Goal: Complete application form

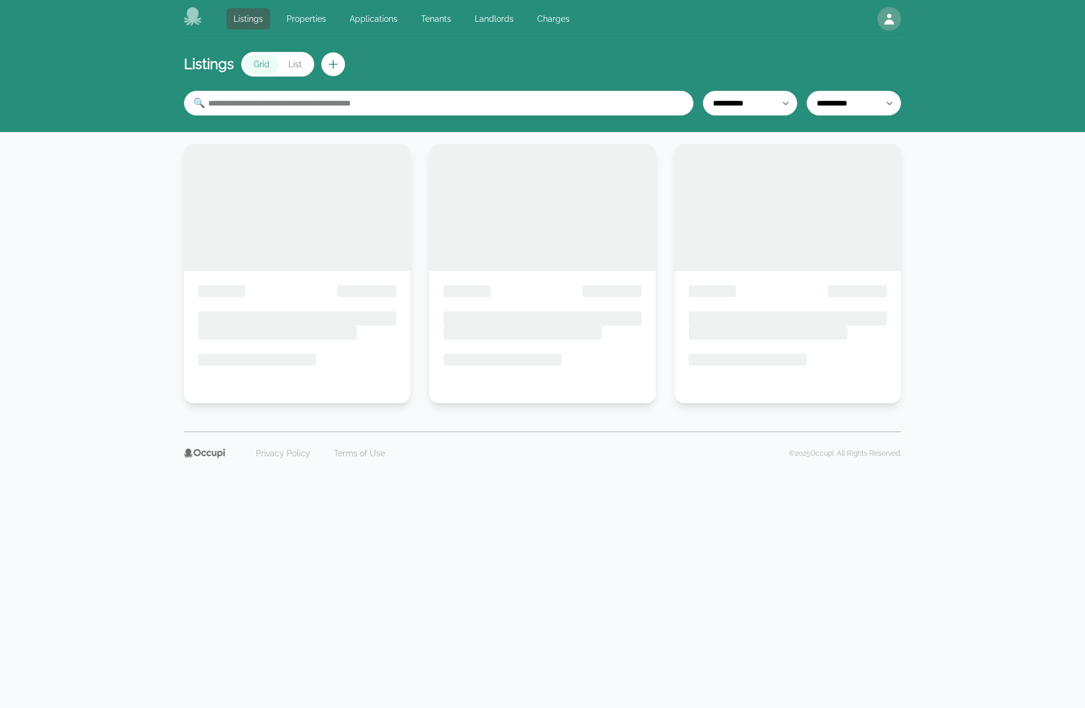
click at [196, 34] on div "Listings Properties Applications Tenants Landlords Charges Open main menu Open …" at bounding box center [542, 19] width 717 height 38
click at [191, 25] on icon at bounding box center [193, 16] width 19 height 19
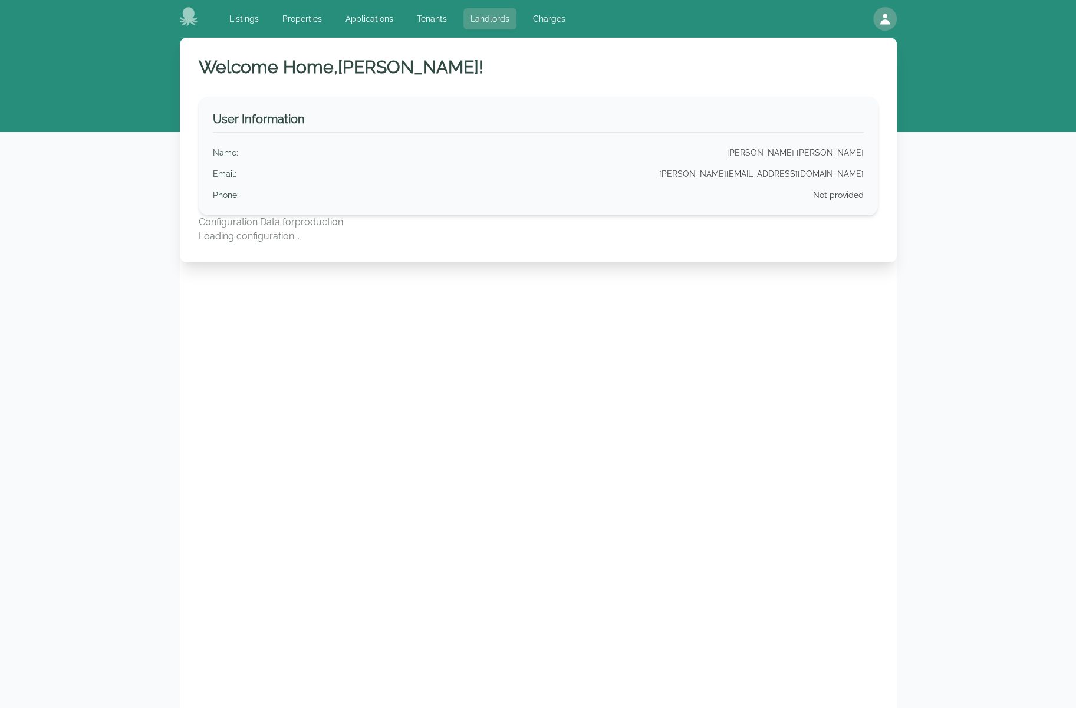
click at [474, 17] on link "Landlords" at bounding box center [489, 18] width 53 height 21
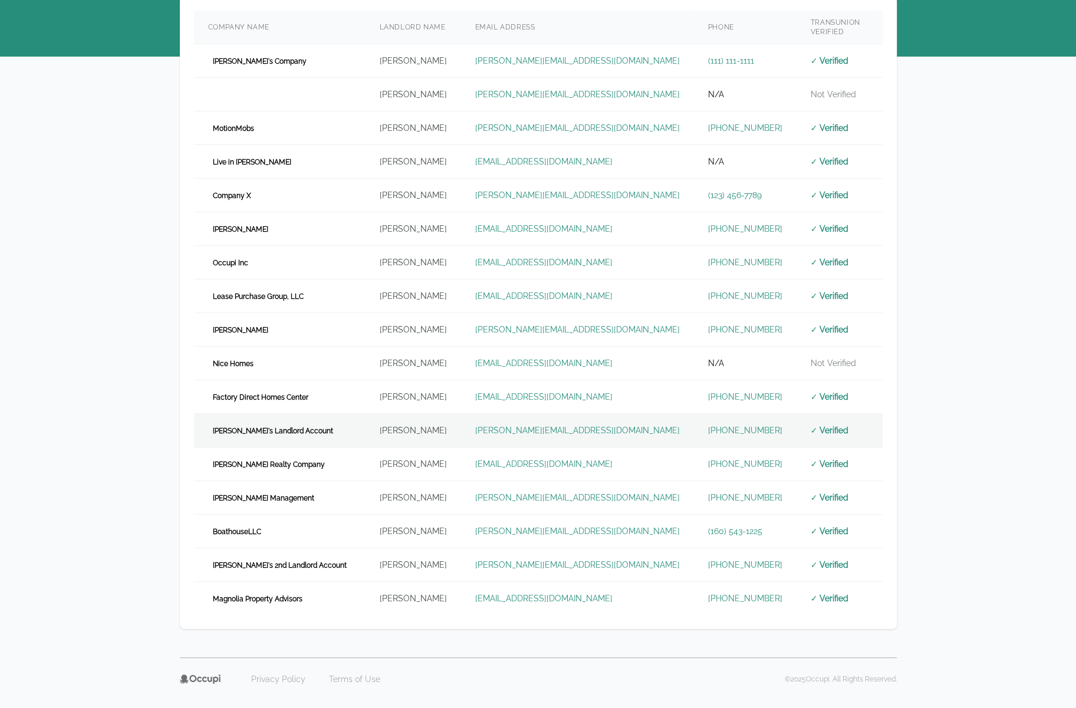
scroll to position [83, 0]
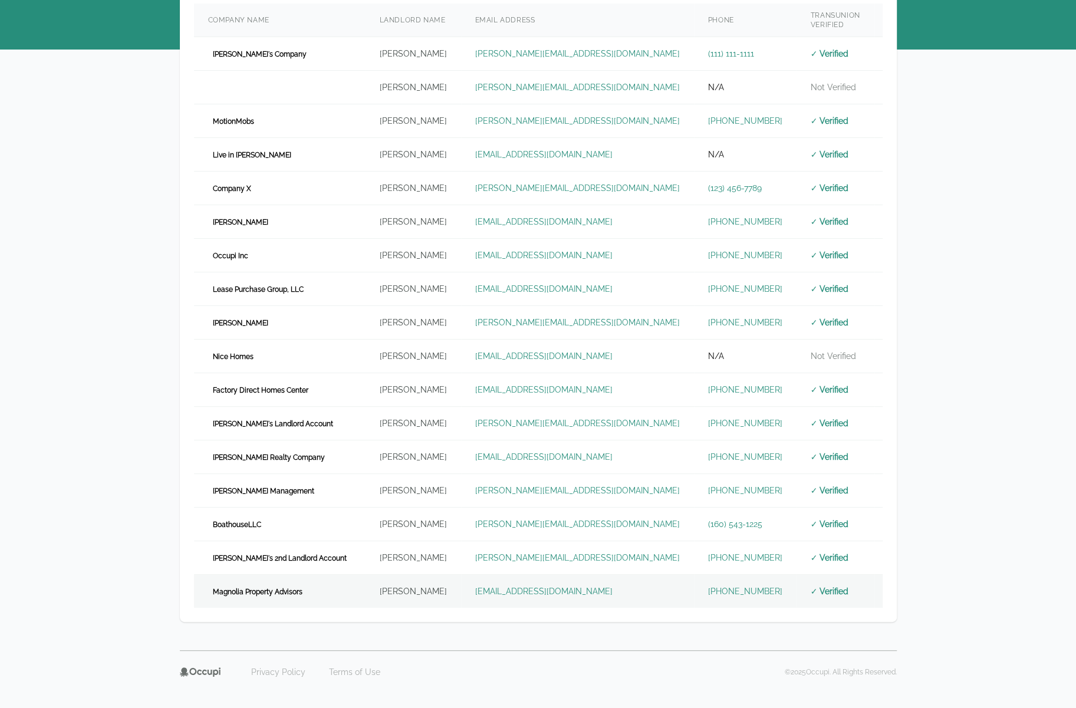
click at [312, 585] on td "Magnolia Property Advisors" at bounding box center [280, 592] width 172 height 34
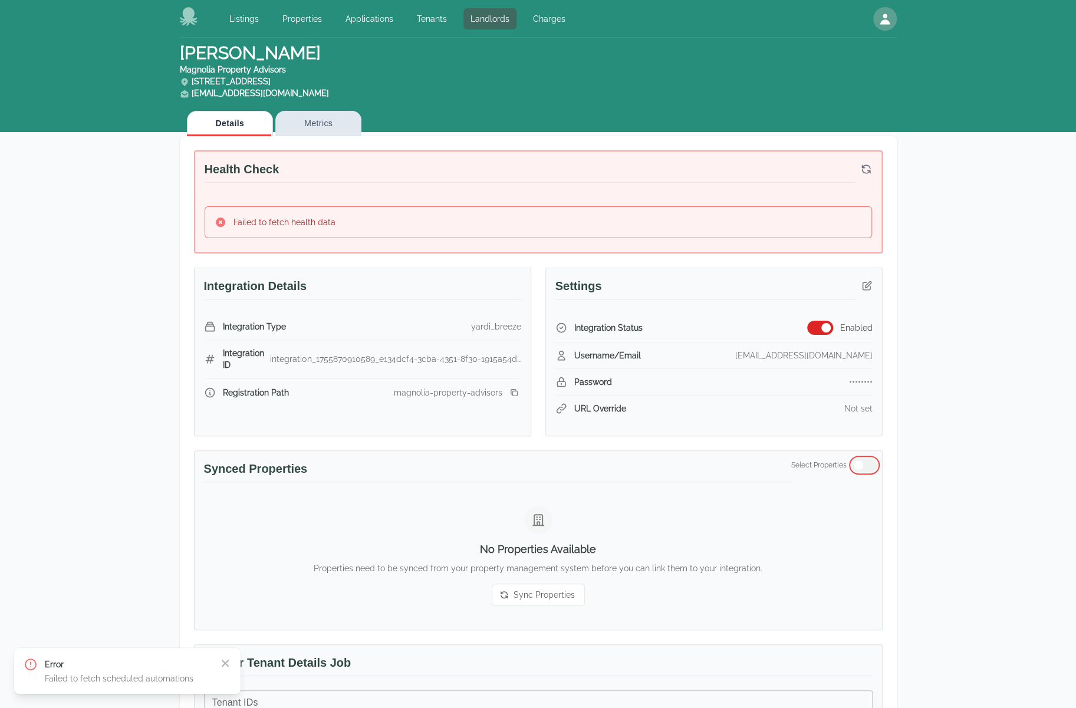
click at [872, 463] on button "button" at bounding box center [864, 465] width 26 height 14
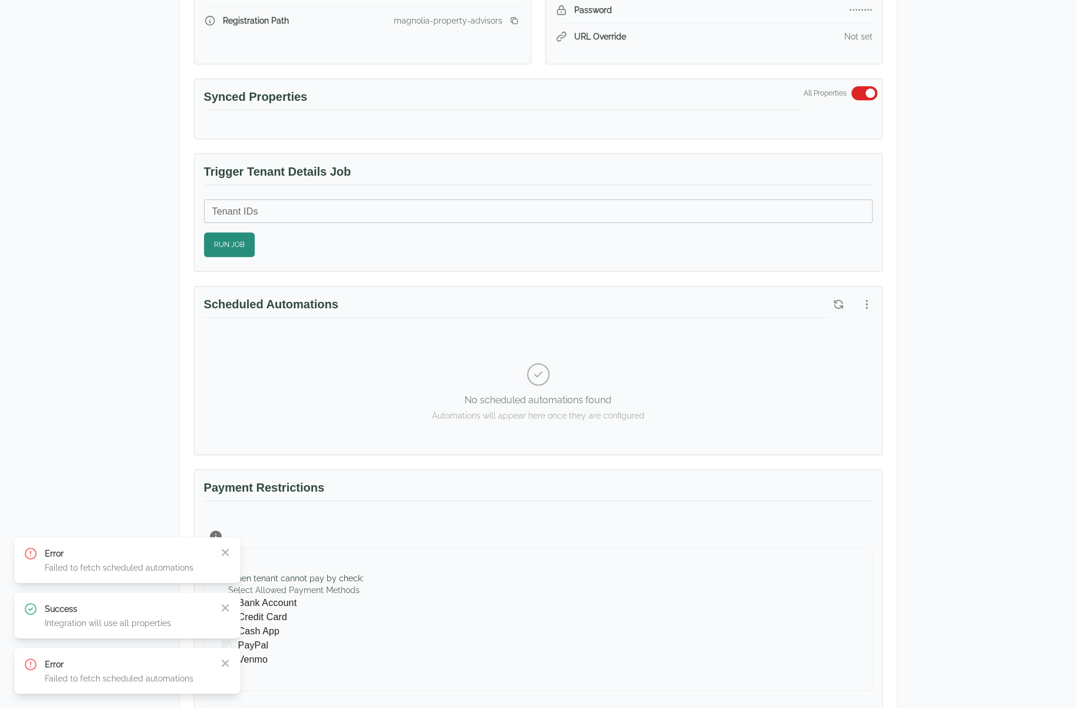
scroll to position [413, 0]
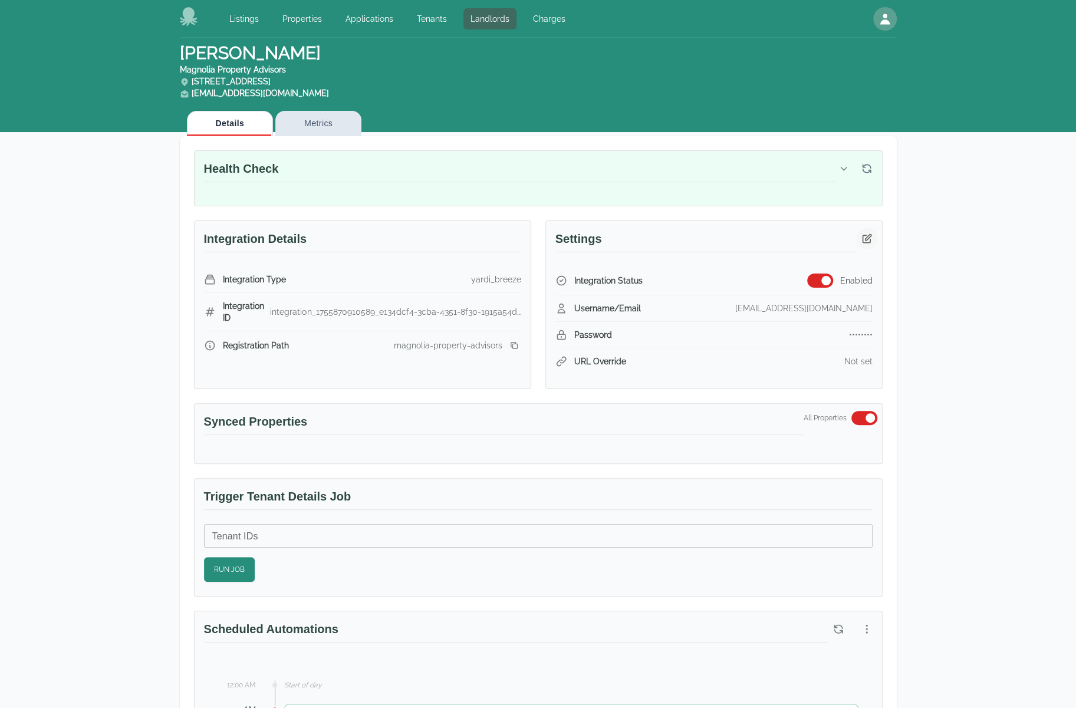
click at [865, 239] on icon "button" at bounding box center [866, 238] width 8 height 8
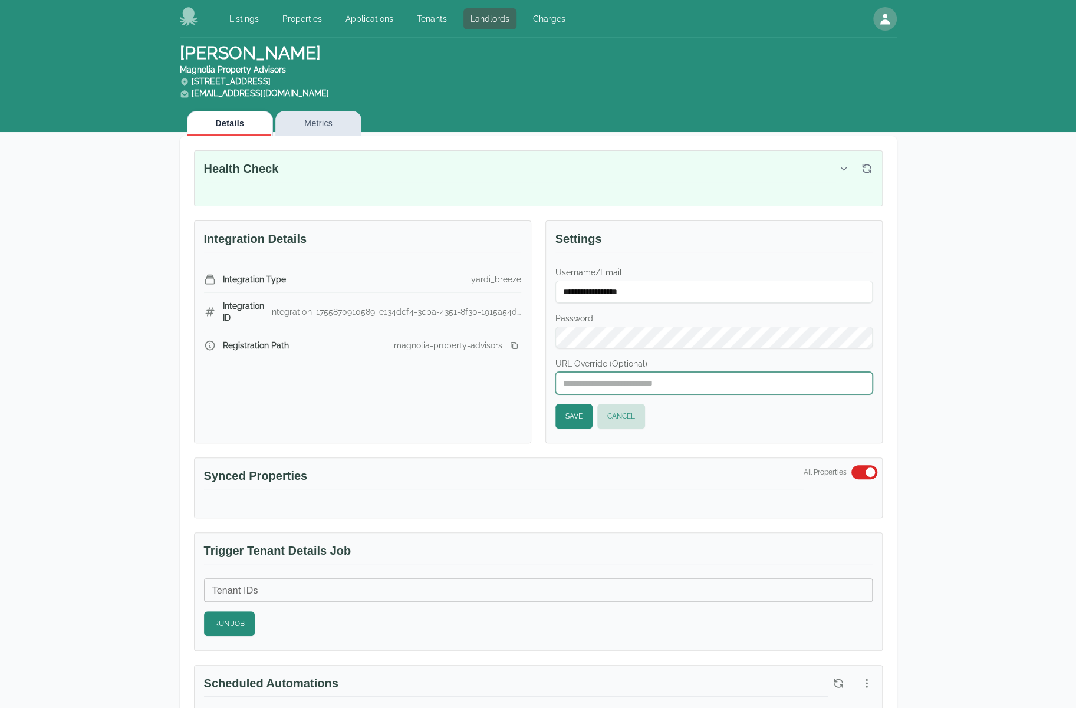
click at [651, 372] on input "URL Override (Optional)" at bounding box center [713, 383] width 317 height 22
paste input "**********"
type input "**********"
click at [571, 417] on button "Save" at bounding box center [573, 416] width 37 height 25
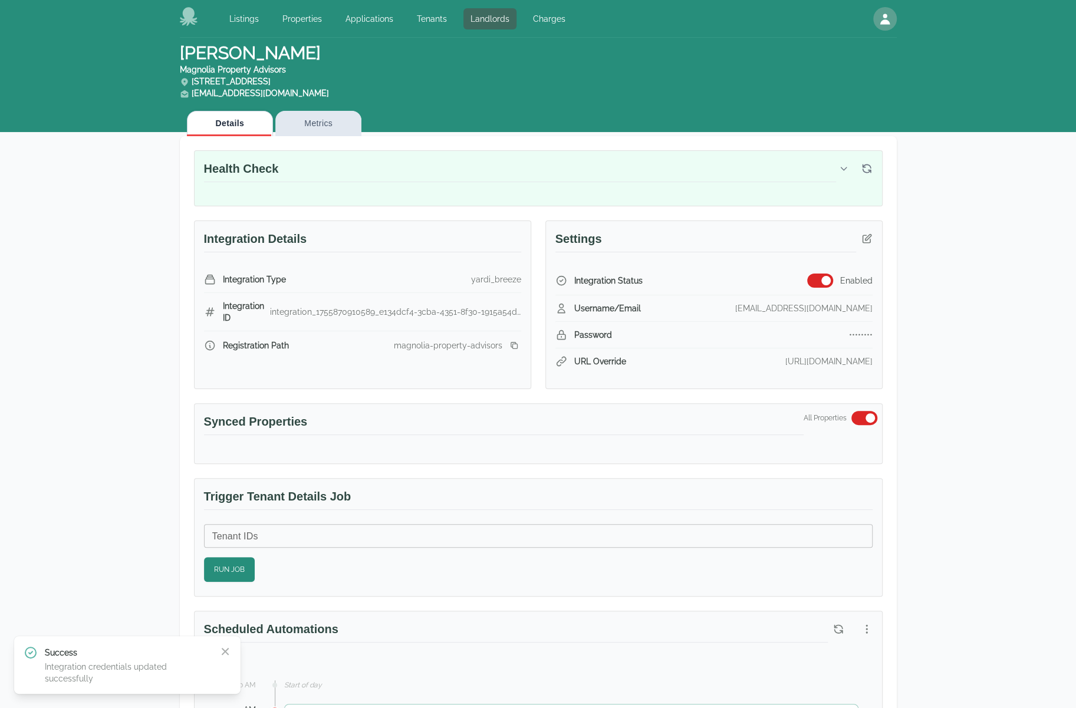
drag, startPoint x: 936, startPoint y: 172, endPoint x: 868, endPoint y: 170, distance: 67.8
click at [868, 170] on icon "button" at bounding box center [867, 169] width 12 height 12
click at [866, 170] on icon "button" at bounding box center [867, 169] width 12 height 12
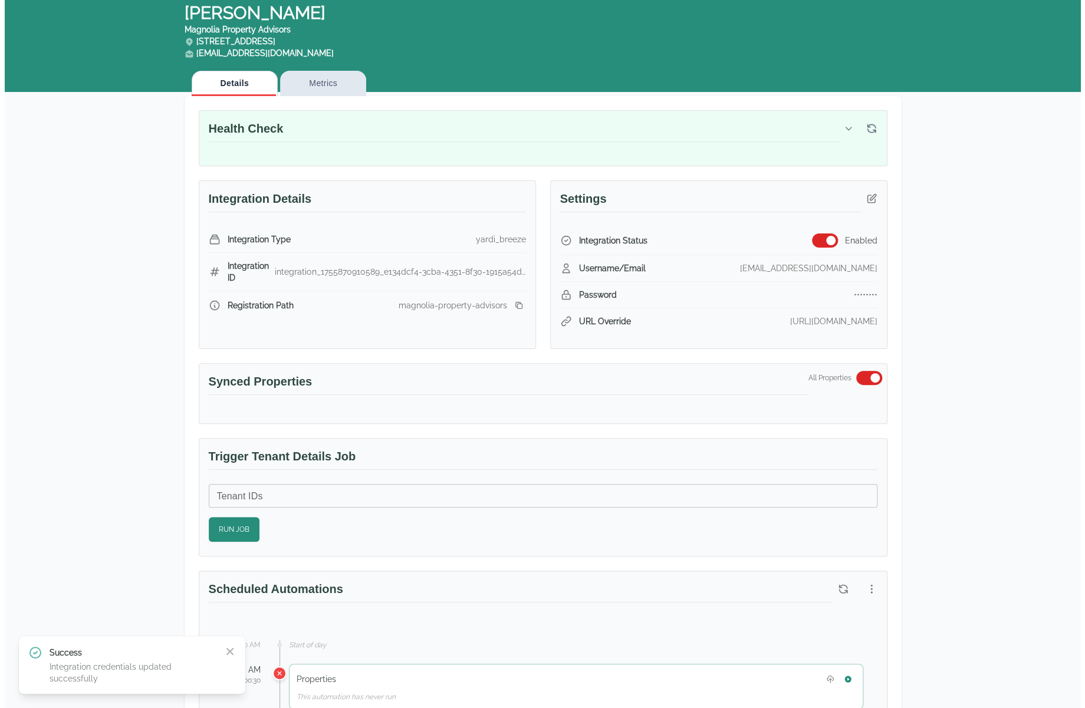
scroll to position [295, 0]
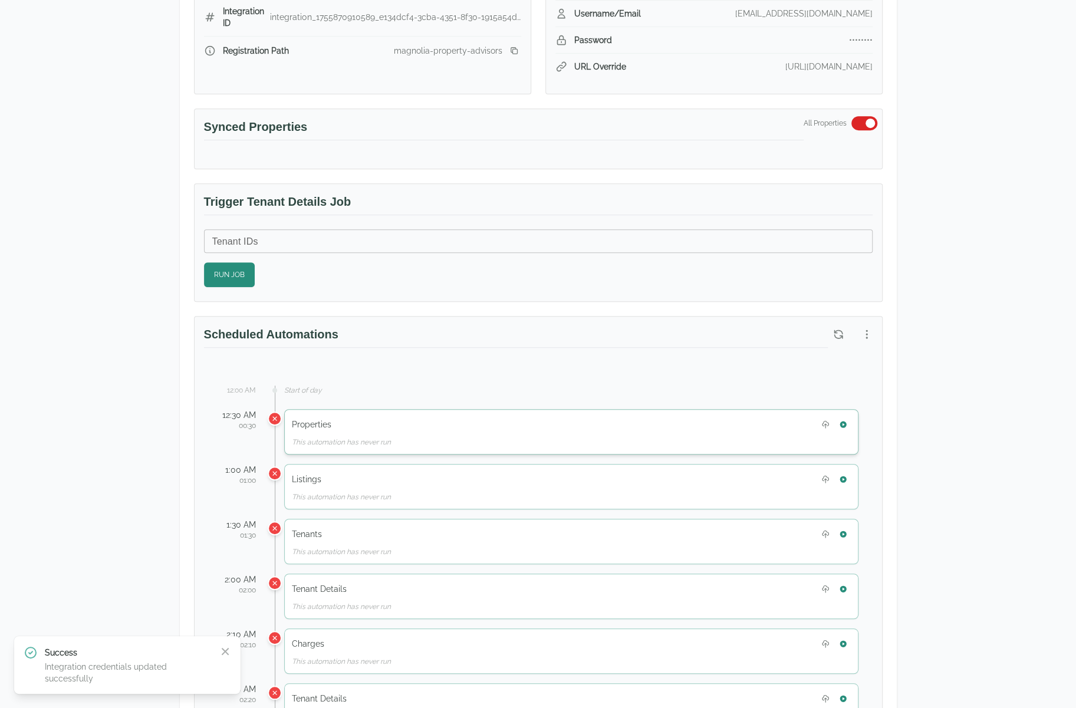
click at [851, 419] on div "Properties This automation has never run" at bounding box center [571, 431] width 574 height 45
click at [848, 421] on button "button" at bounding box center [842, 424] width 15 height 15
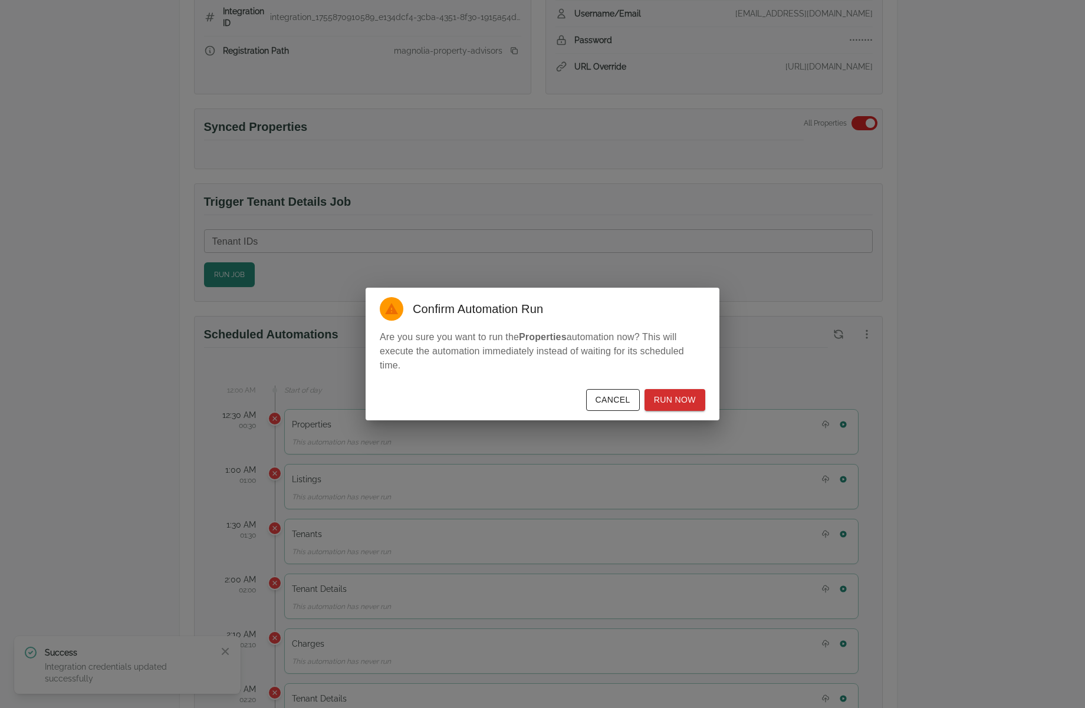
click at [677, 388] on div "Cancel Run Now" at bounding box center [542, 402] width 354 height 36
click at [679, 399] on button "Run Now" at bounding box center [674, 400] width 61 height 22
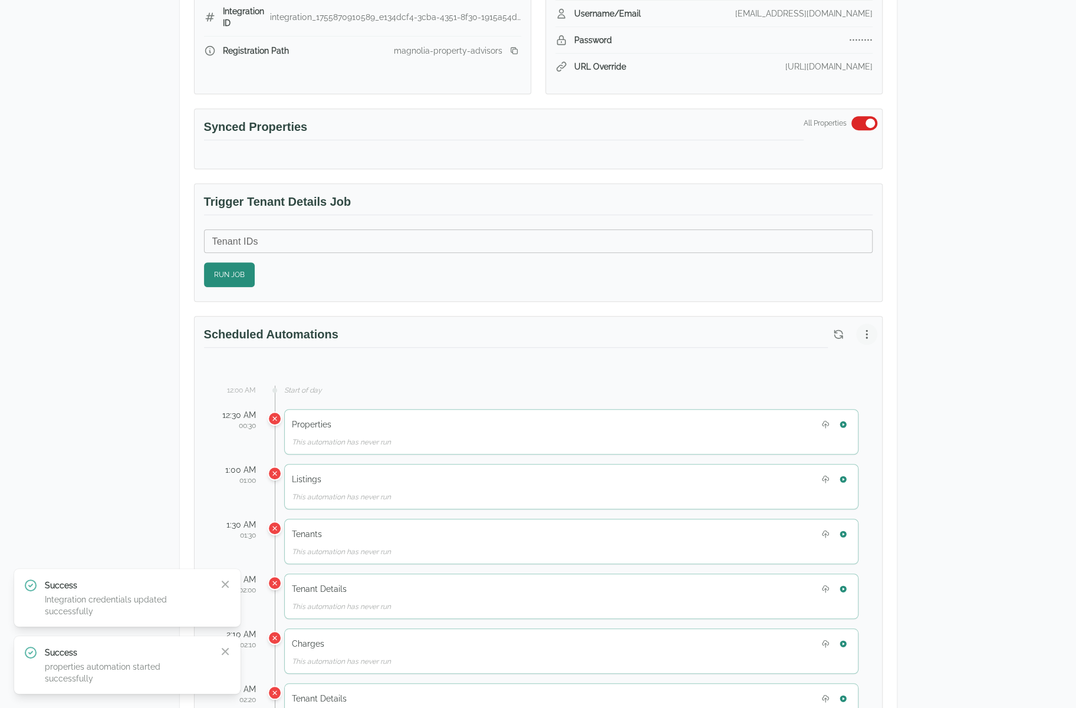
click at [861, 335] on icon "button" at bounding box center [867, 334] width 12 height 12
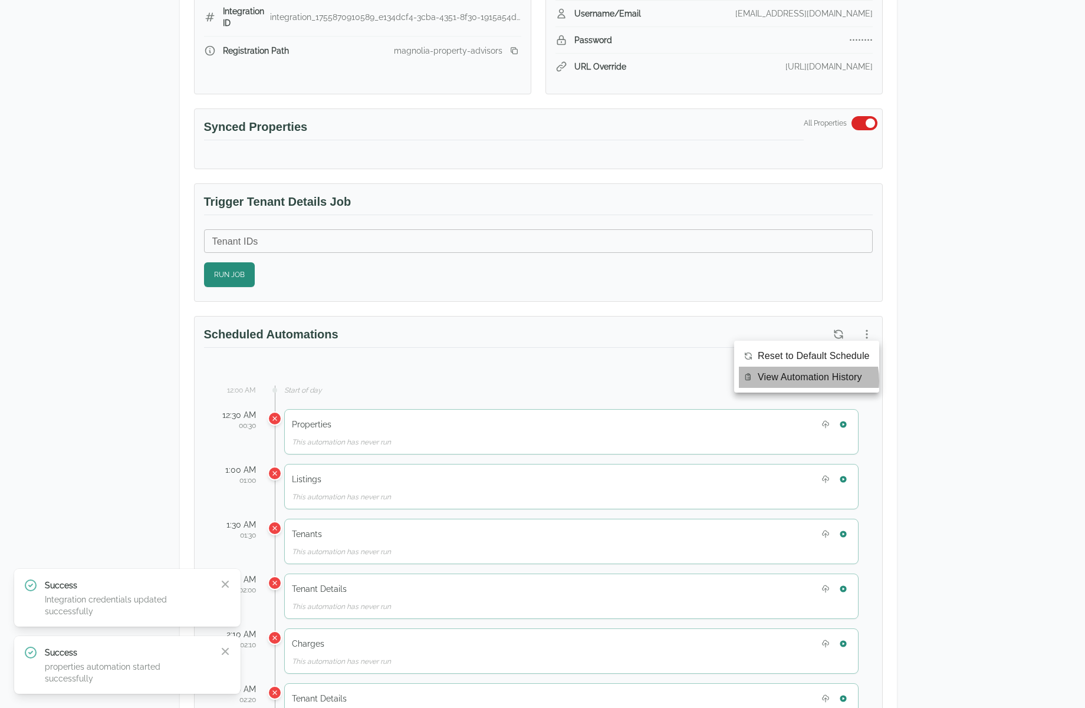
click at [793, 381] on span "View Automation History" at bounding box center [809, 377] width 104 height 14
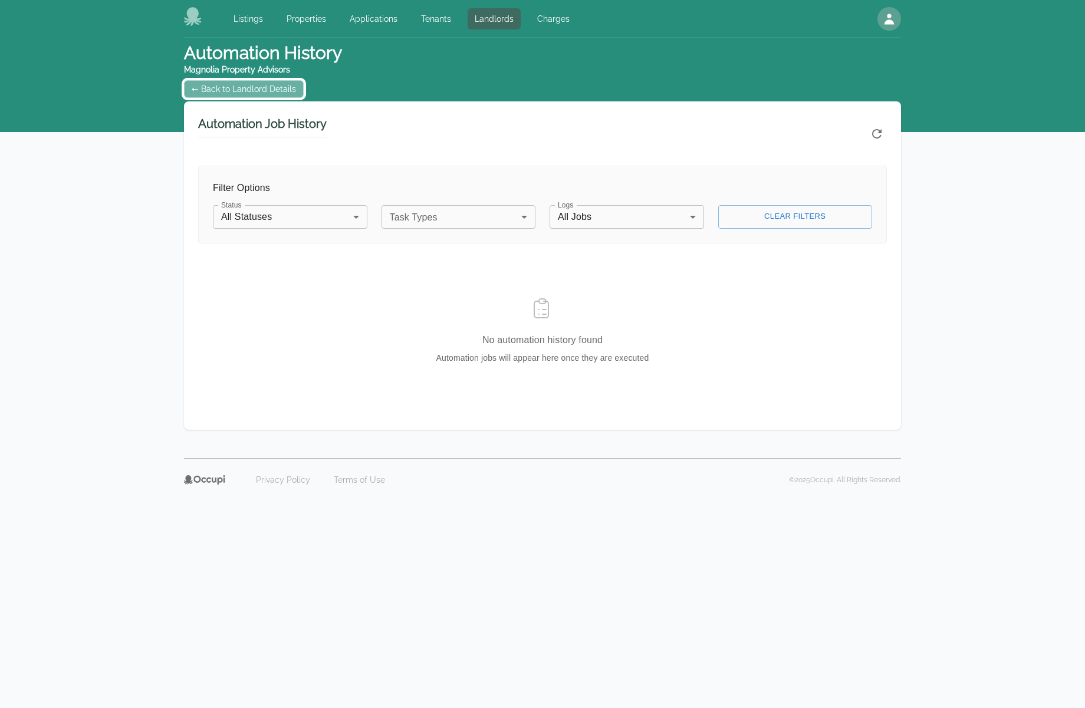
click at [269, 89] on link "← Back to Landlord Details" at bounding box center [244, 89] width 120 height 18
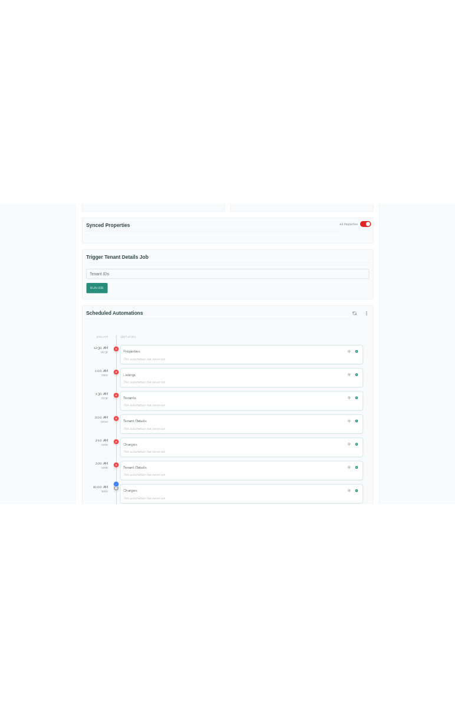
scroll to position [413, 0]
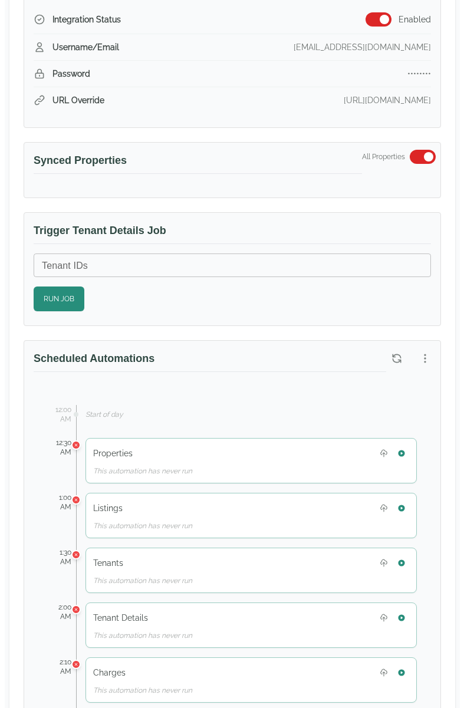
scroll to position [413, 0]
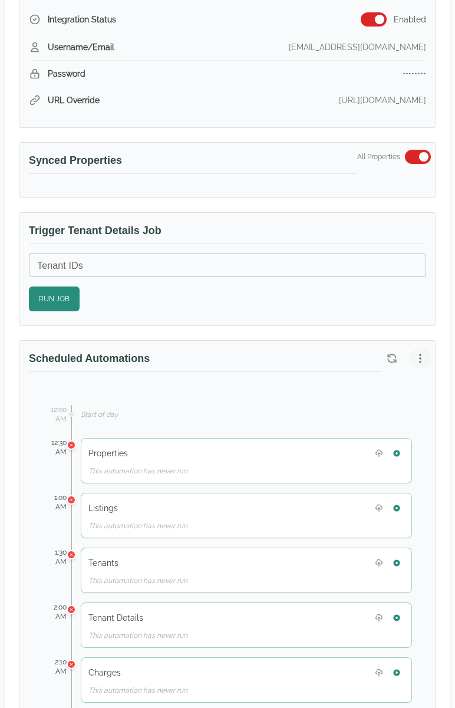
click at [422, 355] on icon "button" at bounding box center [420, 359] width 12 height 12
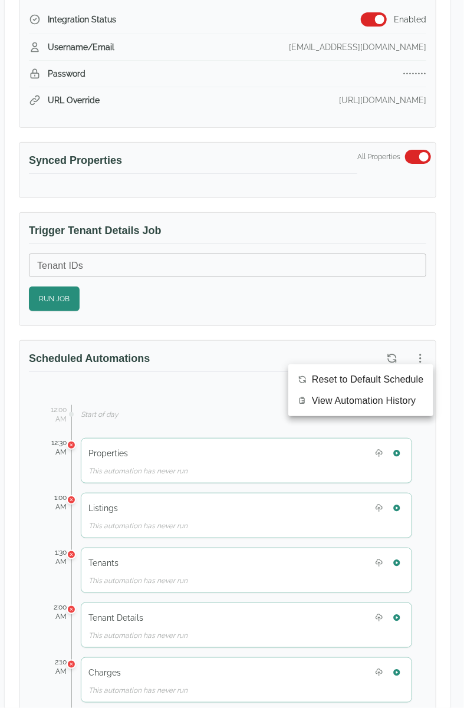
click at [396, 400] on span "View Automation History" at bounding box center [364, 401] width 104 height 14
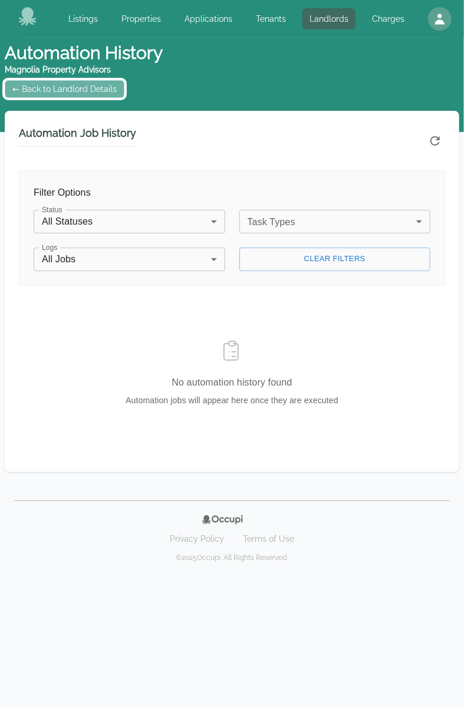
click at [64, 81] on link "← Back to Landlord Details" at bounding box center [65, 89] width 120 height 18
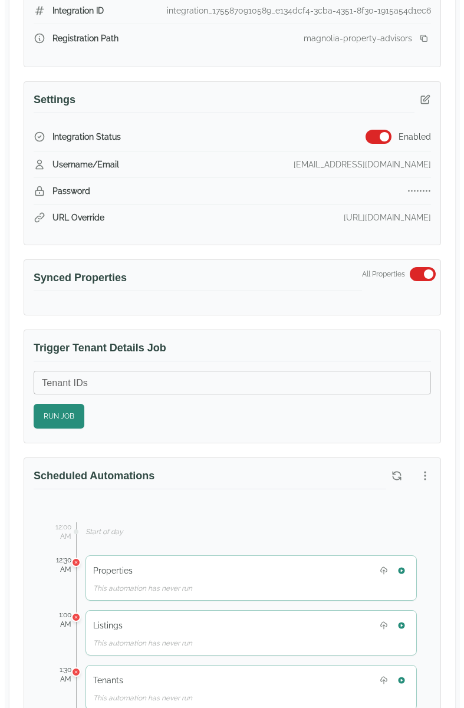
scroll to position [354, 0]
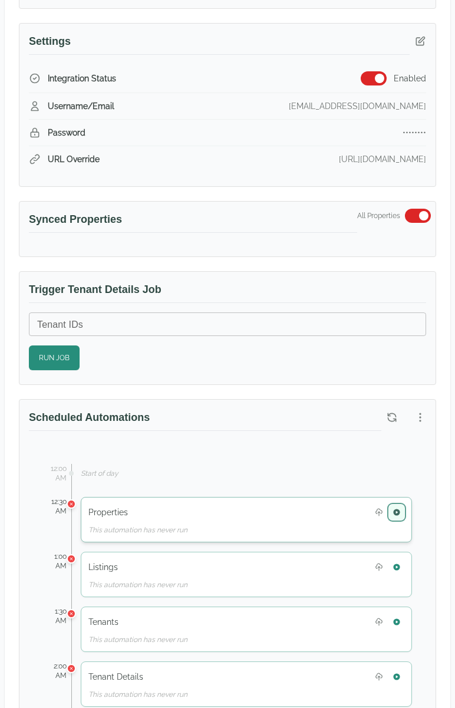
click at [398, 509] on icon "button" at bounding box center [396, 512] width 6 height 6
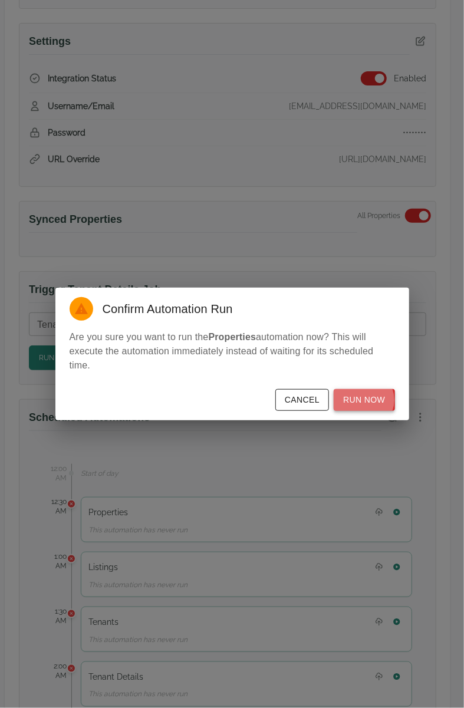
click at [364, 400] on button "Run Now" at bounding box center [364, 400] width 61 height 22
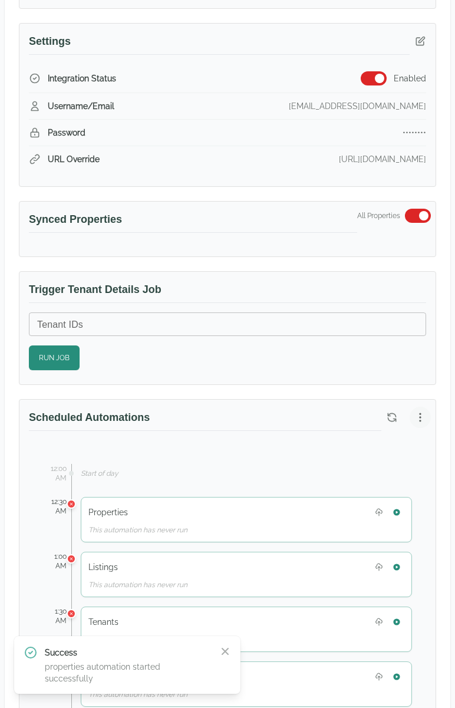
click at [429, 412] on button "button" at bounding box center [420, 417] width 21 height 21
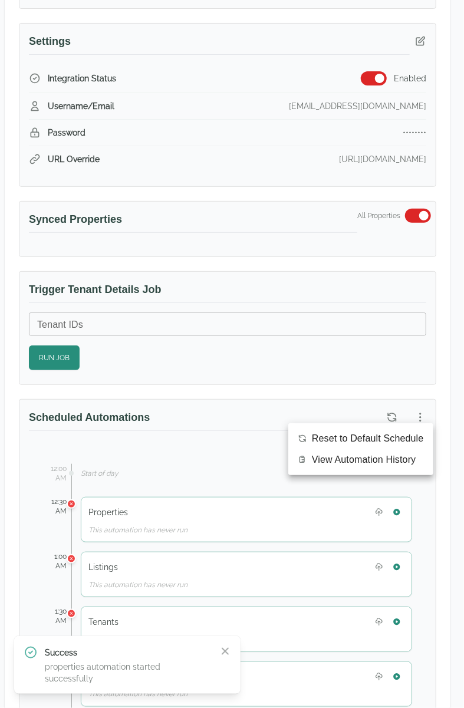
click at [395, 458] on span "View Automation History" at bounding box center [364, 460] width 104 height 14
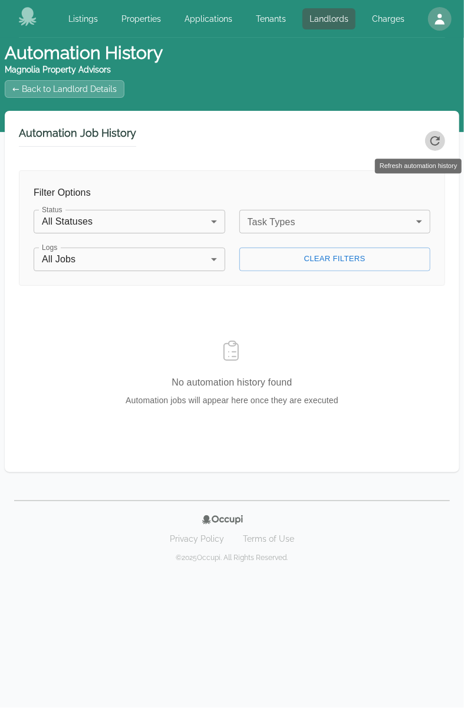
click at [440, 143] on icon "Refresh automation history" at bounding box center [435, 141] width 14 height 14
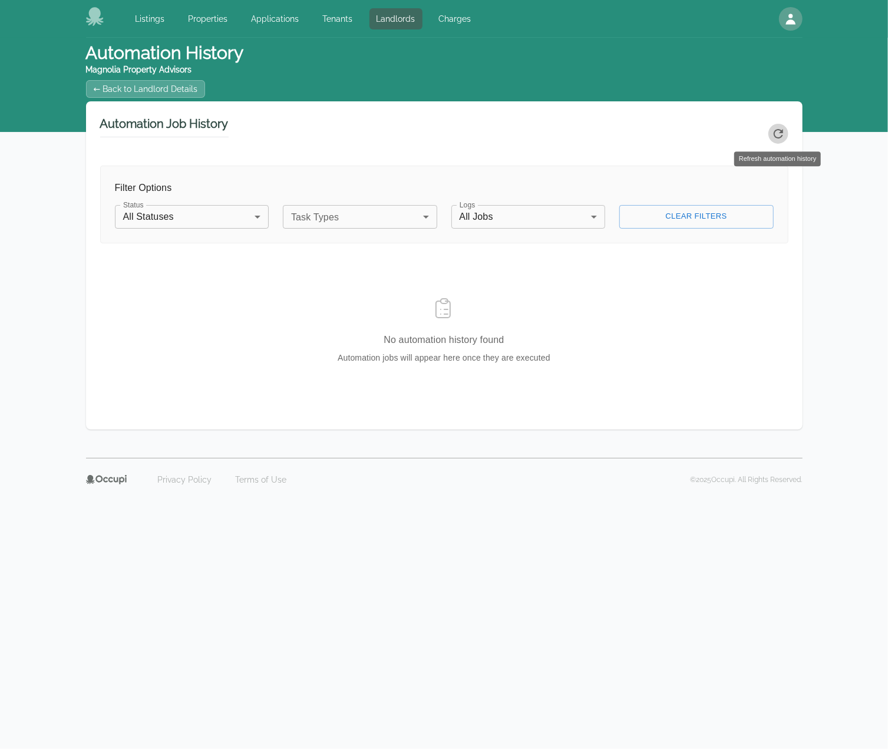
click at [463, 129] on button "Refresh automation history" at bounding box center [779, 134] width 20 height 20
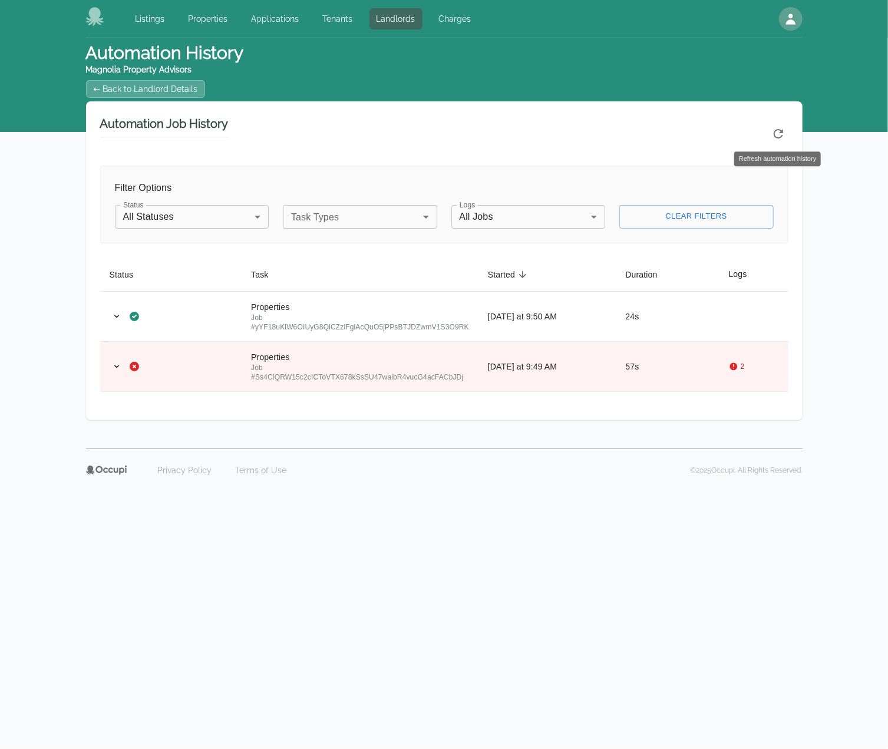
click at [463, 137] on icon "Refresh automation history" at bounding box center [778, 133] width 9 height 9
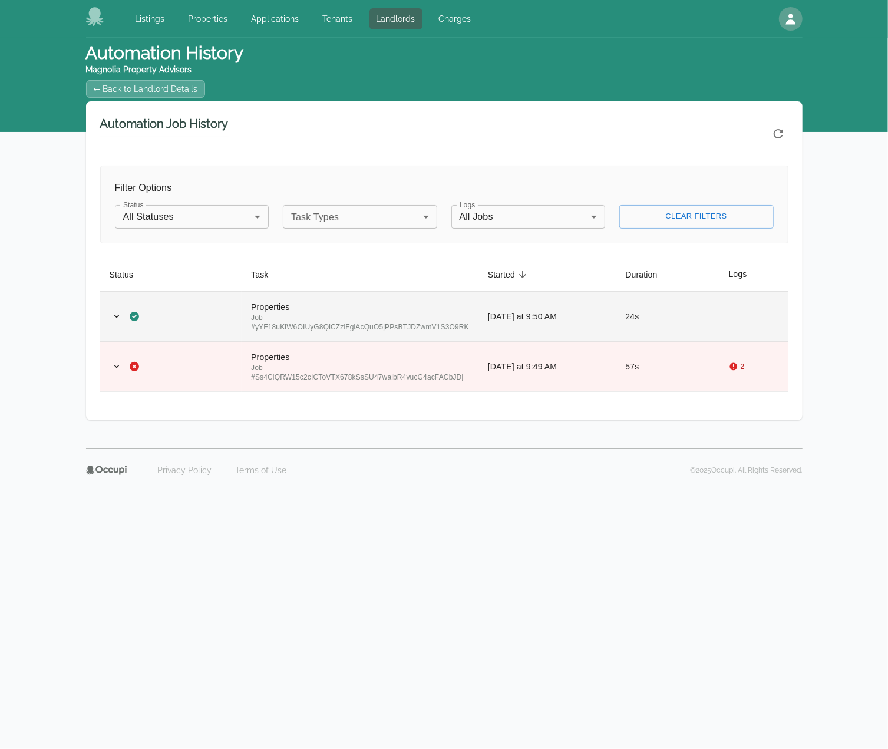
click at [461, 301] on div "Properties" at bounding box center [360, 307] width 218 height 12
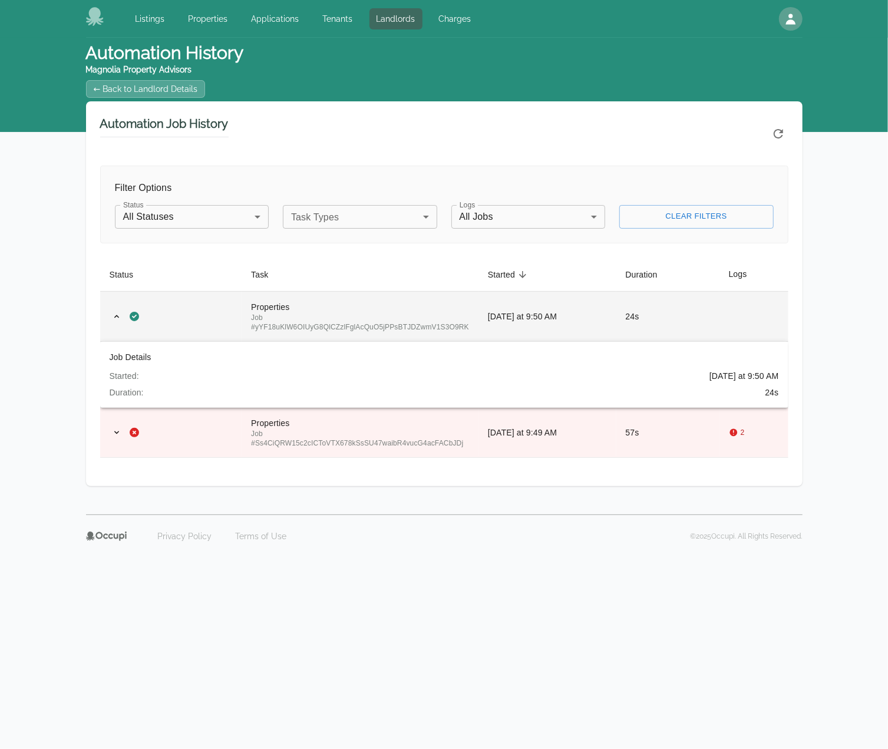
click at [463, 311] on td "Properties Job # yYF18uKlW6OIUyG8QlCZzlFglAcQuO5jPPsBTJDZwmV1S3O9RK" at bounding box center [360, 316] width 237 height 50
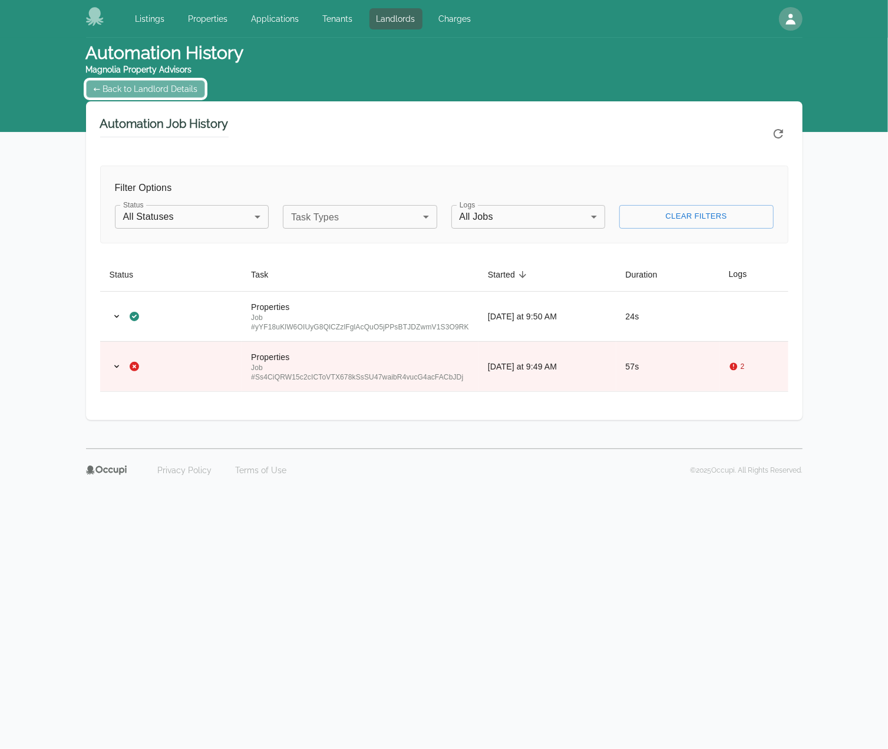
click at [153, 87] on link "← Back to Landlord Details" at bounding box center [146, 89] width 120 height 18
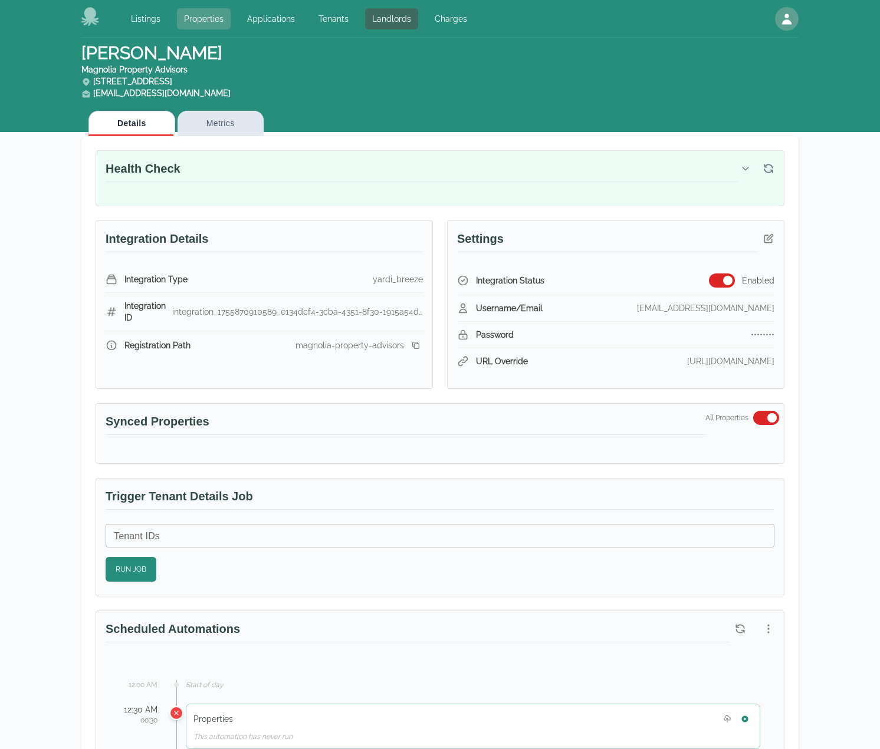
click at [197, 23] on link "Properties" at bounding box center [204, 18] width 54 height 21
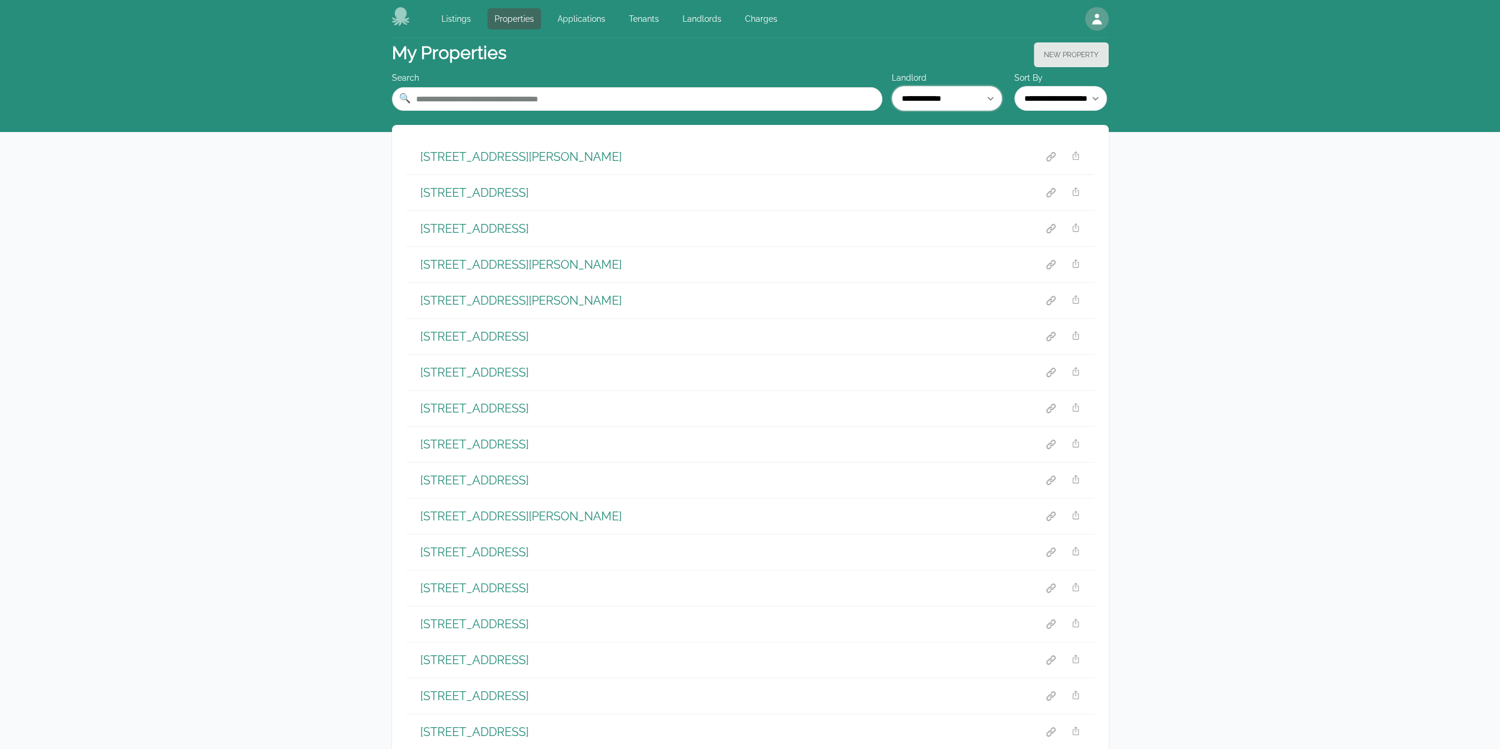
click at [888, 98] on select "**********" at bounding box center [947, 98] width 110 height 25
select select "**"
click at [888, 86] on select "**********" at bounding box center [947, 98] width 110 height 25
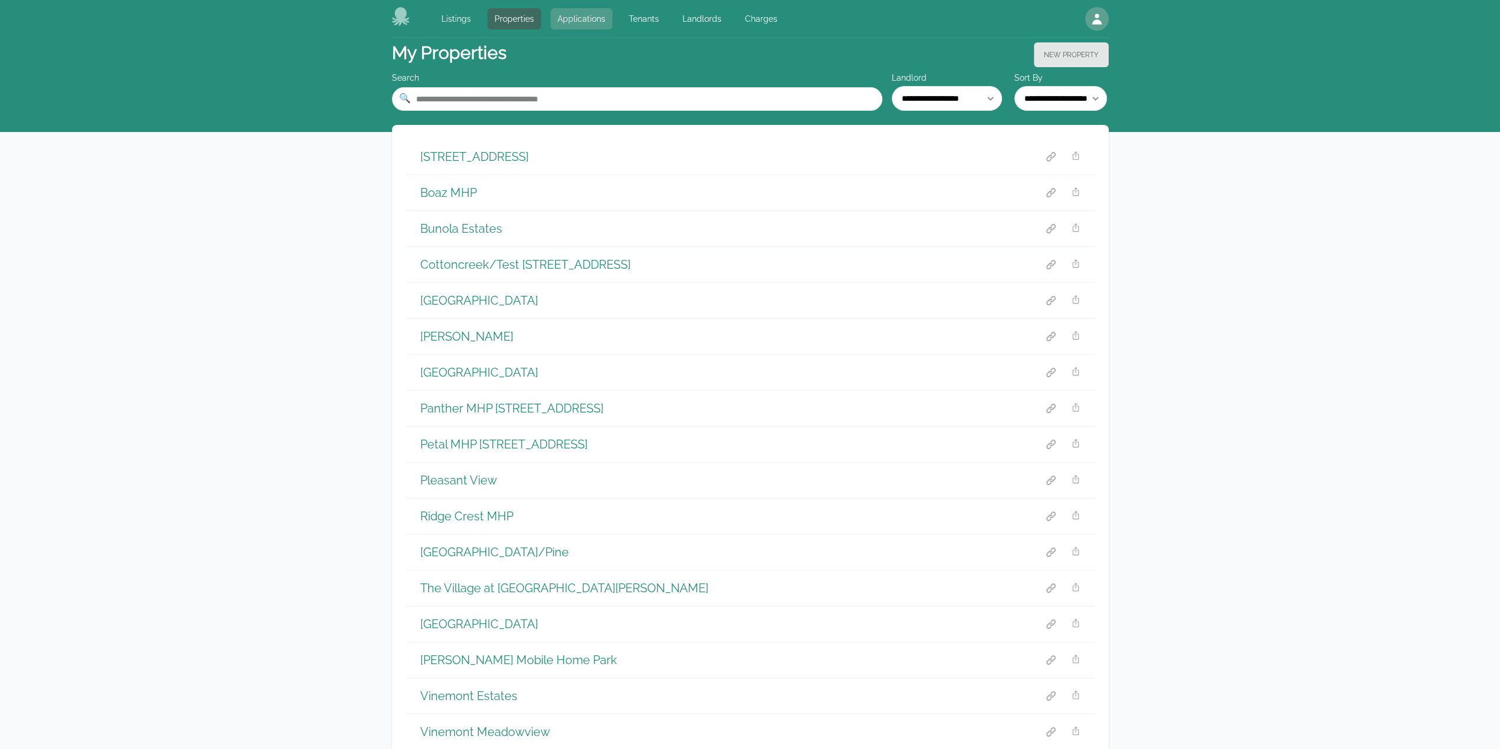
click at [578, 18] on link "Applications" at bounding box center [582, 18] width 62 height 21
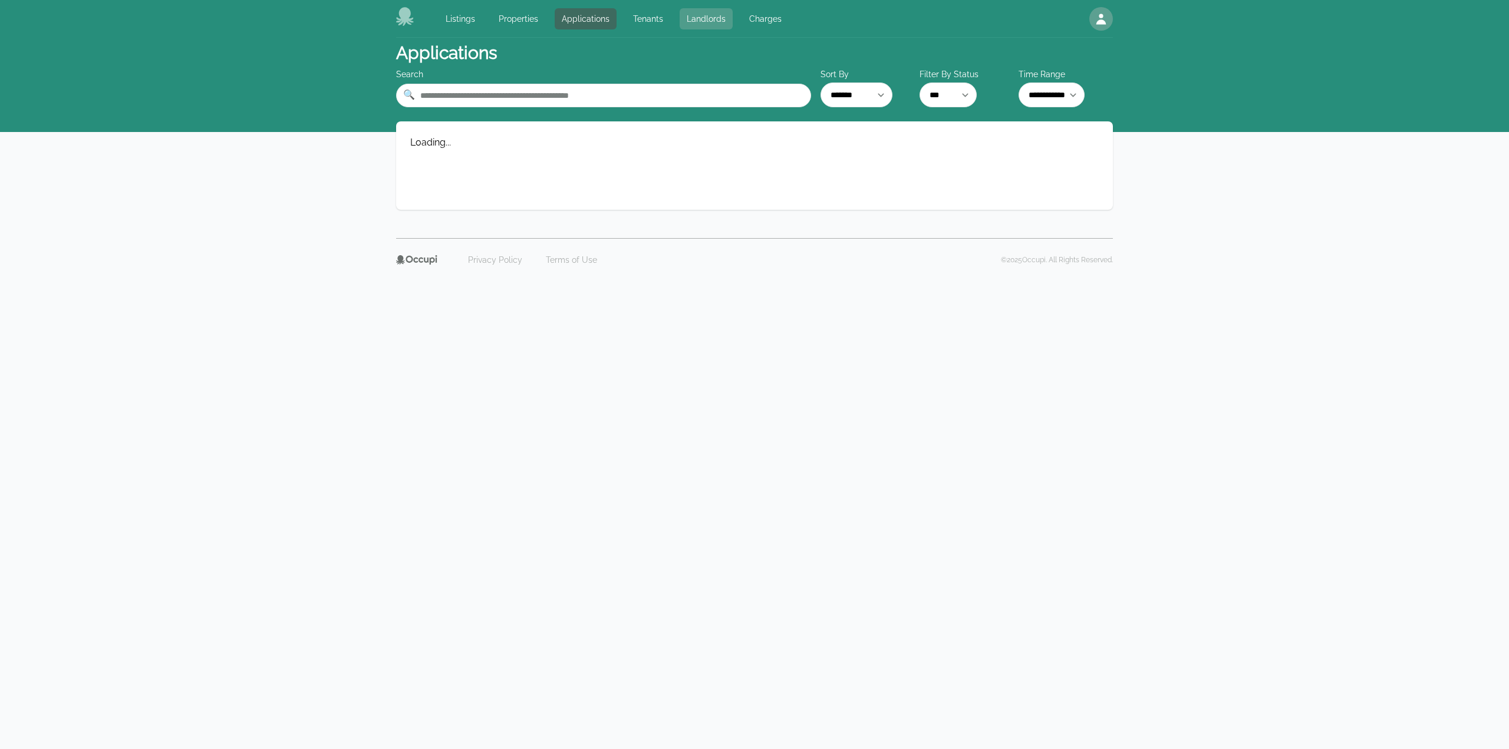
click at [704, 21] on link "Landlords" at bounding box center [706, 18] width 53 height 21
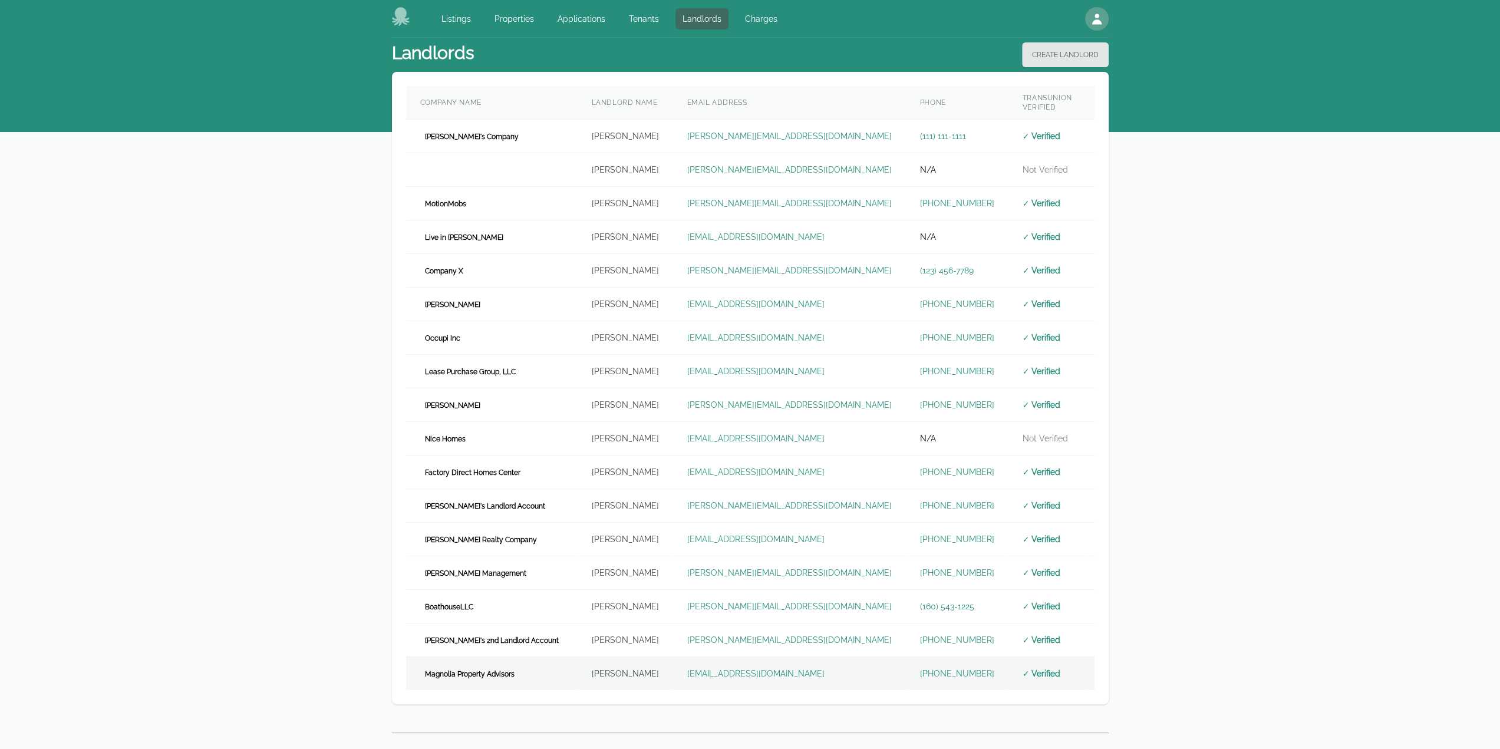
click at [520, 657] on td "Magnolia Property Advisors" at bounding box center [492, 674] width 172 height 34
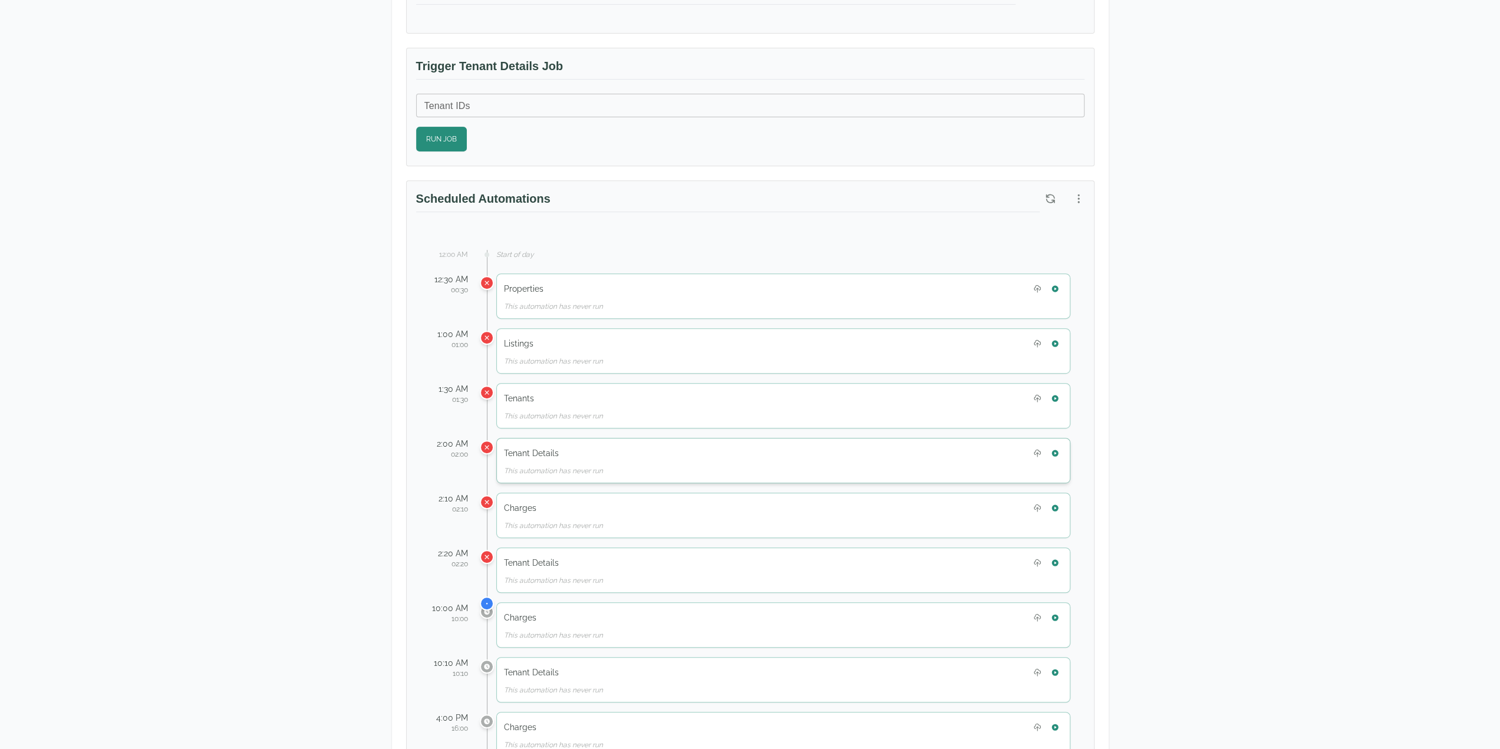
scroll to position [472, 0]
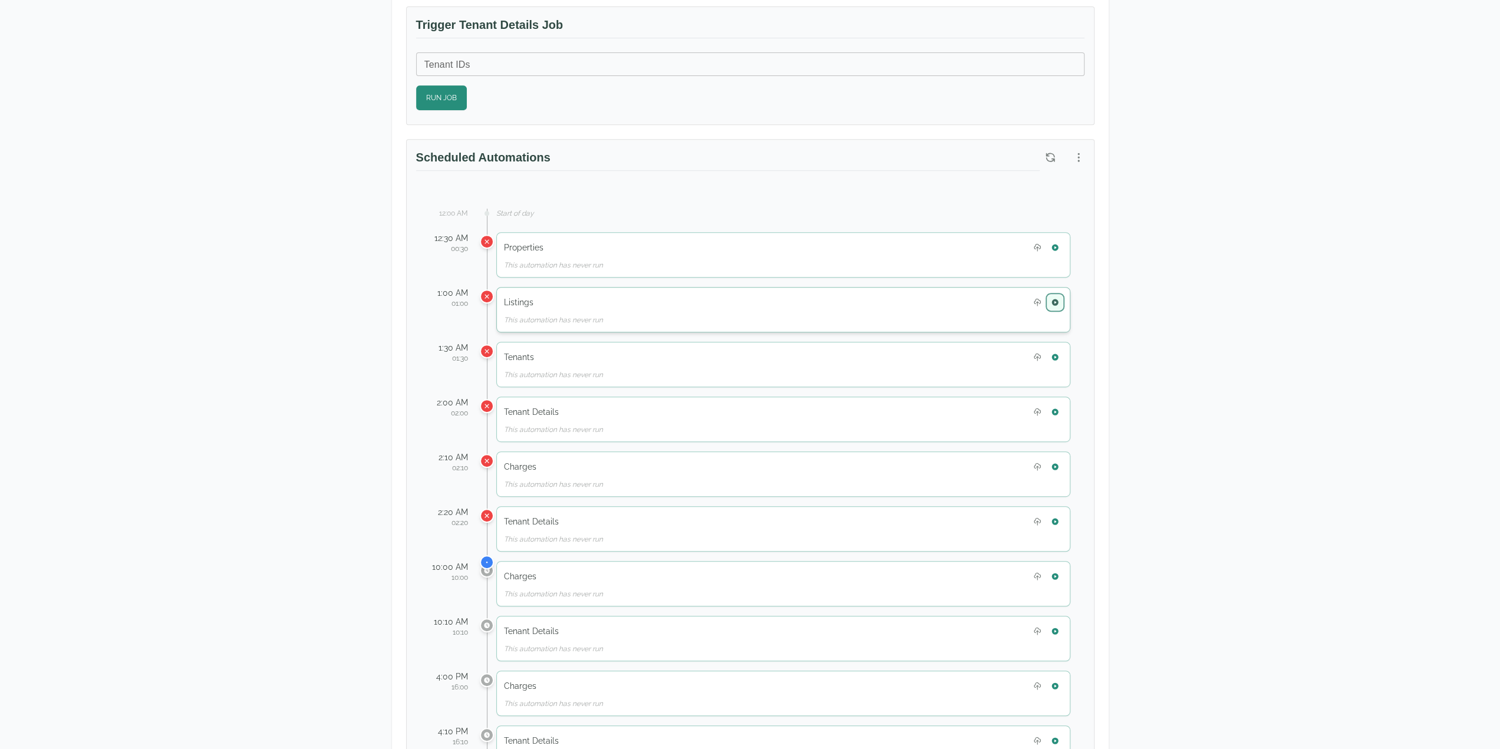
click at [888, 299] on icon "button" at bounding box center [1055, 302] width 6 height 6
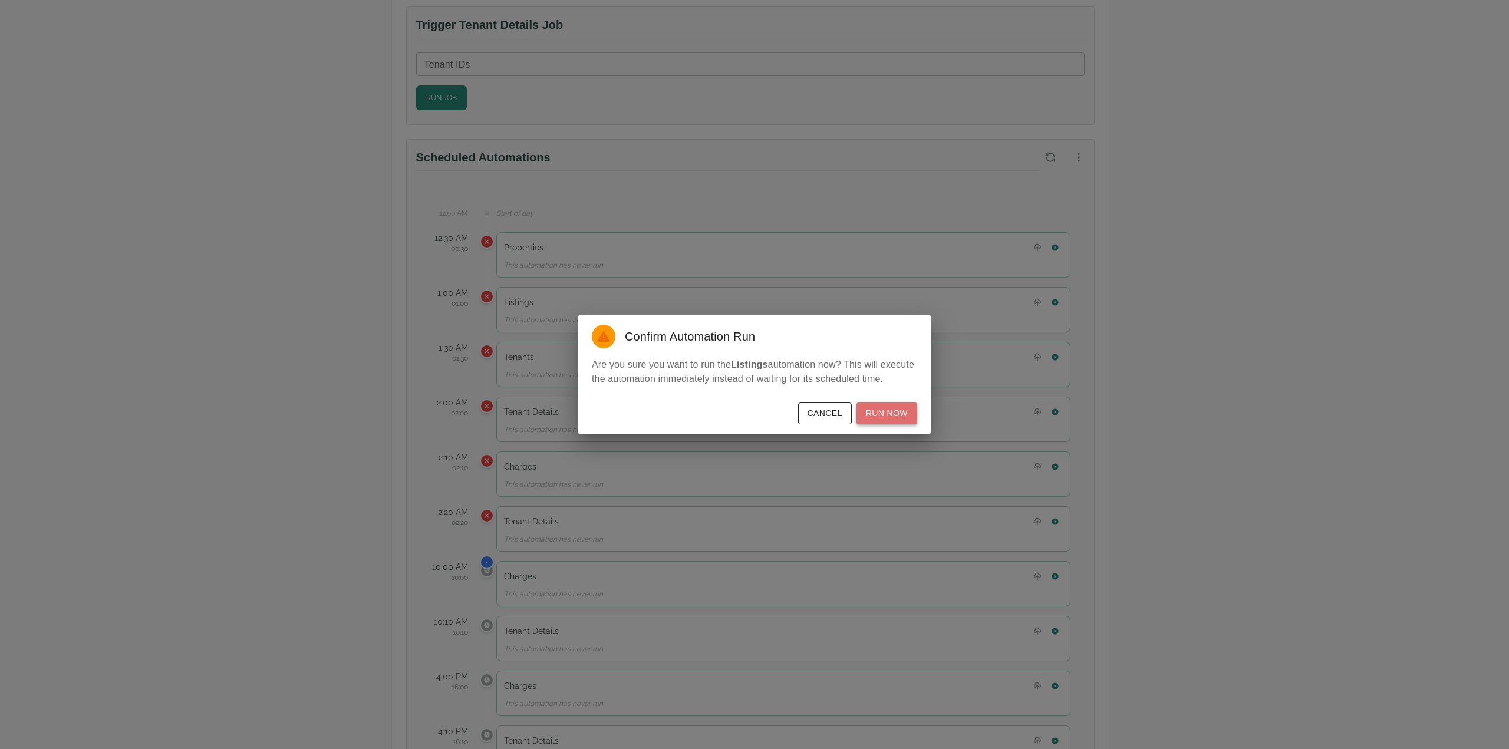
click at [888, 411] on button "Run Now" at bounding box center [887, 414] width 61 height 22
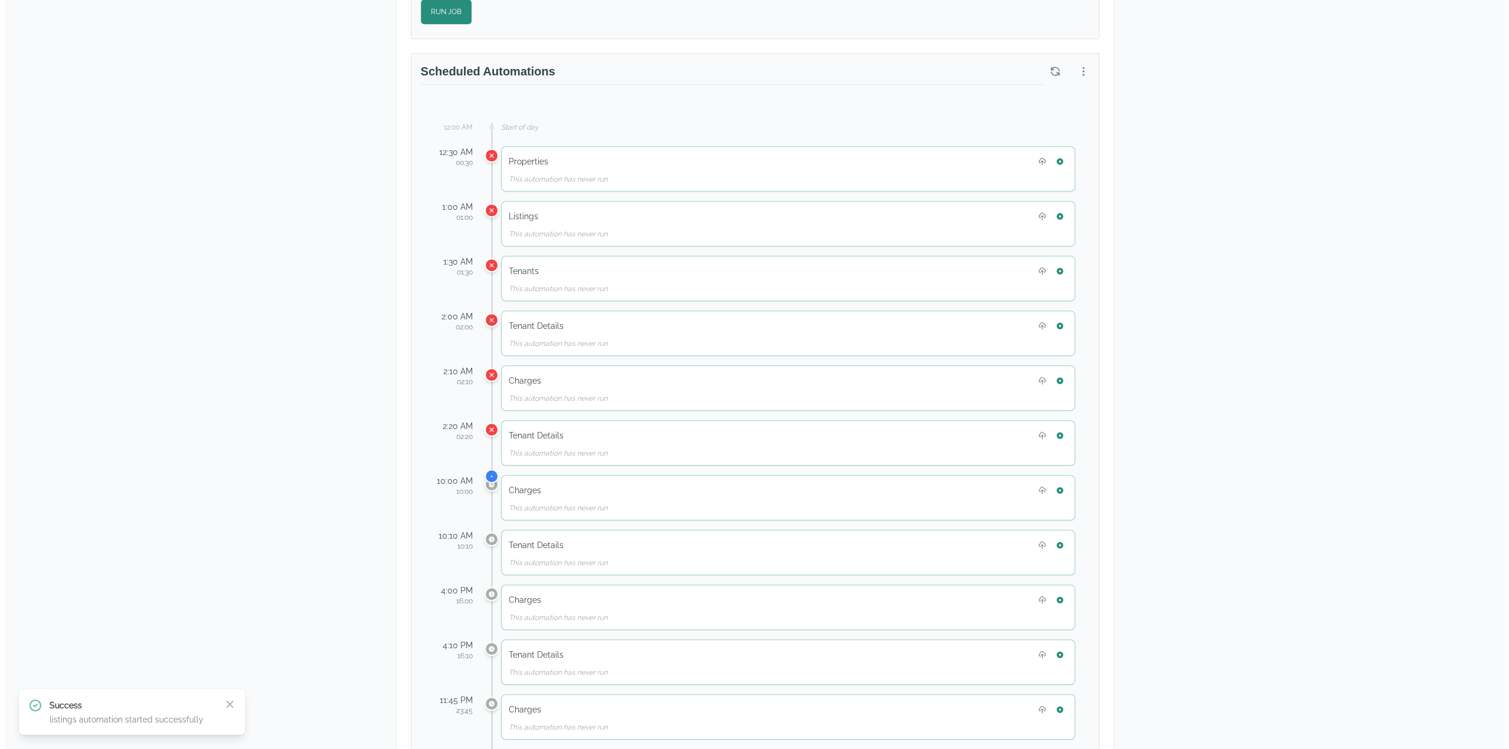
scroll to position [487, 0]
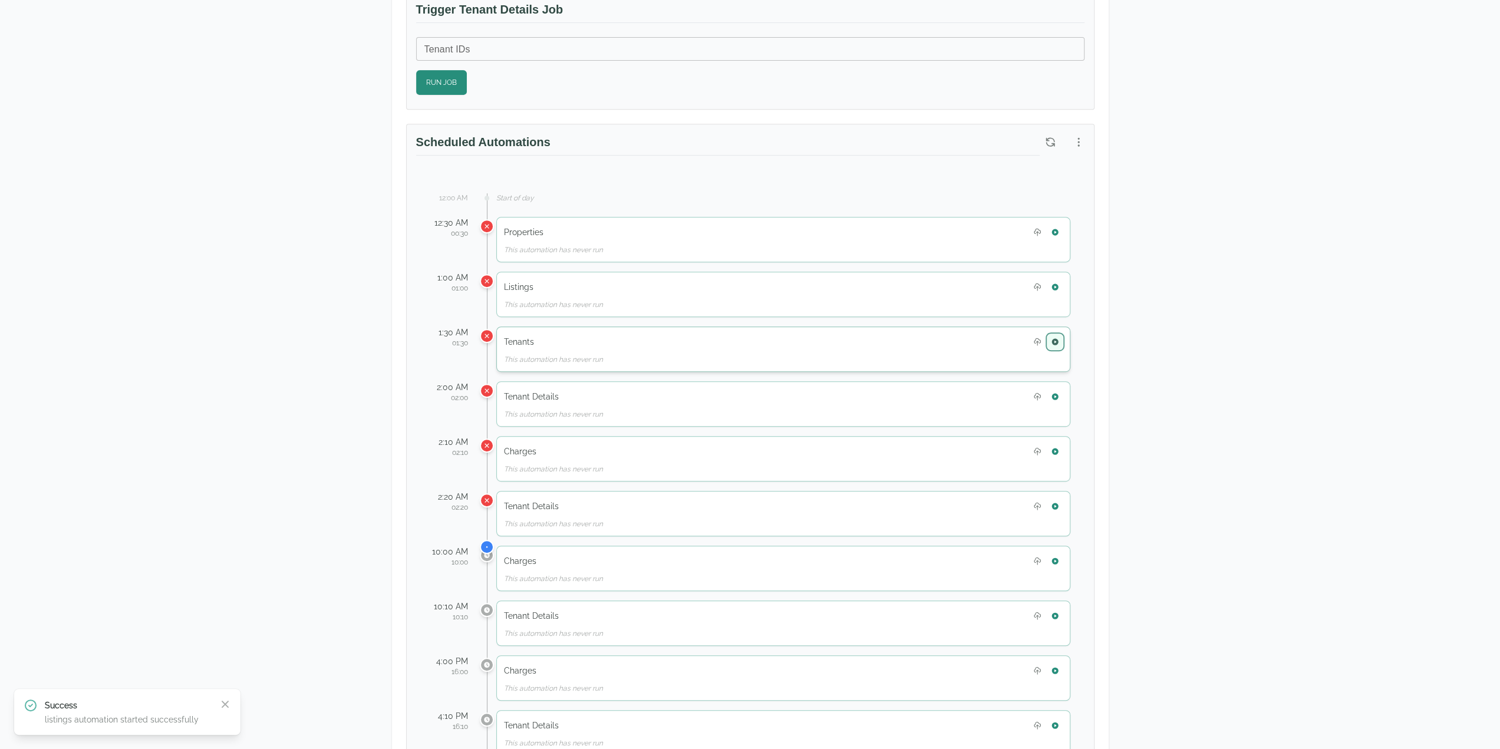
click at [888, 339] on button "button" at bounding box center [1055, 341] width 15 height 15
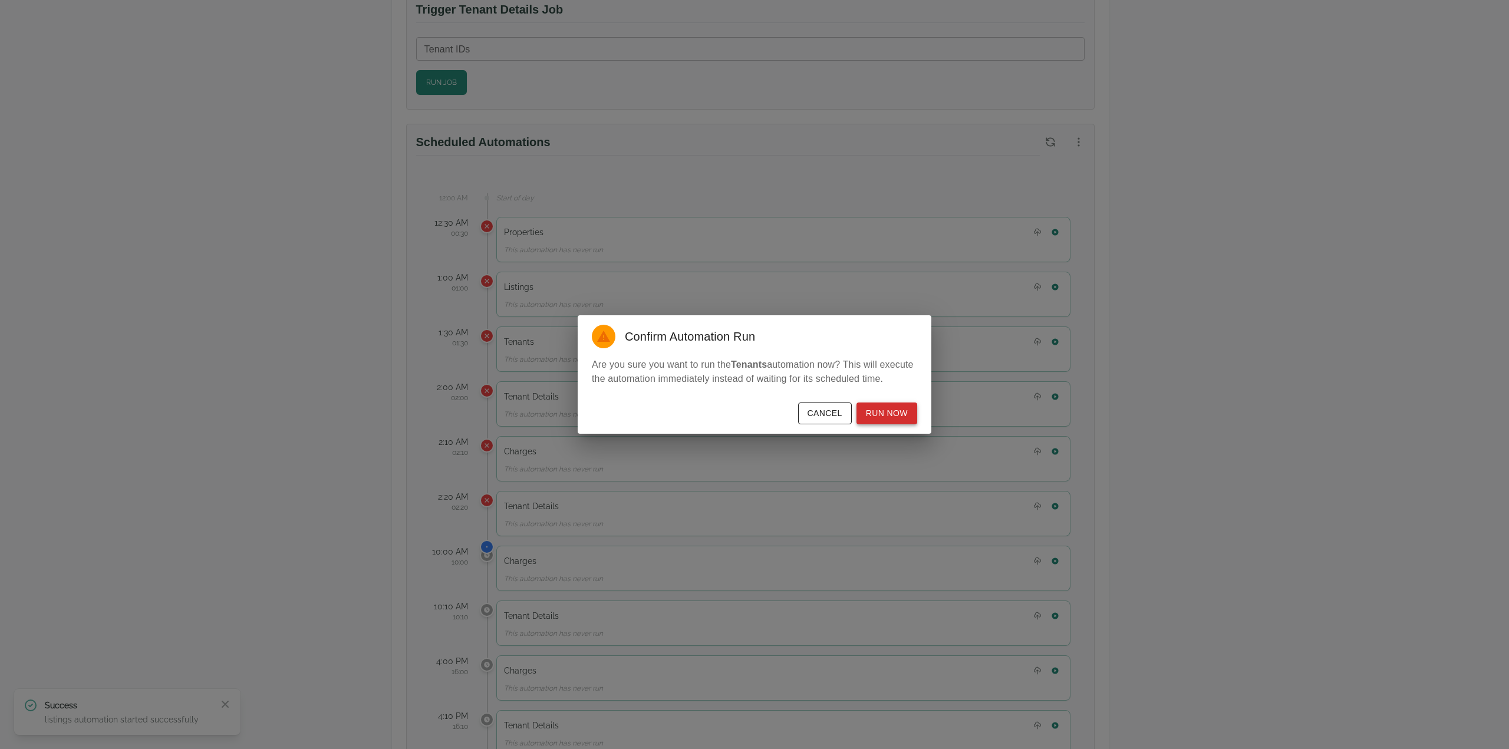
click at [888, 414] on button "Run Now" at bounding box center [887, 414] width 61 height 22
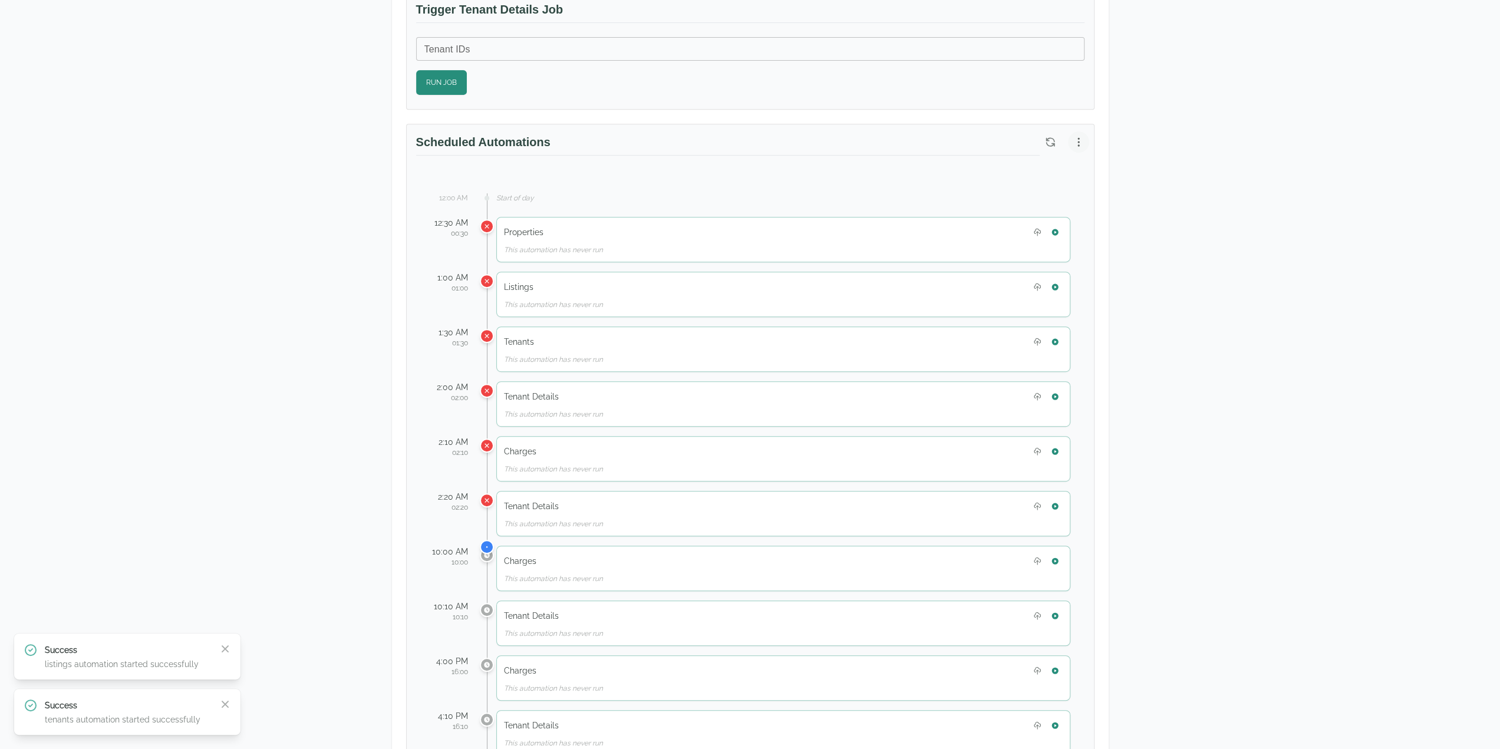
click at [888, 141] on icon "button" at bounding box center [1079, 142] width 12 height 12
click at [888, 190] on span "View Automation History" at bounding box center [1022, 185] width 104 height 14
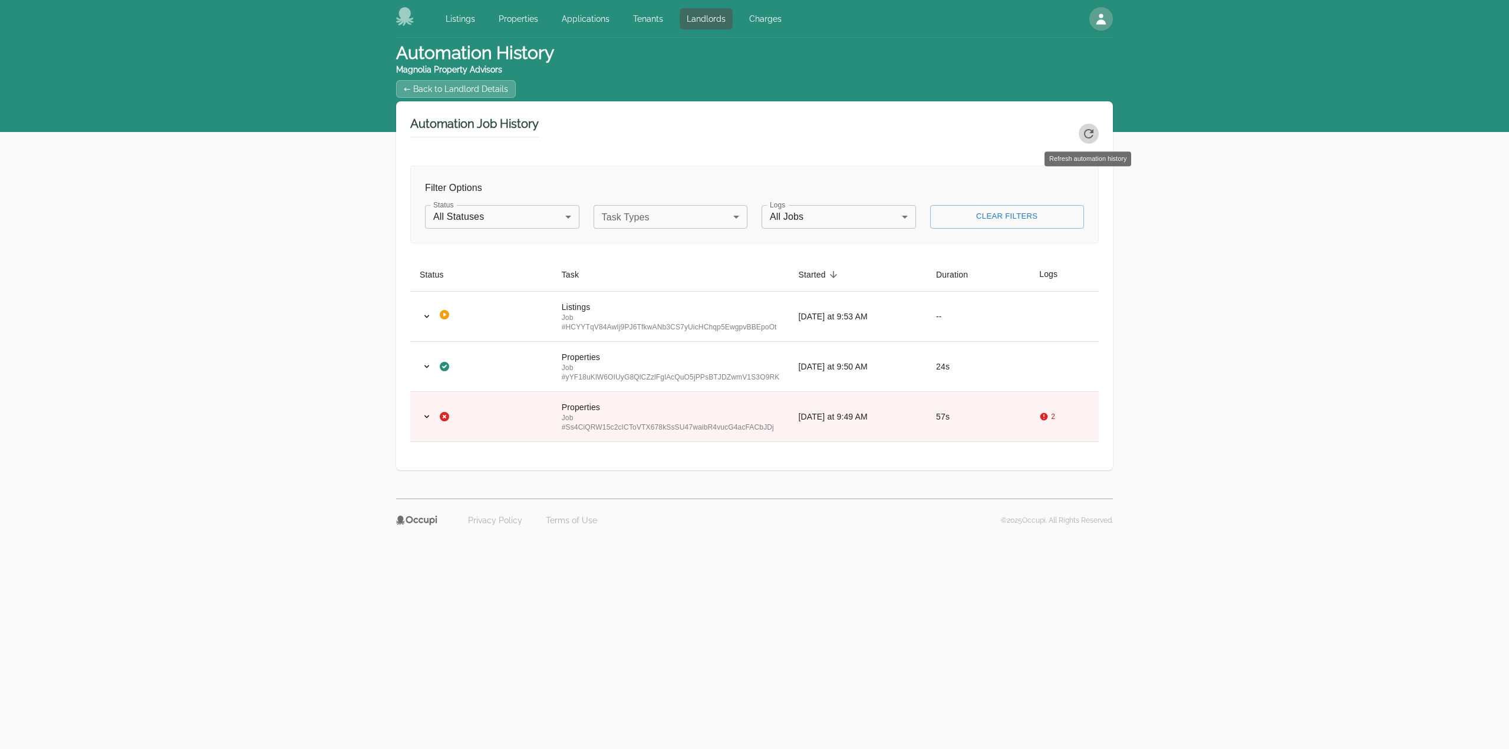
click at [1083, 135] on icon "Refresh automation history" at bounding box center [1089, 134] width 14 height 14
click at [1083, 136] on icon "Refresh automation history" at bounding box center [1089, 134] width 14 height 14
click at [1437, 335] on div "Automation History Magnolia Property Advisors ← Back to Landlord Details Automa…" at bounding box center [754, 268] width 1509 height 461
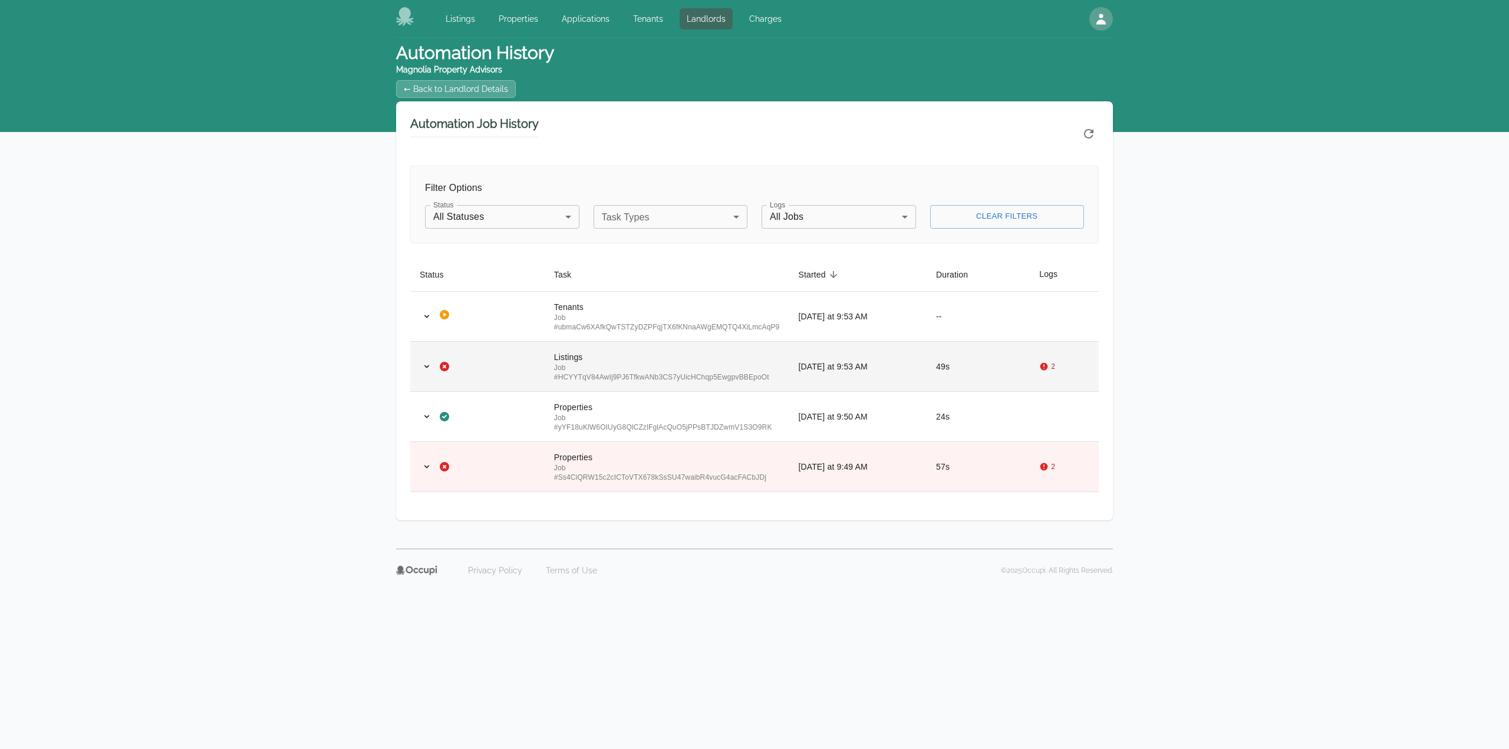
click at [668, 363] on div "Job # HCYYTqV84AwIj9PJ6TfkwANb3CS7yUicHChqp5EwgpvBBEpoOt" at bounding box center [667, 372] width 226 height 19
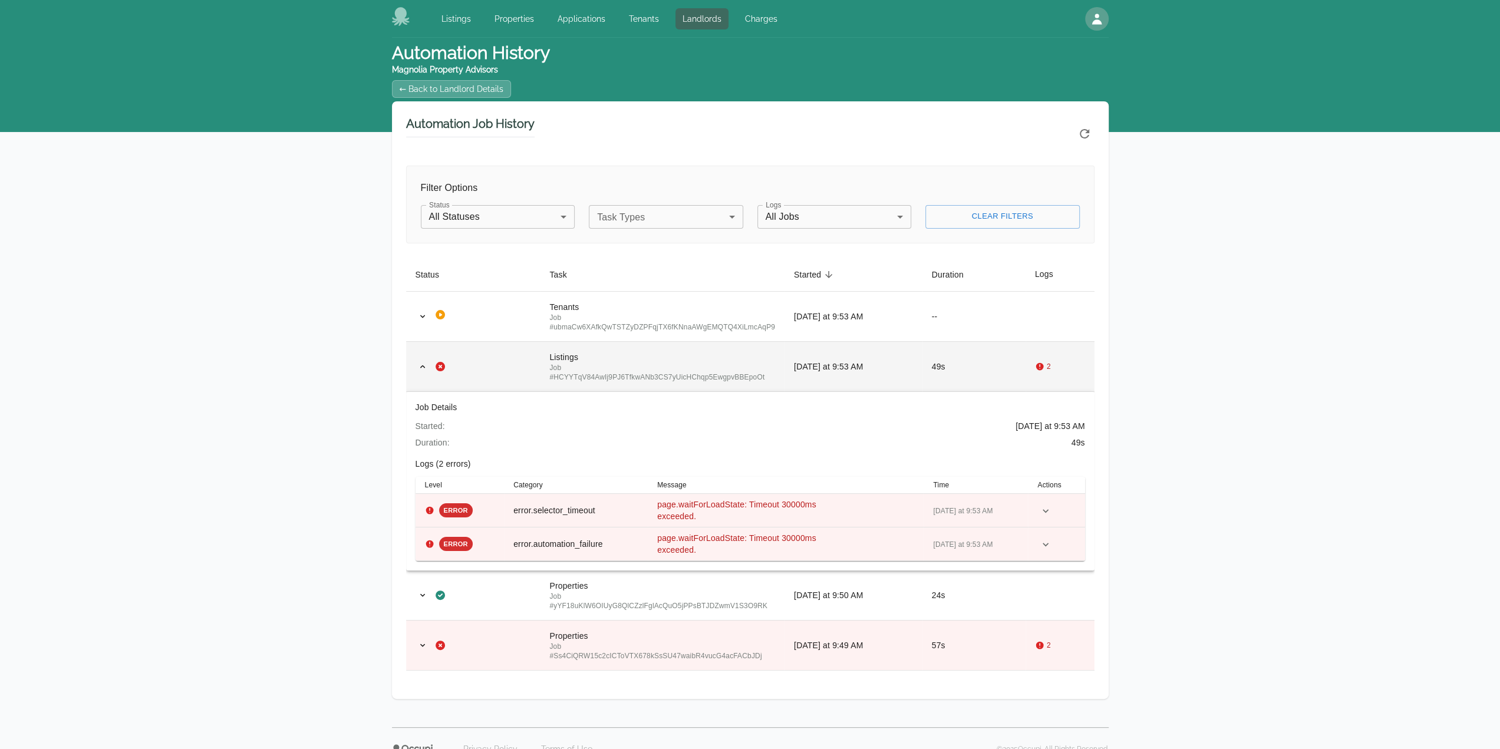
click at [670, 363] on div "Job # HCYYTqV84AwIj9PJ6TfkwANb3CS7yUicHChqp5EwgpvBBEpoOt" at bounding box center [662, 372] width 226 height 19
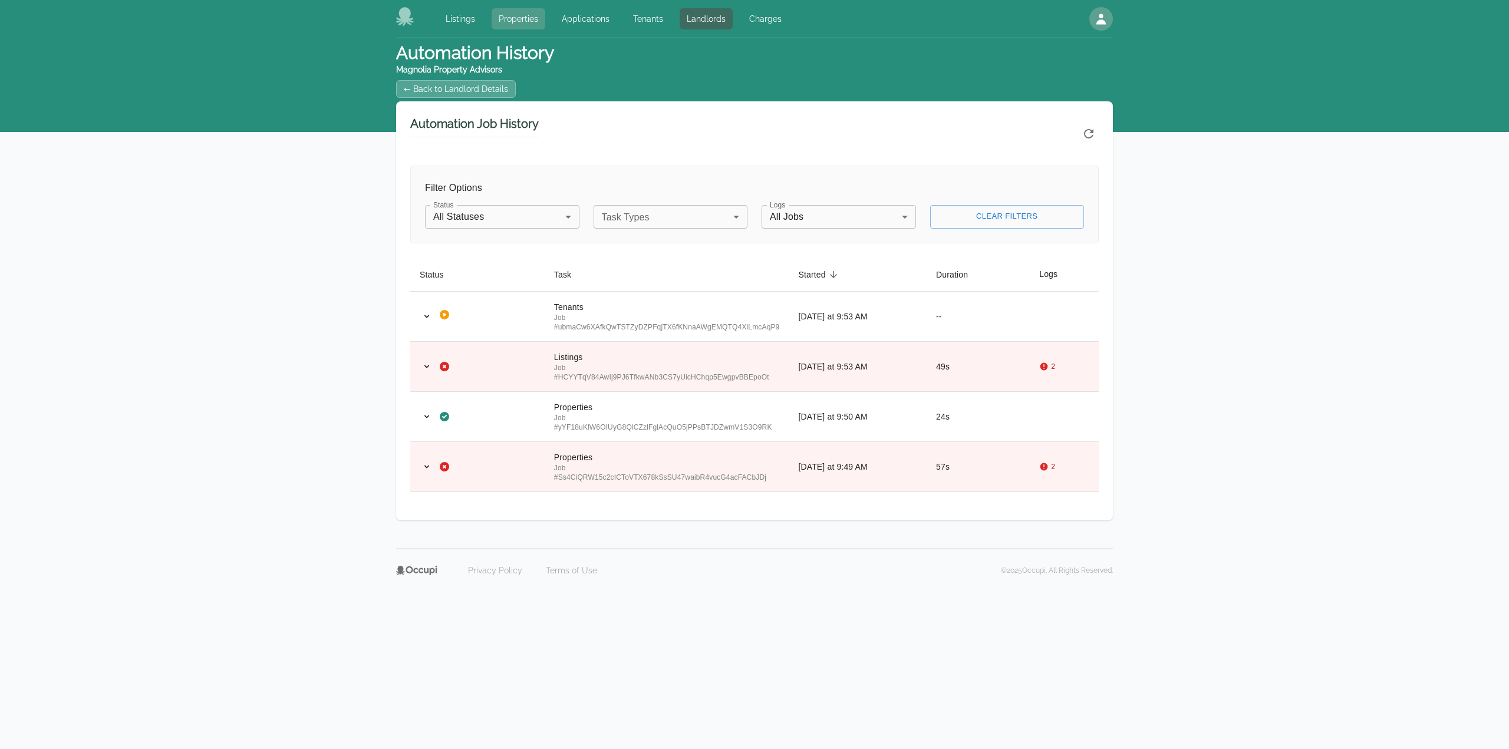
click at [527, 10] on link "Properties" at bounding box center [519, 18] width 54 height 21
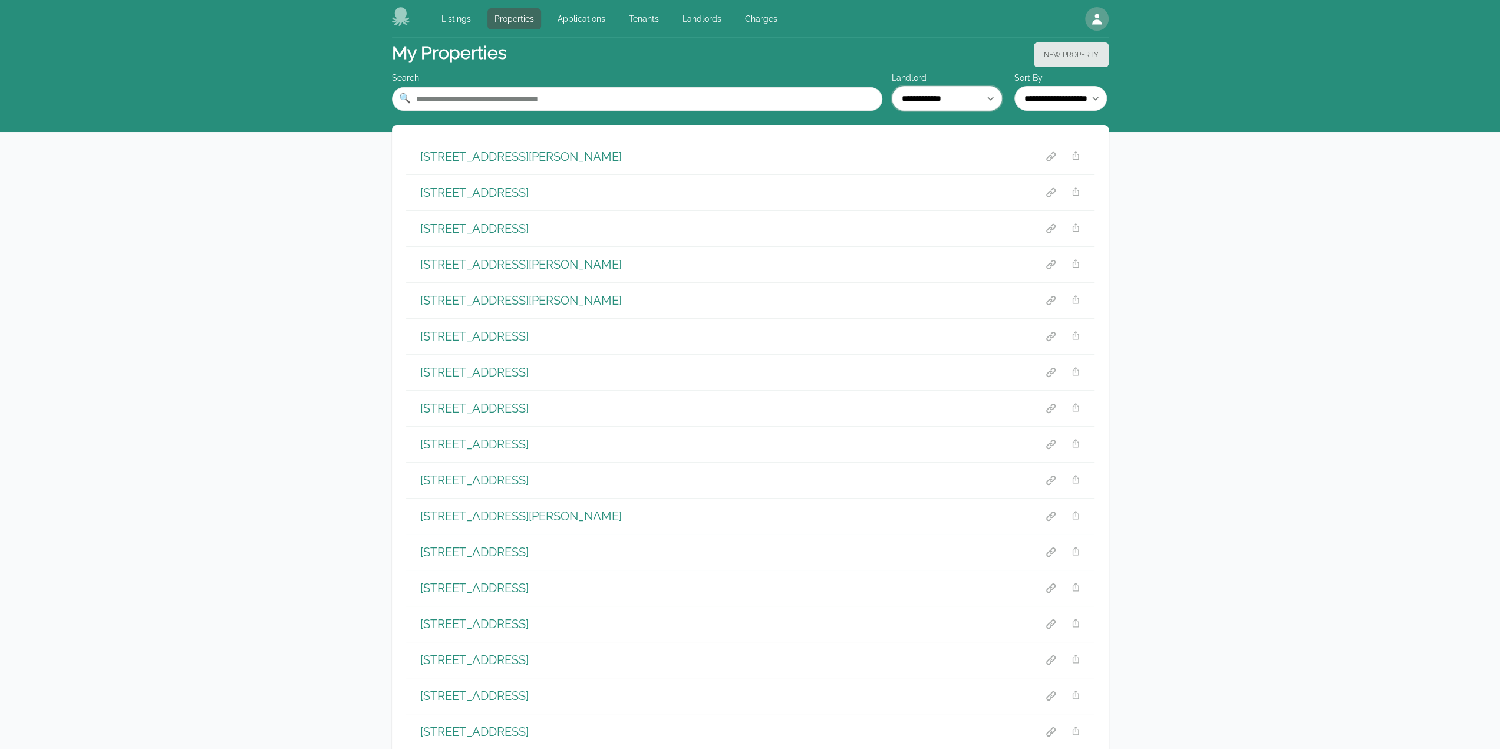
click at [948, 95] on select "**********" at bounding box center [947, 98] width 110 height 25
select select "**"
click at [892, 86] on select "**********" at bounding box center [947, 98] width 110 height 25
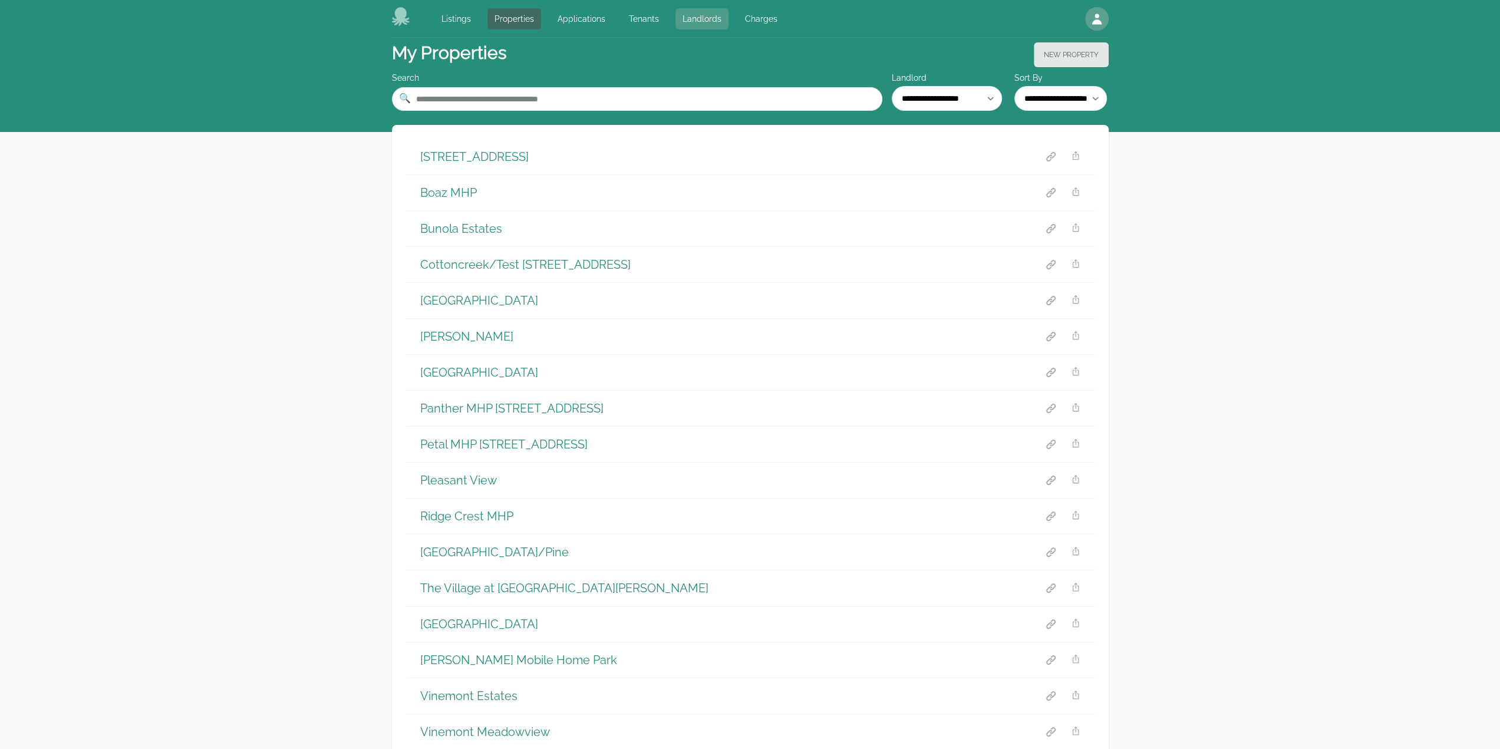
click at [690, 11] on link "Landlords" at bounding box center [702, 18] width 53 height 21
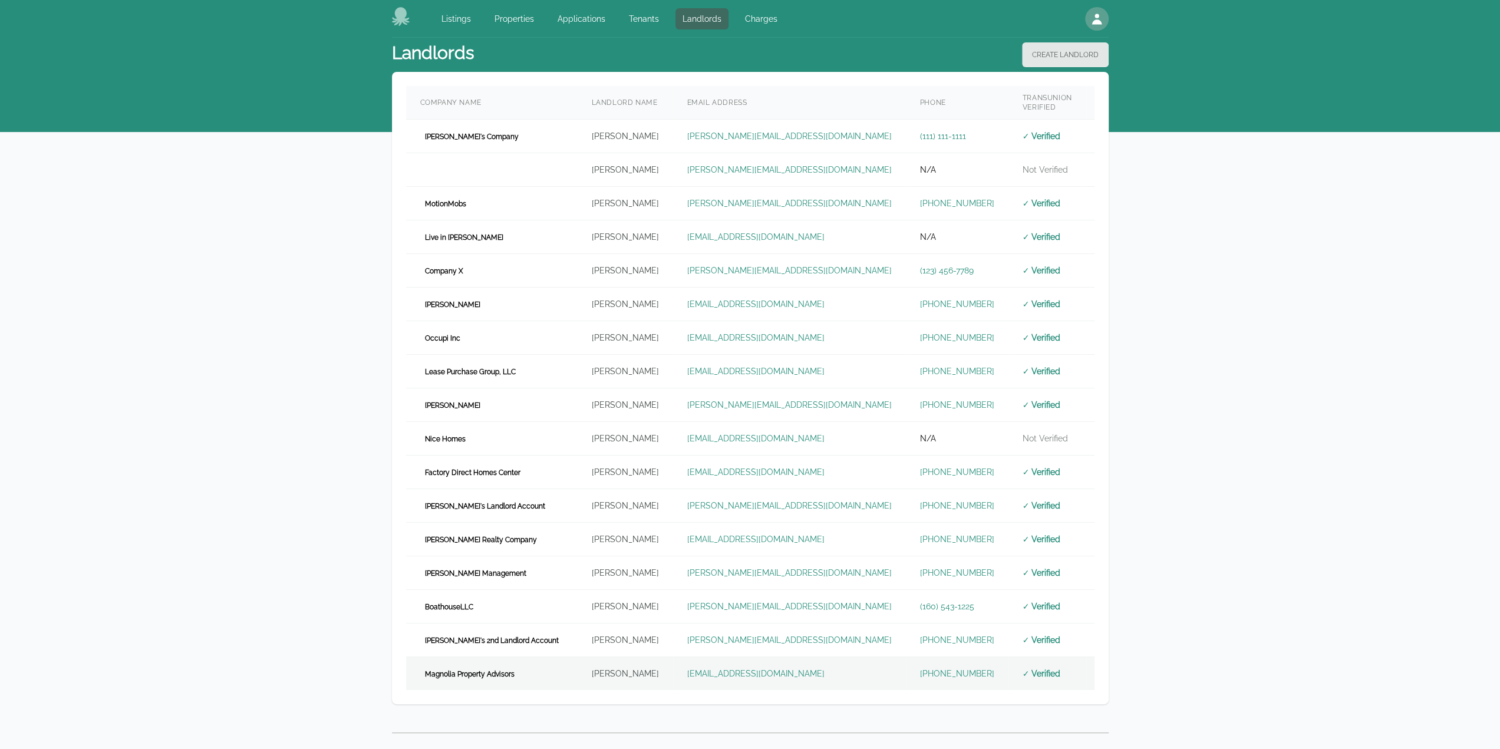
click at [597, 664] on td "Izaac Yarbrough" at bounding box center [625, 674] width 95 height 34
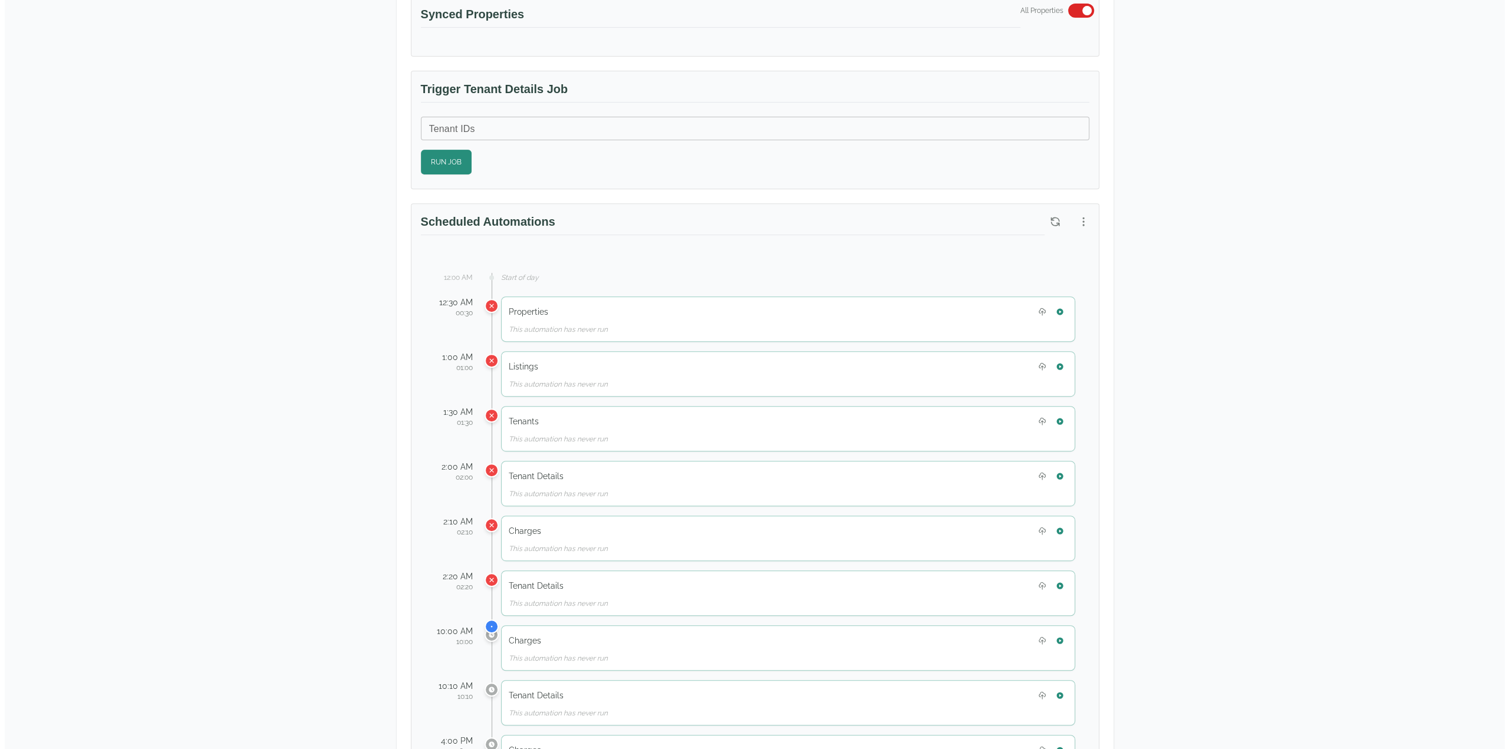
scroll to position [413, 0]
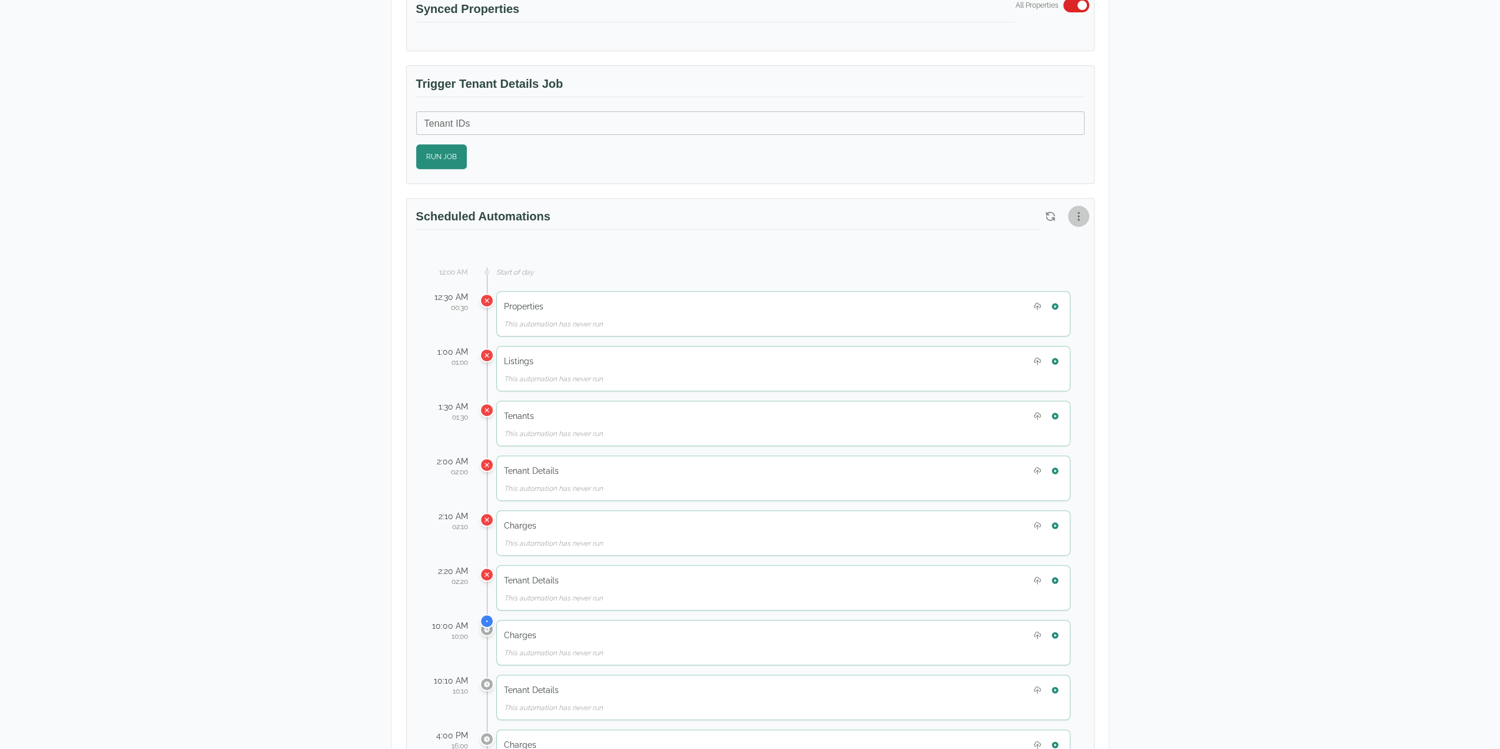
click at [1079, 212] on icon "button" at bounding box center [1079, 216] width 12 height 12
click at [1144, 354] on div at bounding box center [754, 374] width 1509 height 749
click at [1058, 358] on icon "button" at bounding box center [1055, 361] width 6 height 6
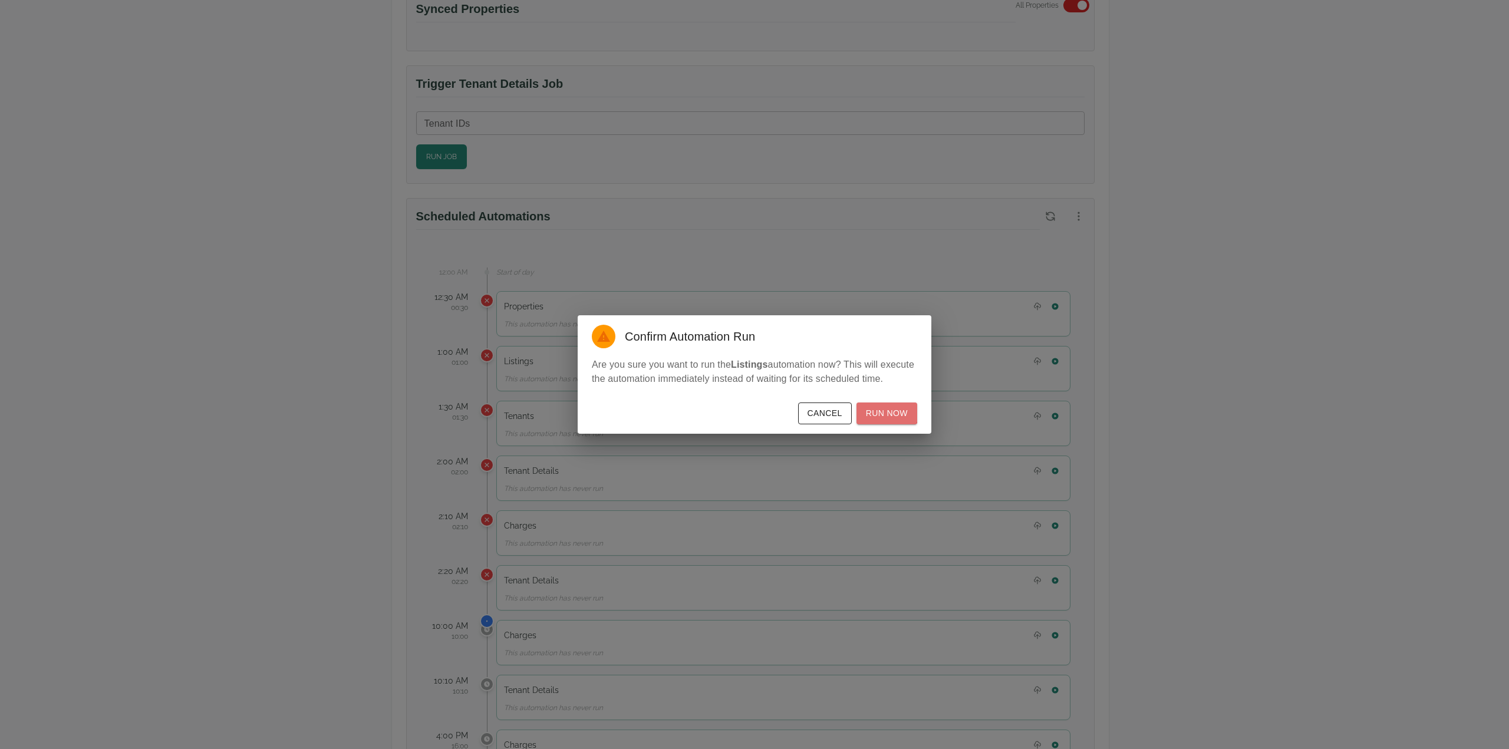
drag, startPoint x: 889, startPoint y: 409, endPoint x: 1044, endPoint y: 325, distance: 176.5
click at [890, 409] on button "Run Now" at bounding box center [887, 414] width 61 height 22
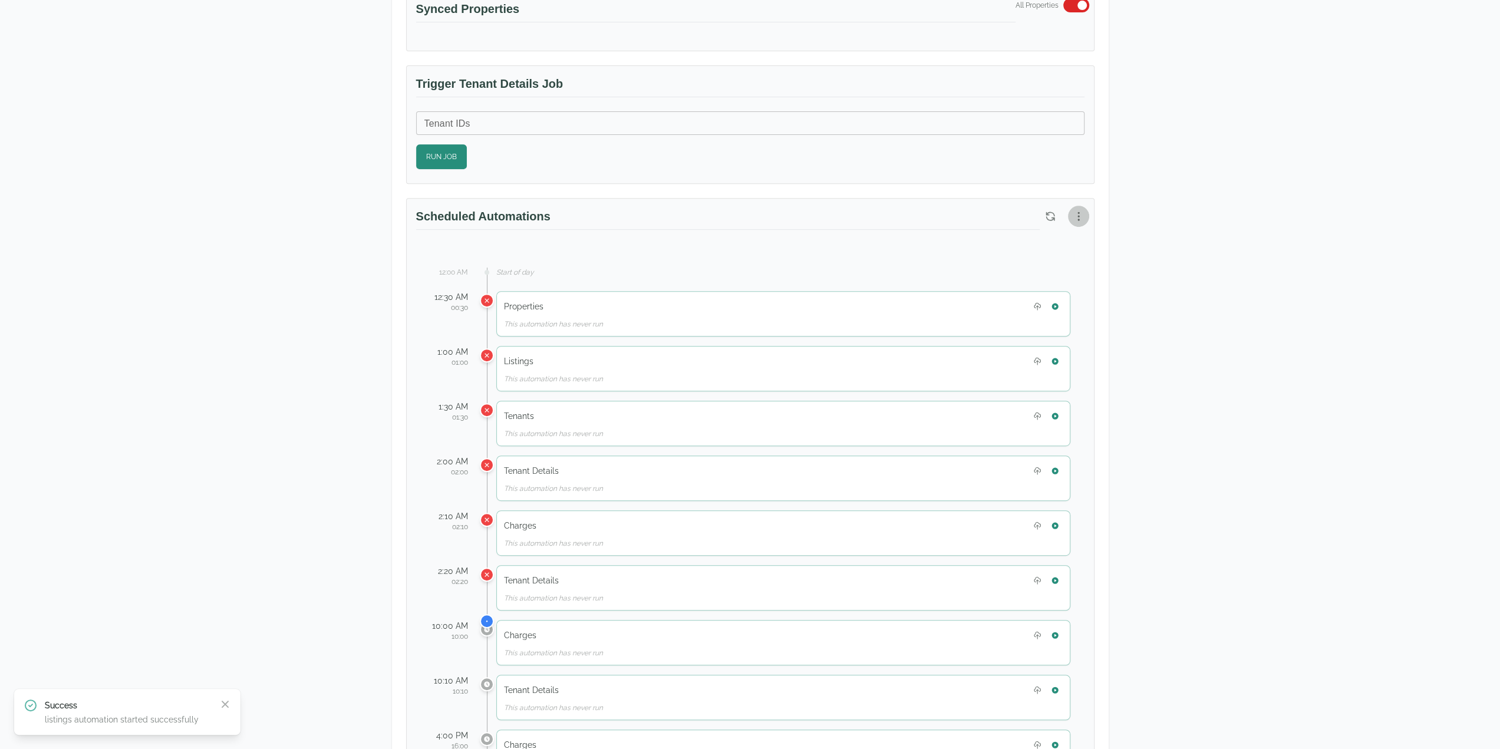
click at [1082, 211] on icon "button" at bounding box center [1079, 216] width 12 height 12
click at [1031, 265] on span "View Automation History" at bounding box center [1022, 259] width 104 height 14
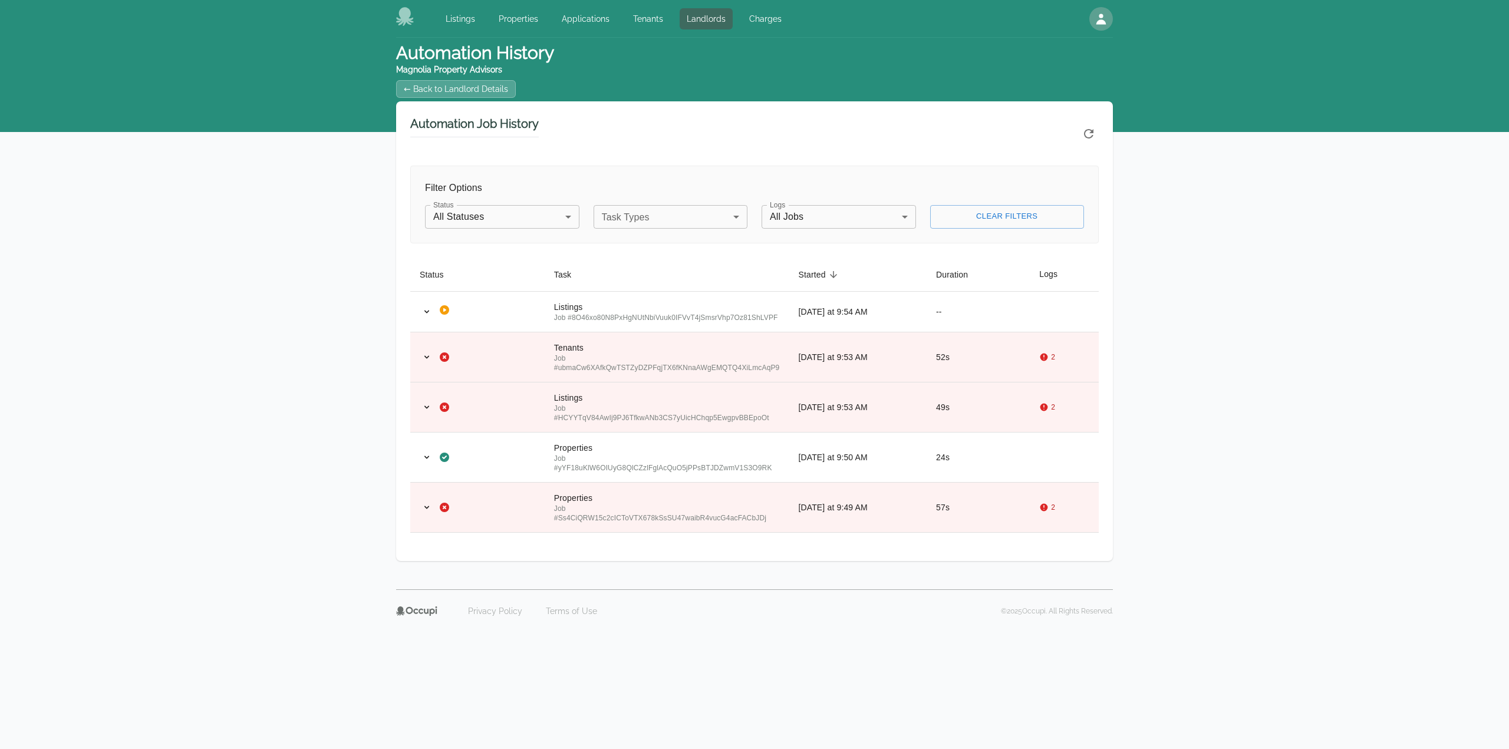
click at [1362, 406] on div "Automation History Magnolia Property Advisors ← Back to Landlord Details Automa…" at bounding box center [754, 314] width 1509 height 552
click at [1088, 133] on icon "Refresh automation history" at bounding box center [1089, 134] width 14 height 14
click at [980, 365] on td "52s" at bounding box center [978, 357] width 103 height 50
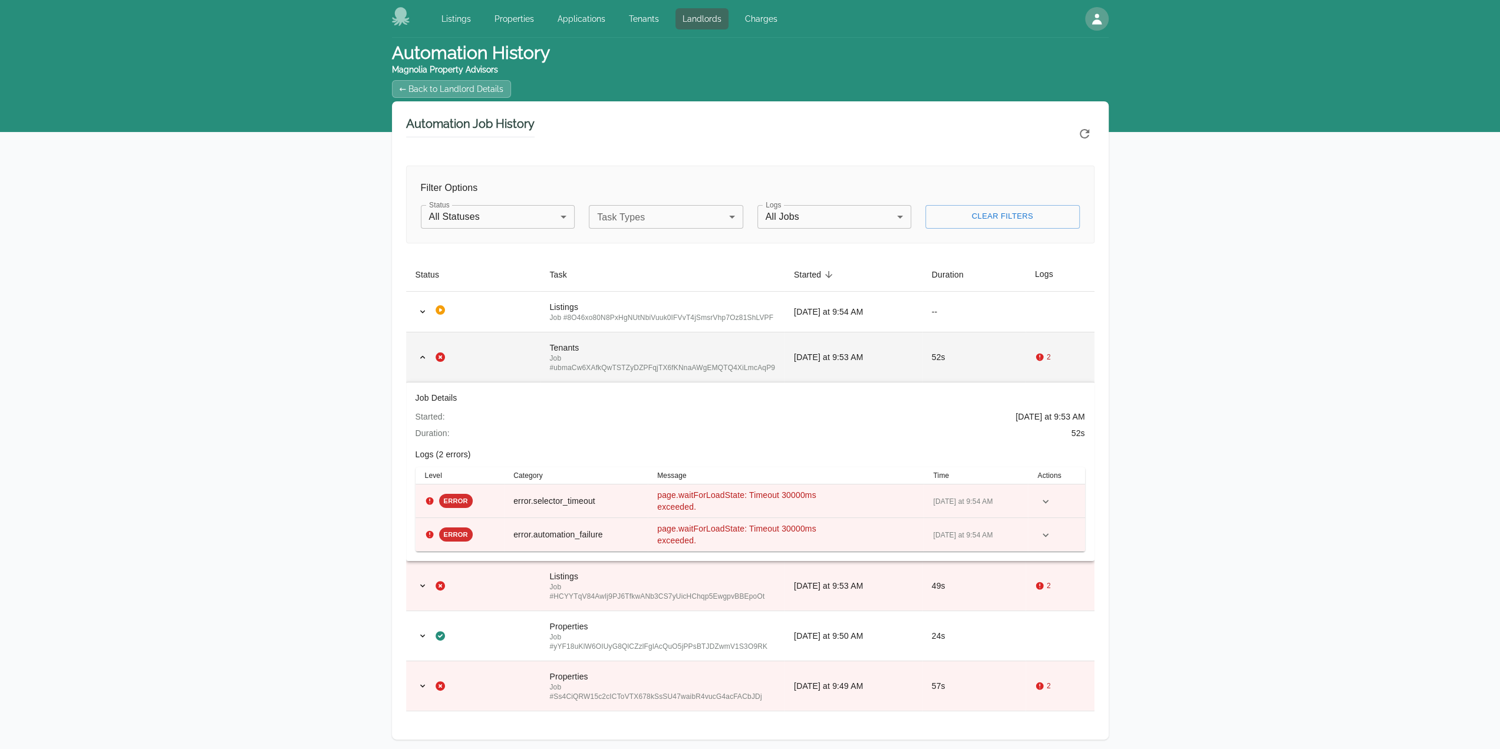
click at [984, 363] on td "52s" at bounding box center [974, 357] width 103 height 50
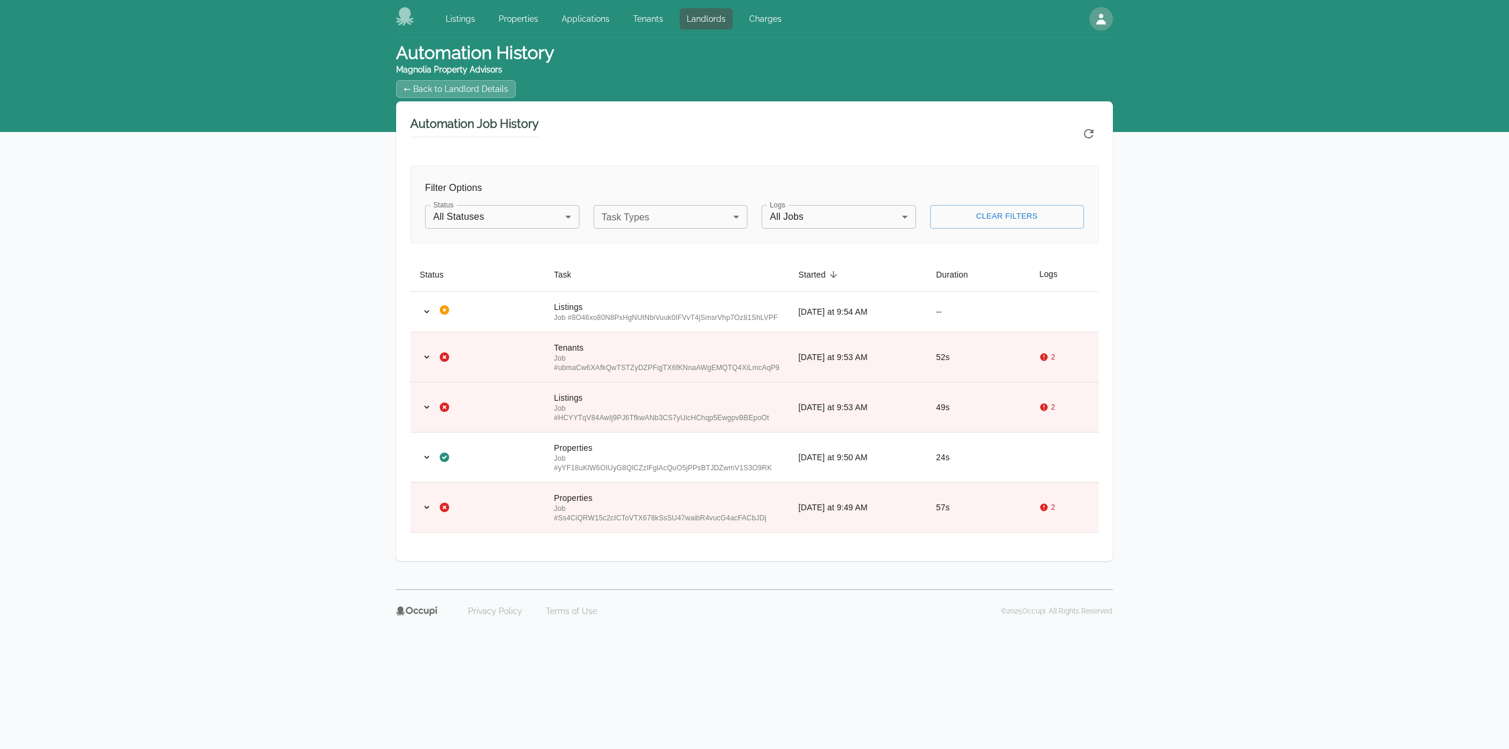
click at [1086, 124] on button "Refresh automation history" at bounding box center [1089, 134] width 20 height 20
click at [515, 13] on link "Properties" at bounding box center [519, 18] width 54 height 21
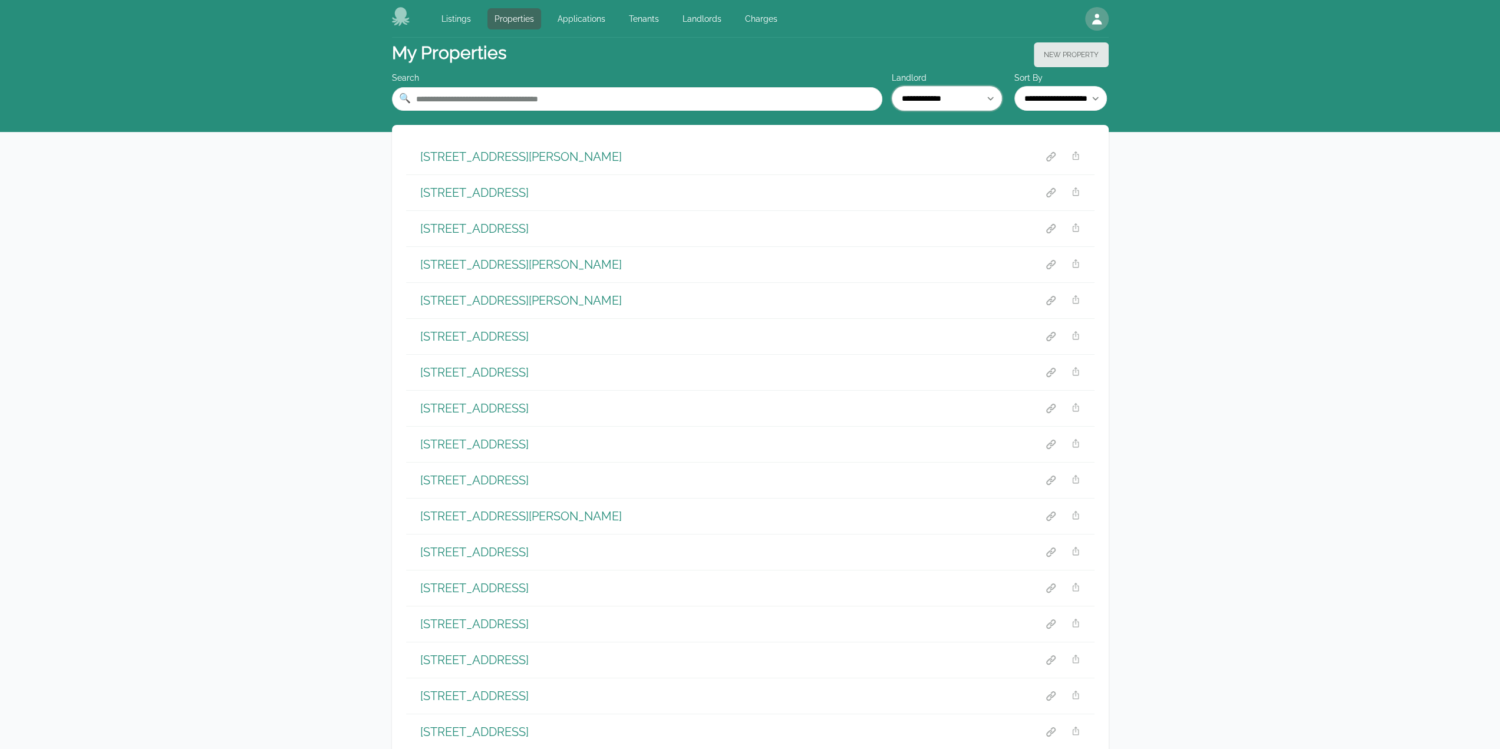
click at [935, 101] on select "**********" at bounding box center [947, 98] width 110 height 25
click at [892, 86] on select "**********" at bounding box center [947, 98] width 110 height 25
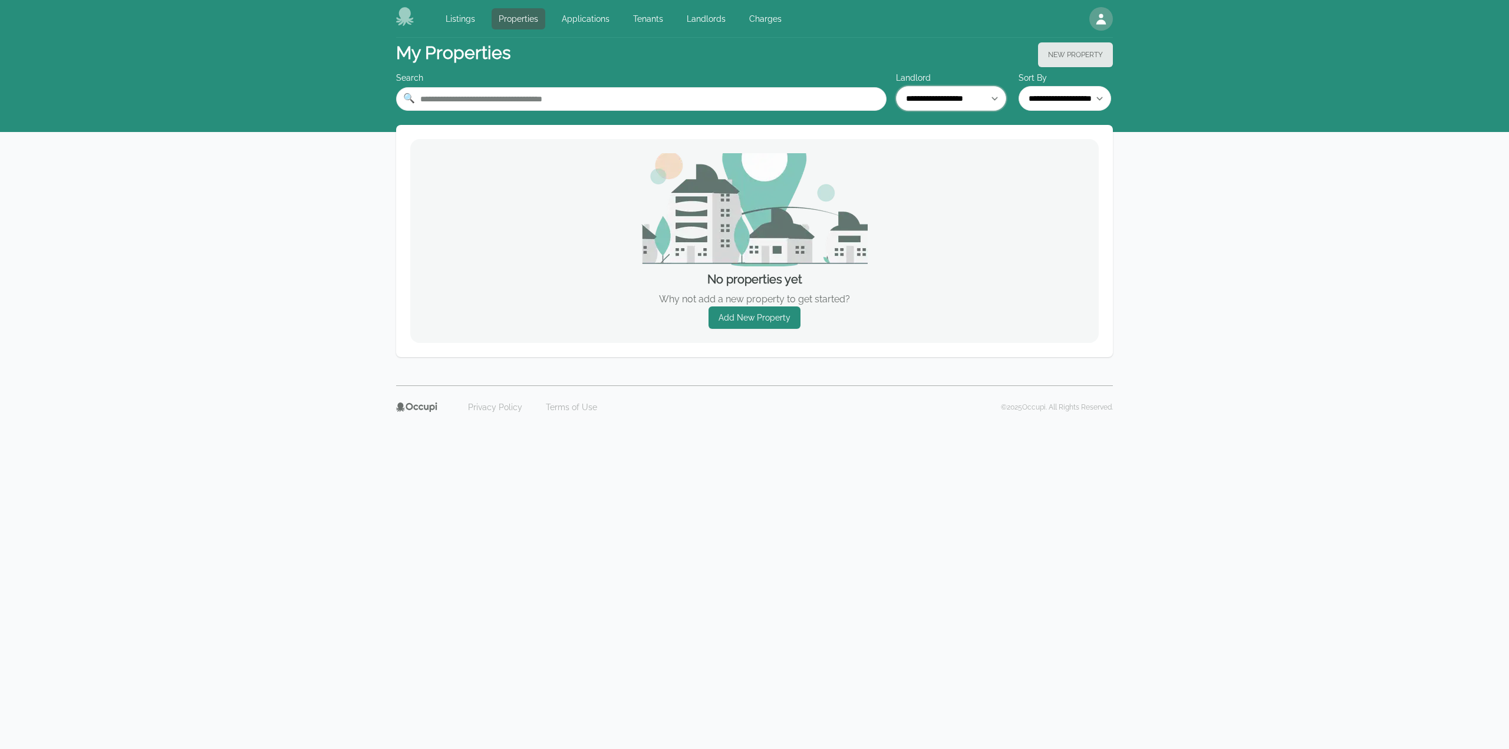
click at [914, 97] on select "**********" at bounding box center [951, 98] width 110 height 25
select select "**"
click at [896, 86] on select "**********" at bounding box center [951, 98] width 110 height 25
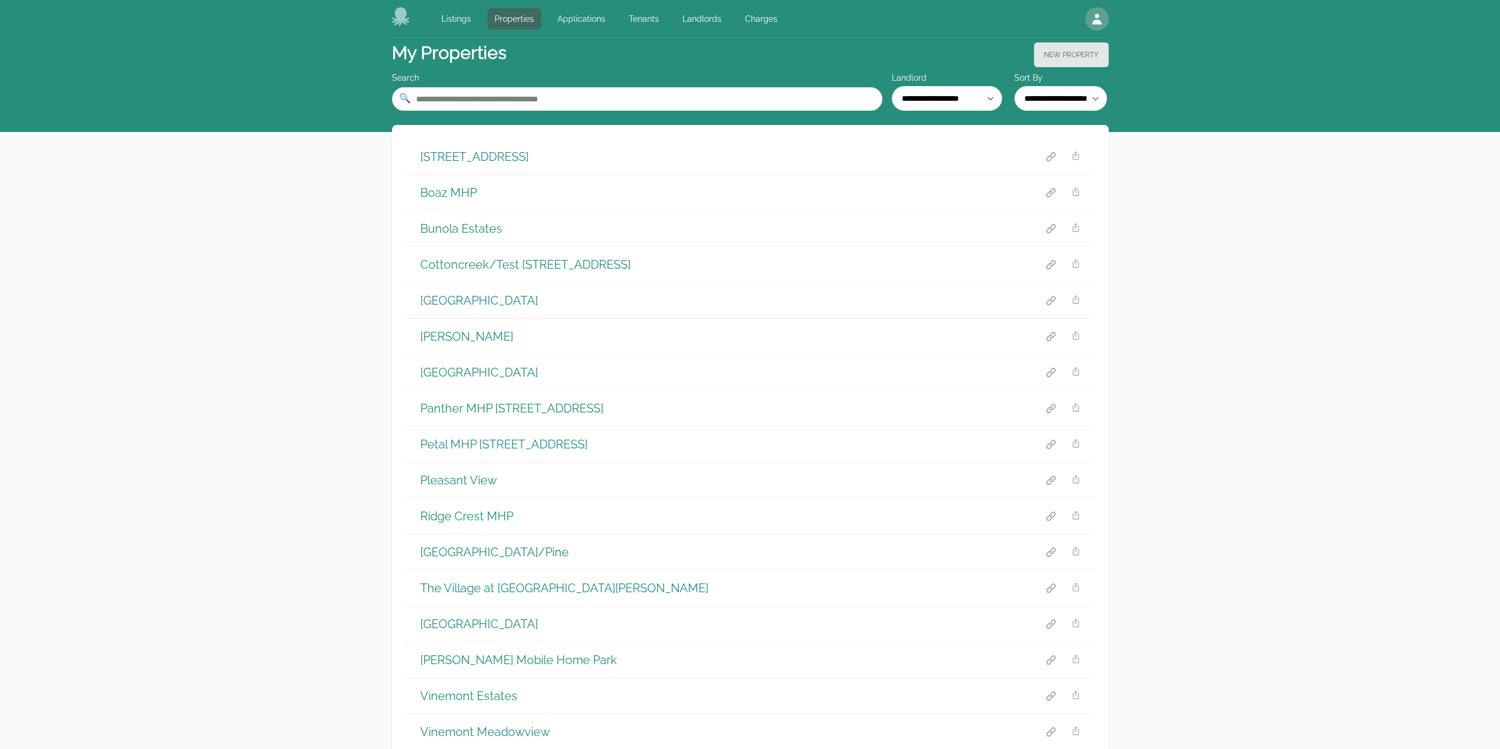
click at [489, 156] on h1 "1806 Lakehill St NW" at bounding box center [474, 157] width 108 height 17
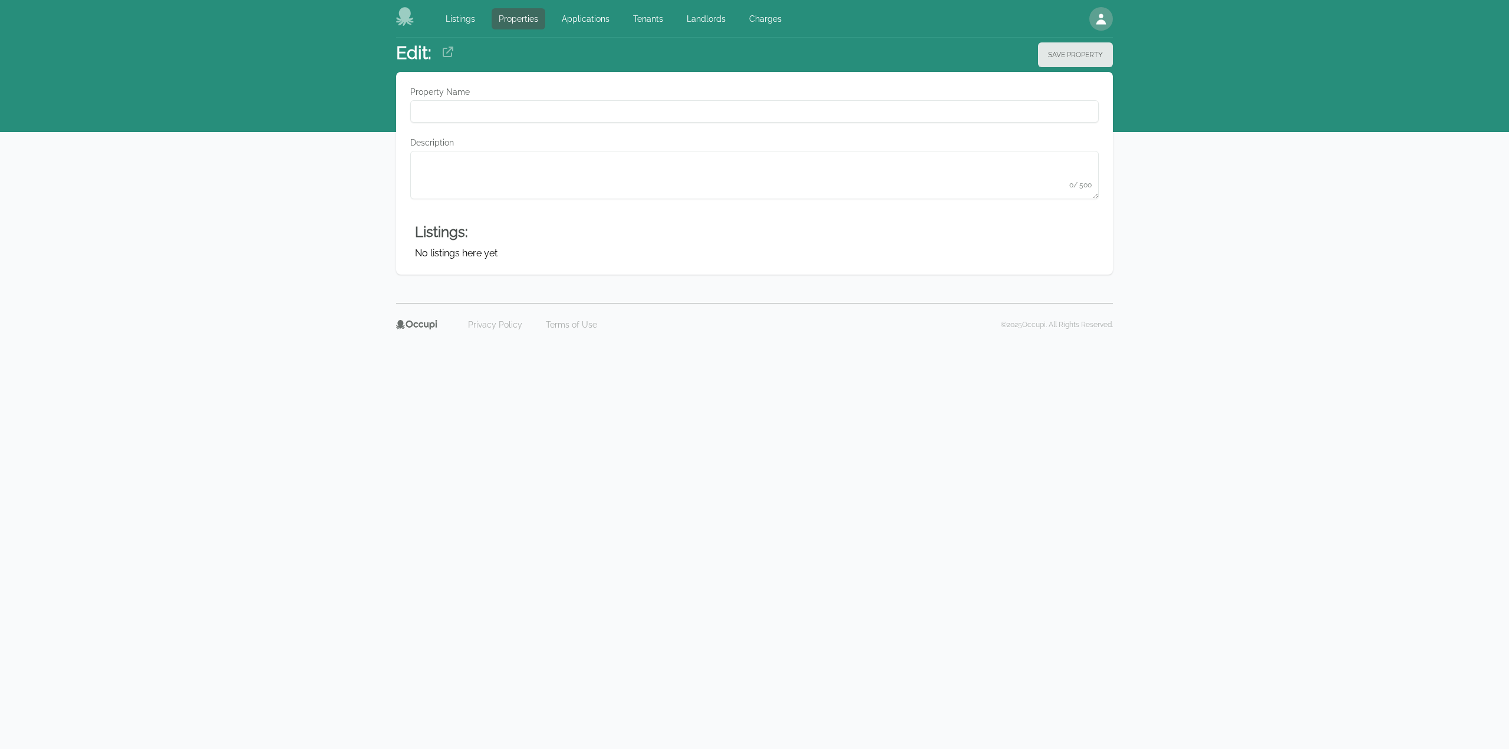
type Name "**********"
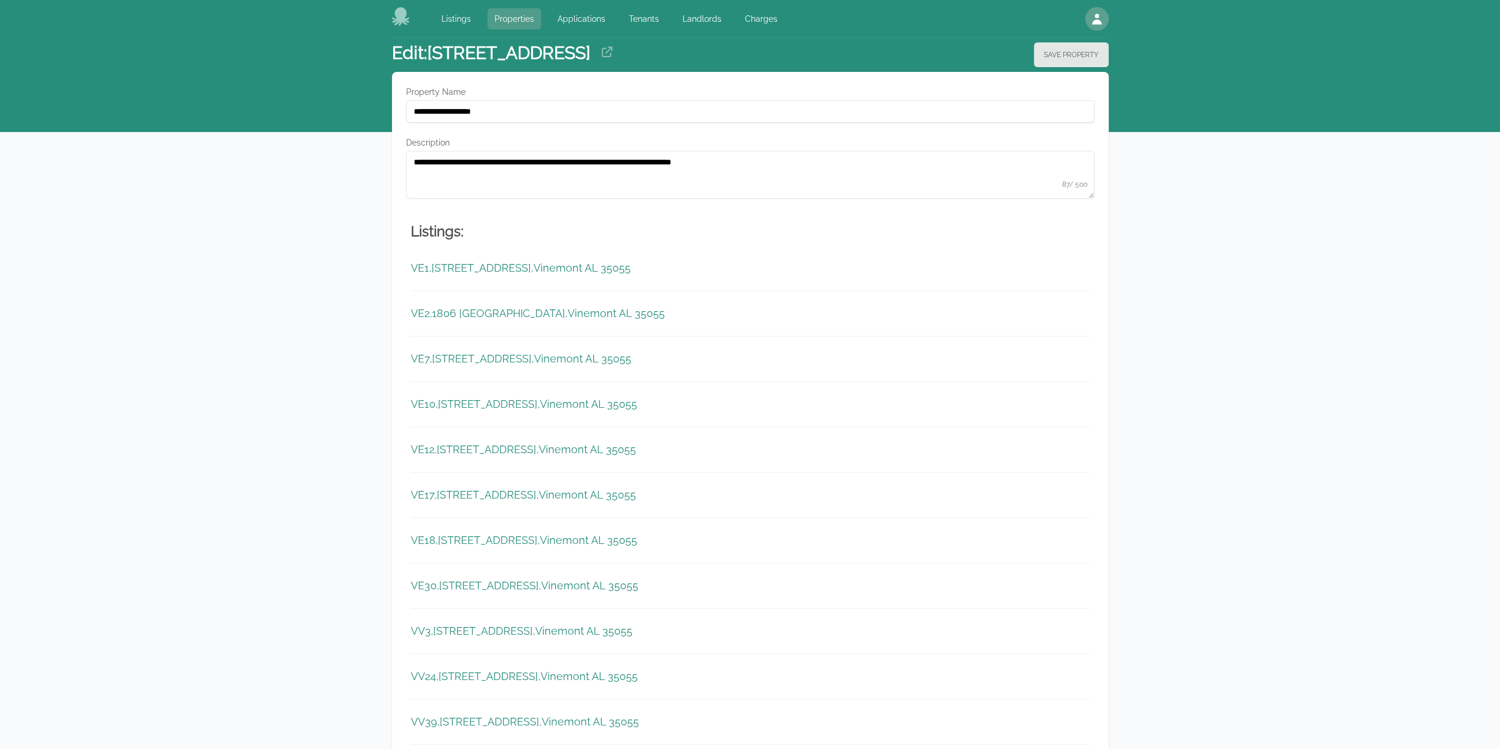
click at [522, 17] on link "Properties" at bounding box center [515, 18] width 54 height 21
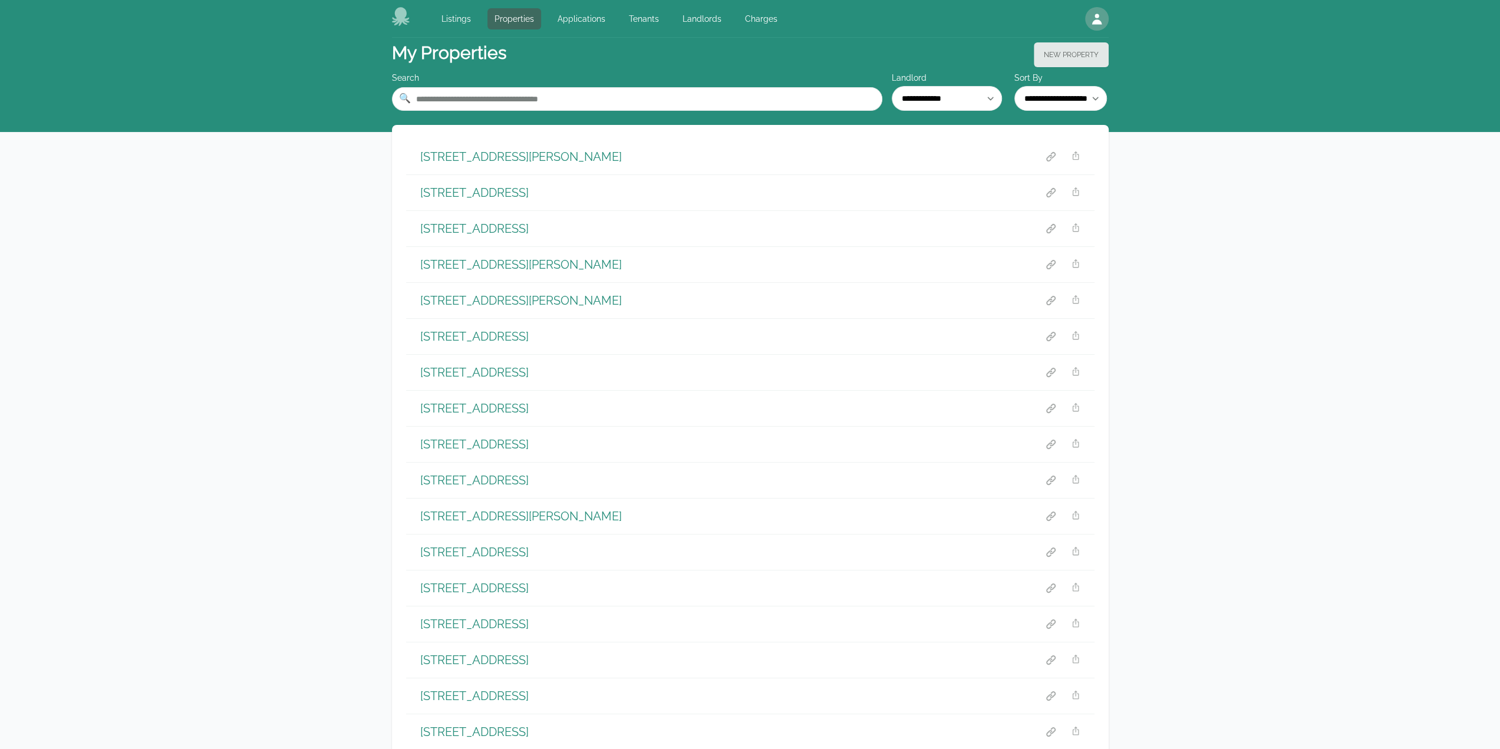
click at [559, 268] on h1 "1012 Ronda Lane Birmingham, AL 35214" at bounding box center [521, 264] width 202 height 17
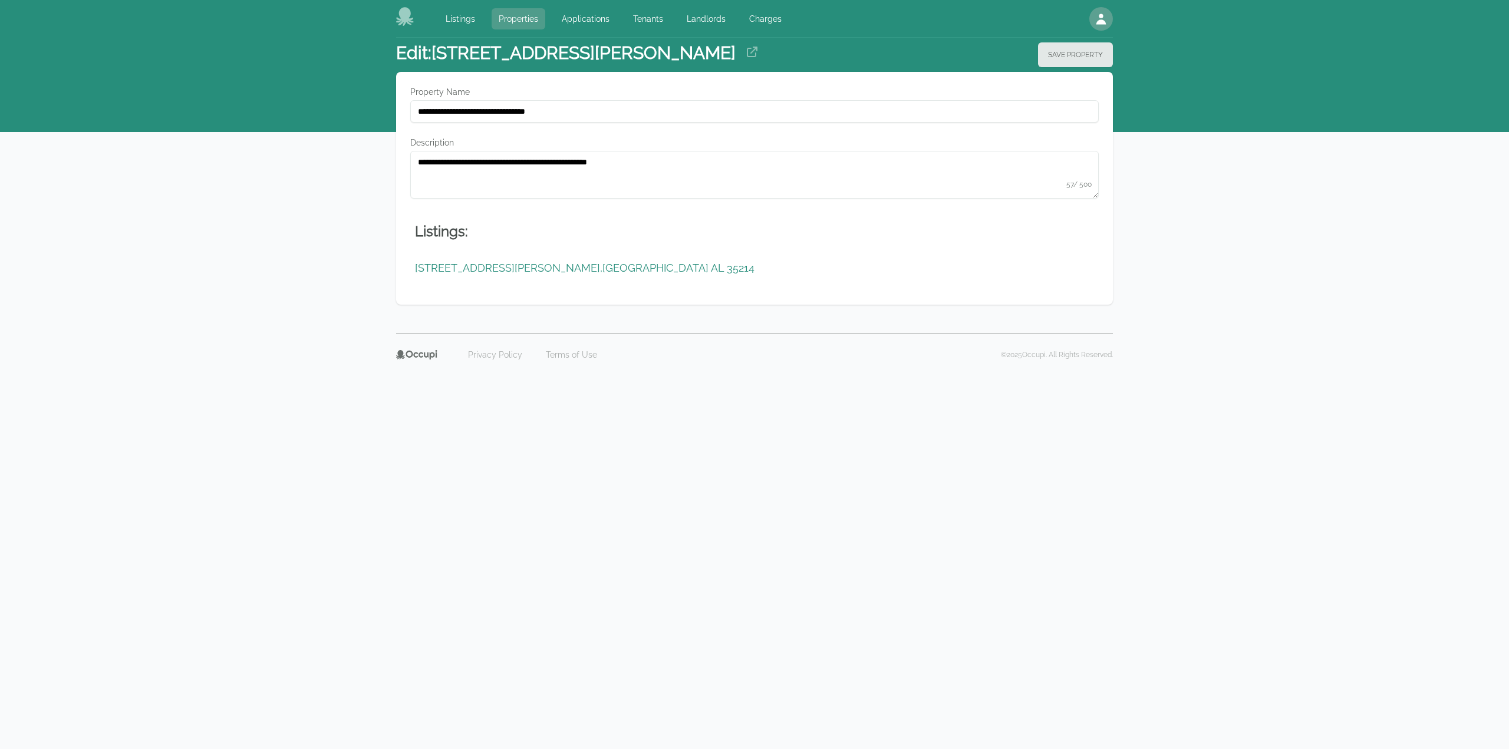
click at [518, 26] on link "Properties" at bounding box center [519, 18] width 54 height 21
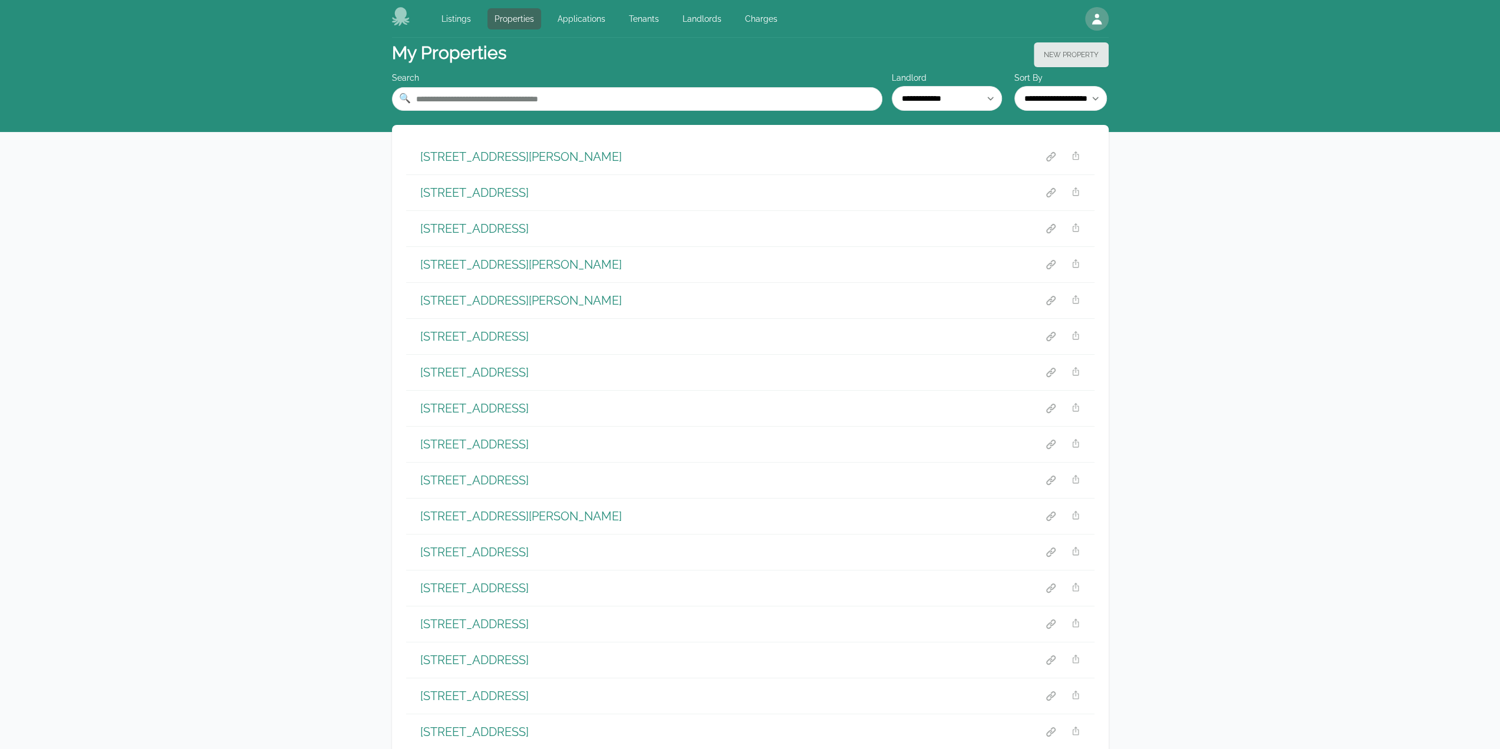
click at [529, 472] on h1 "1044 & 1048 Fieldstown Road Gardendale, AL 35071" at bounding box center [474, 480] width 108 height 17
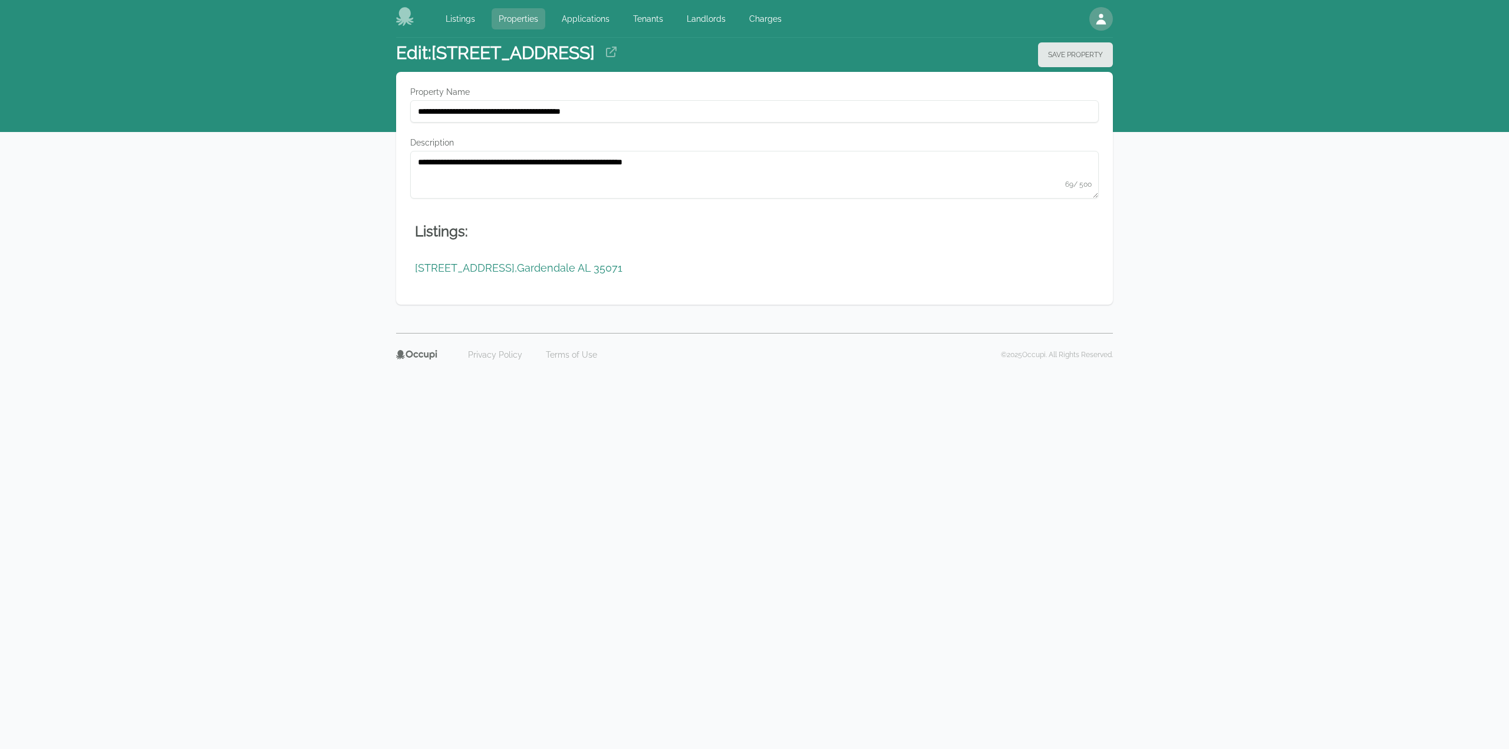
click at [503, 22] on link "Properties" at bounding box center [519, 18] width 54 height 21
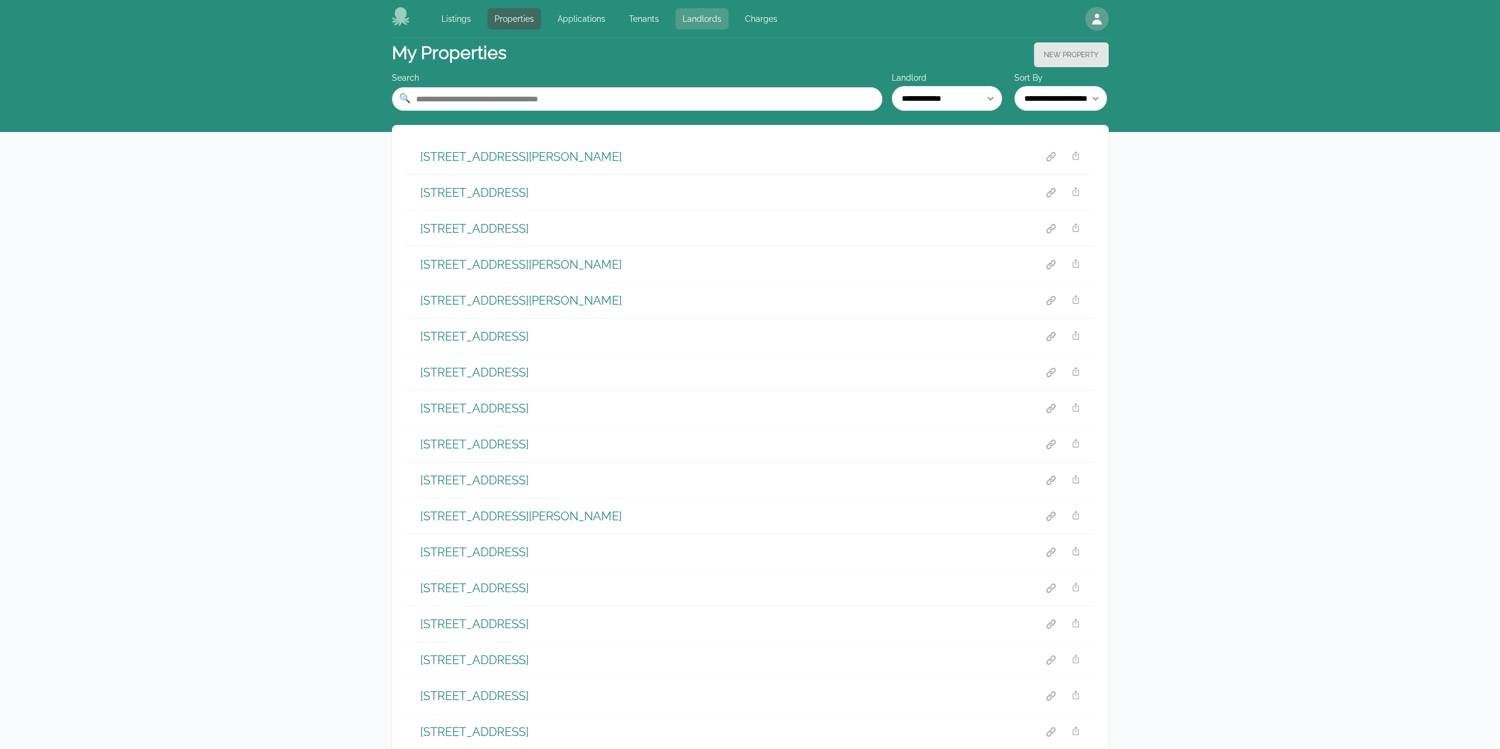
click at [686, 17] on link "Landlords" at bounding box center [702, 18] width 53 height 21
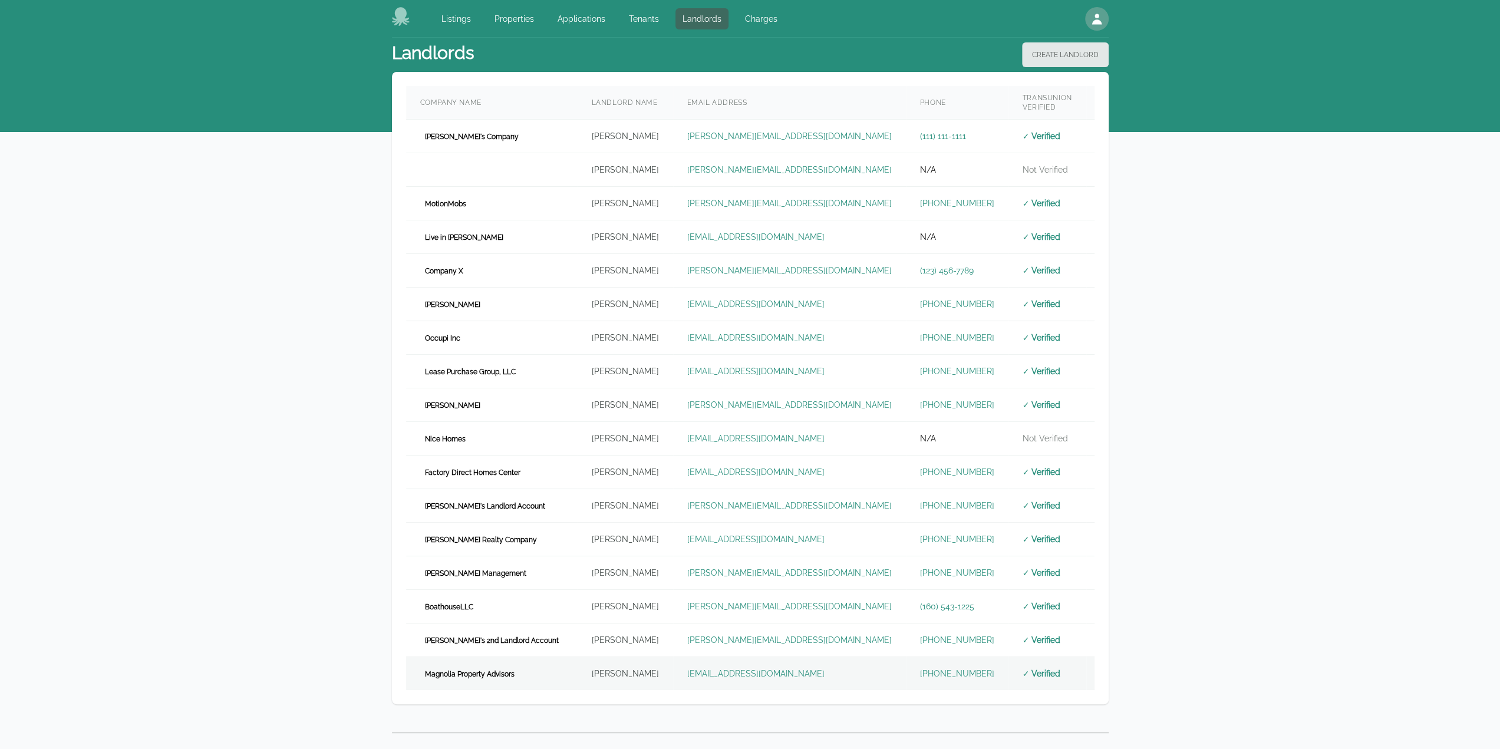
click at [578, 664] on td "Izaac Yarbrough" at bounding box center [625, 674] width 95 height 34
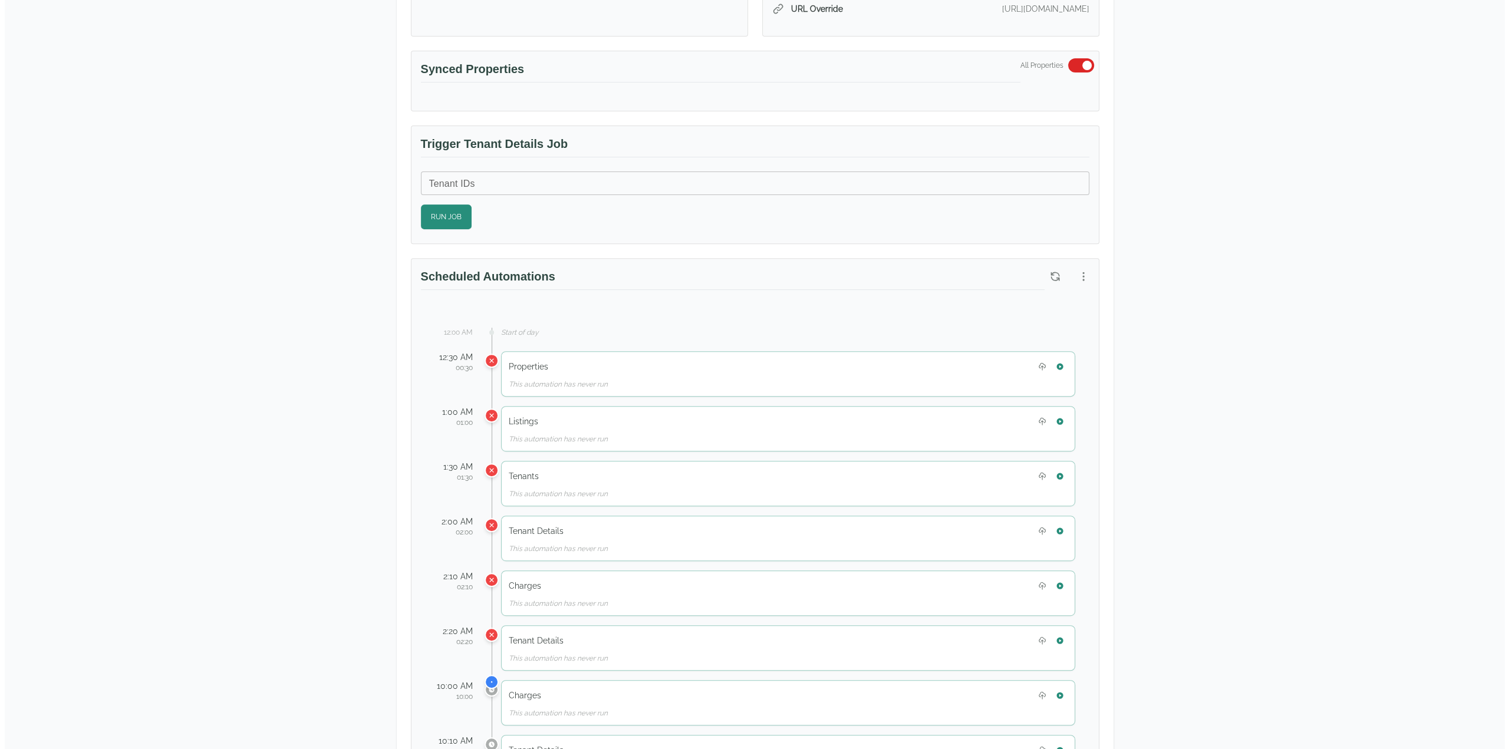
scroll to position [354, 0]
click at [1078, 270] on icon "button" at bounding box center [1079, 275] width 12 height 12
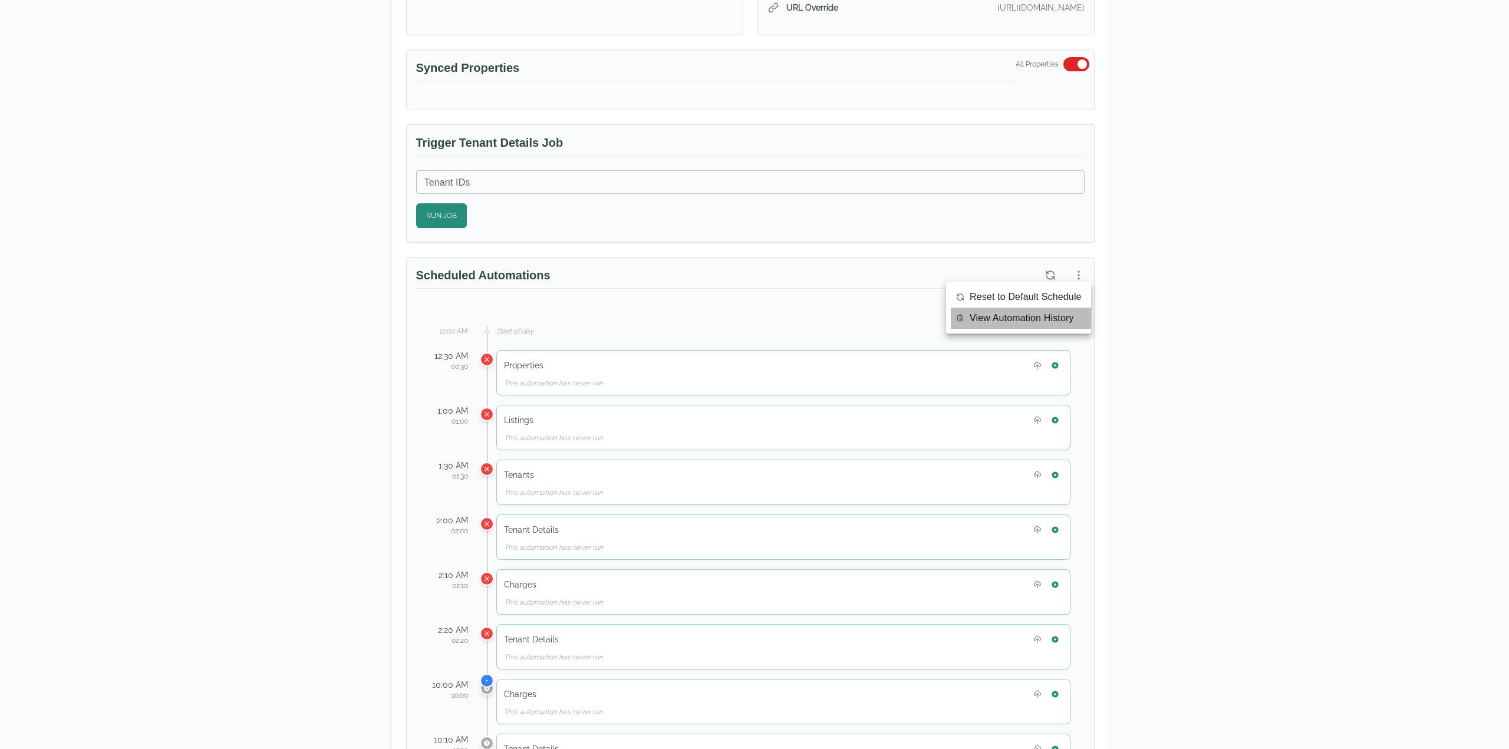
click at [1050, 312] on span "View Automation History" at bounding box center [1022, 318] width 104 height 14
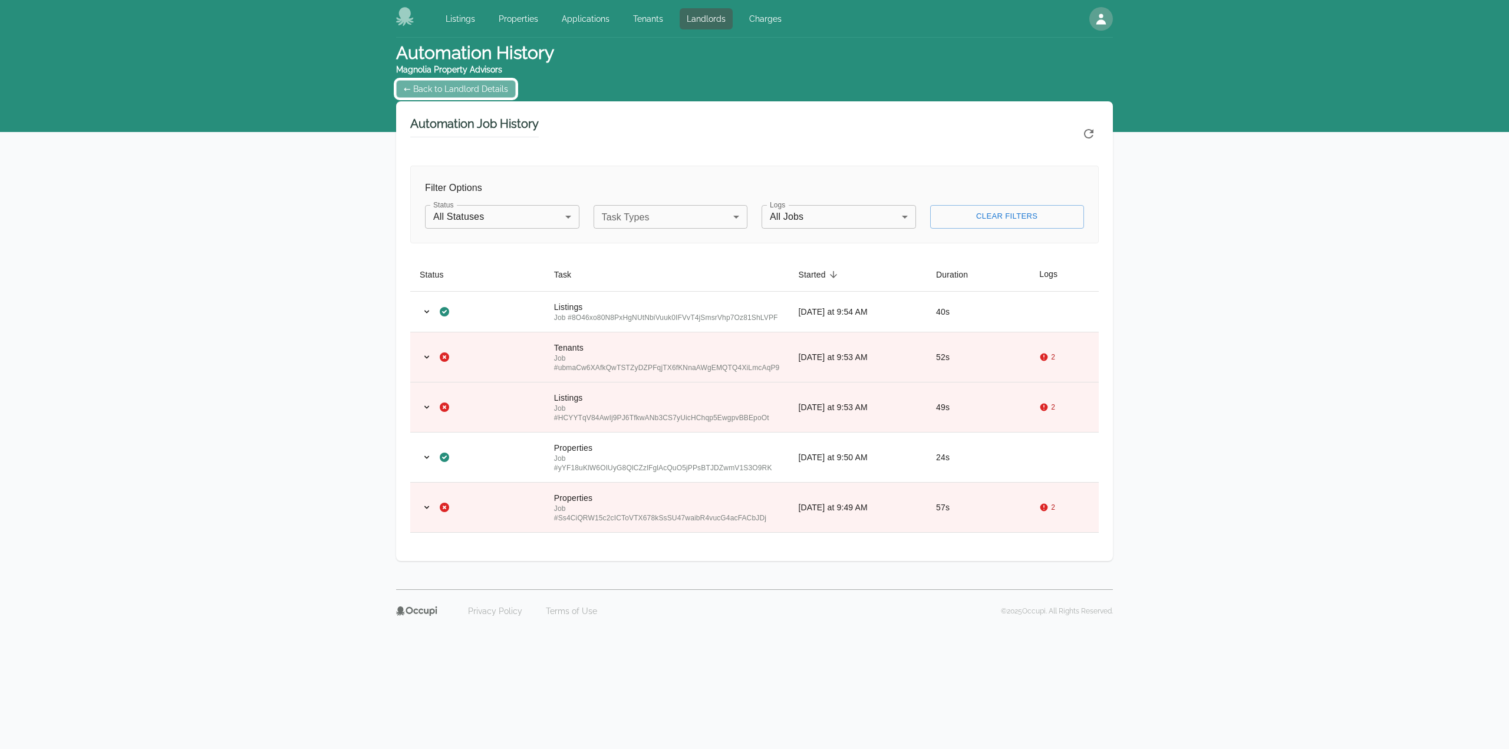
click at [487, 88] on link "← Back to Landlord Details" at bounding box center [456, 89] width 120 height 18
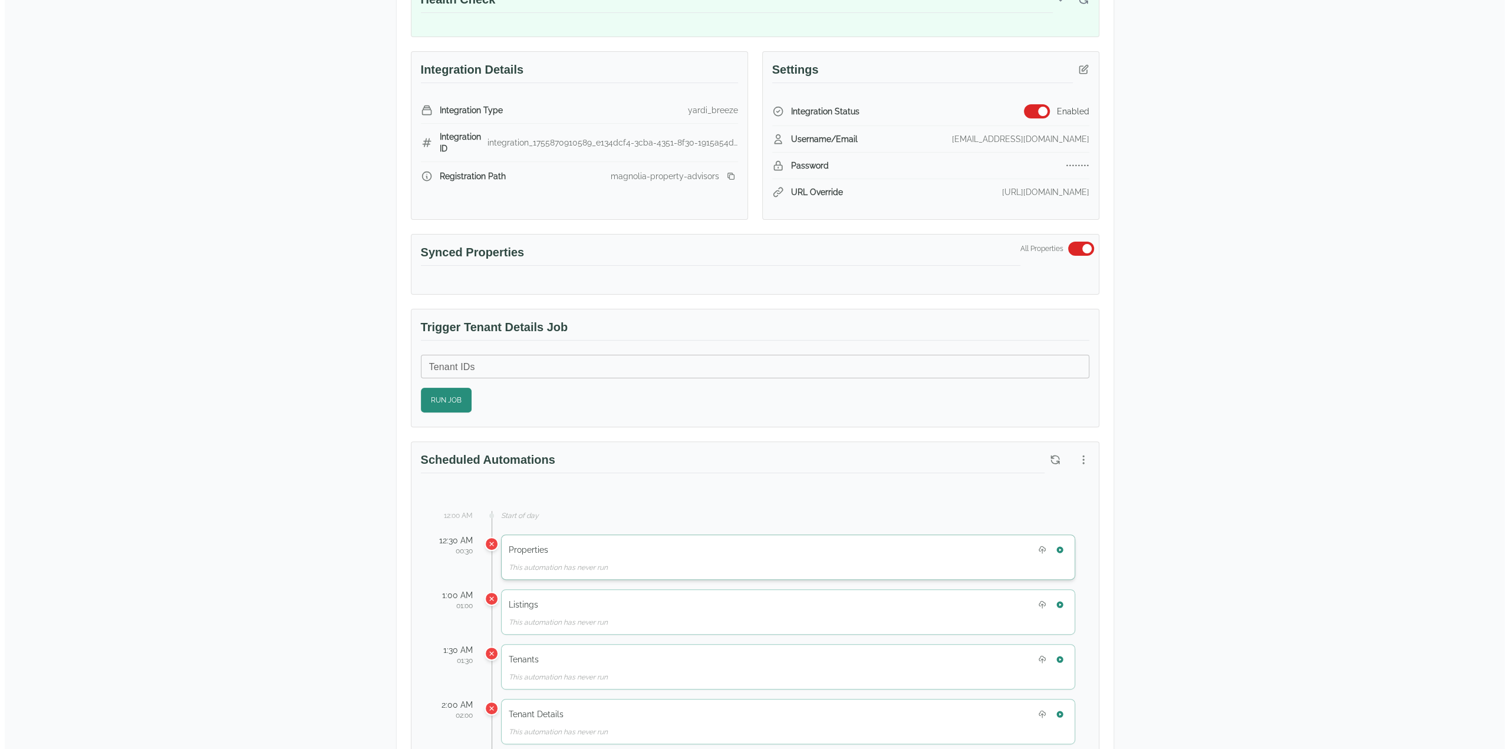
scroll to position [295, 0]
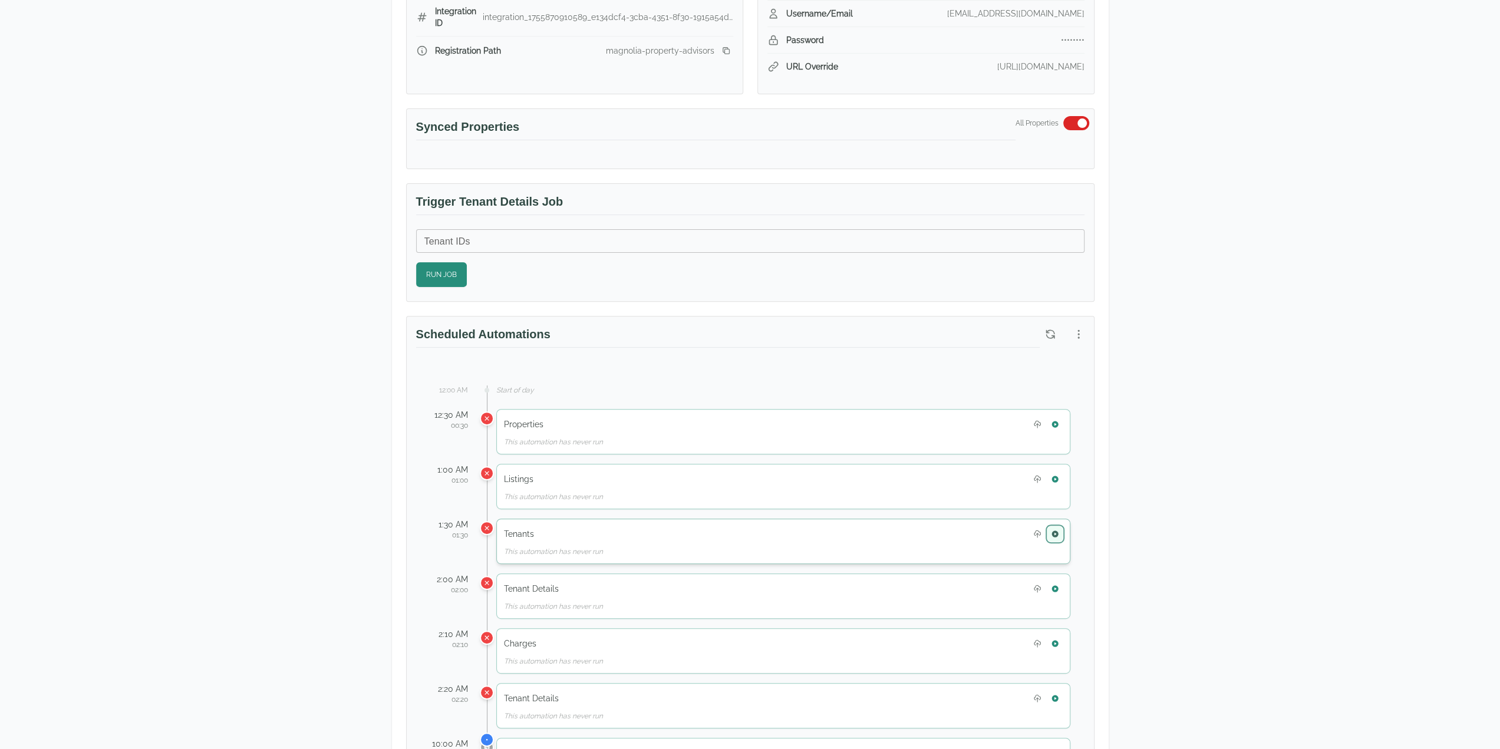
click at [1057, 531] on icon "button" at bounding box center [1055, 534] width 6 height 6
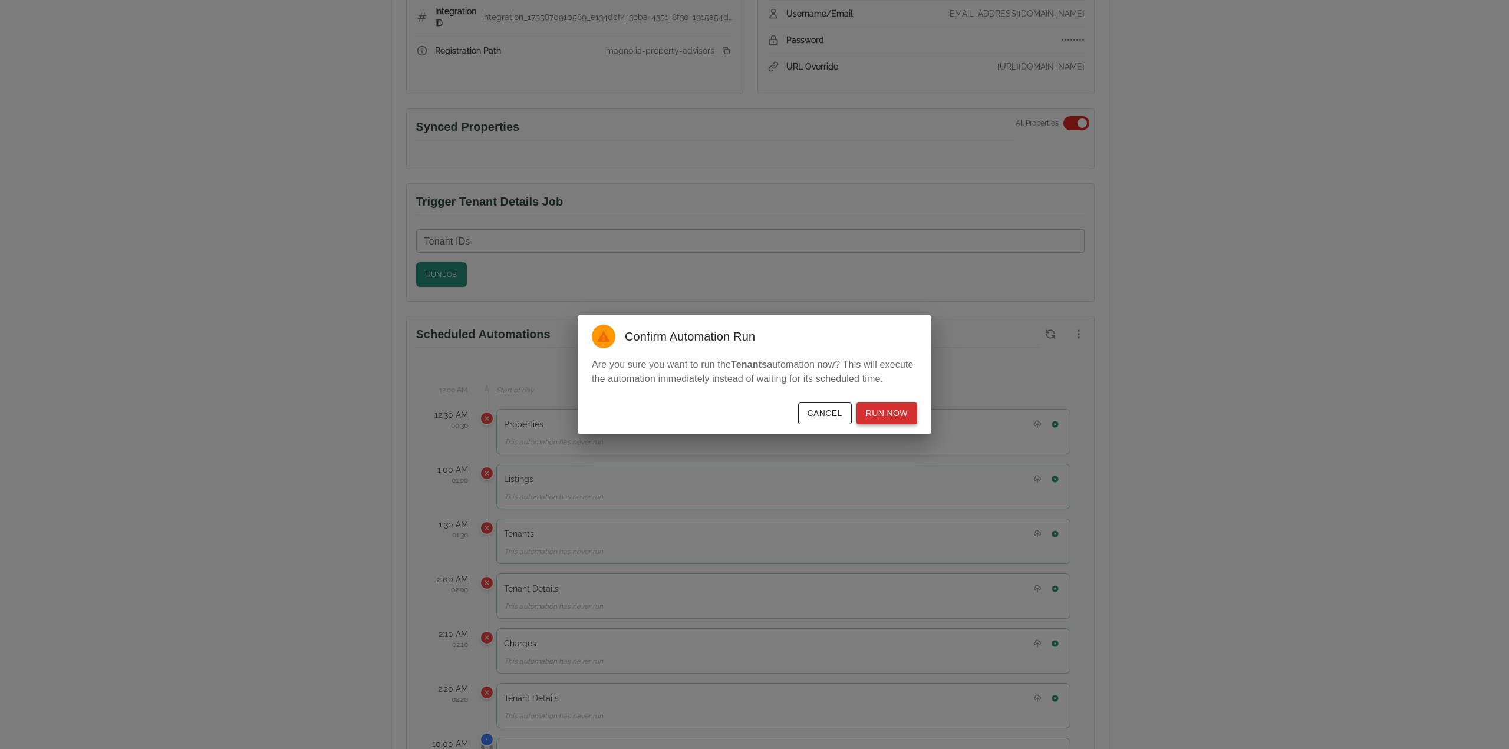
click at [885, 415] on button "Run Now" at bounding box center [887, 414] width 61 height 22
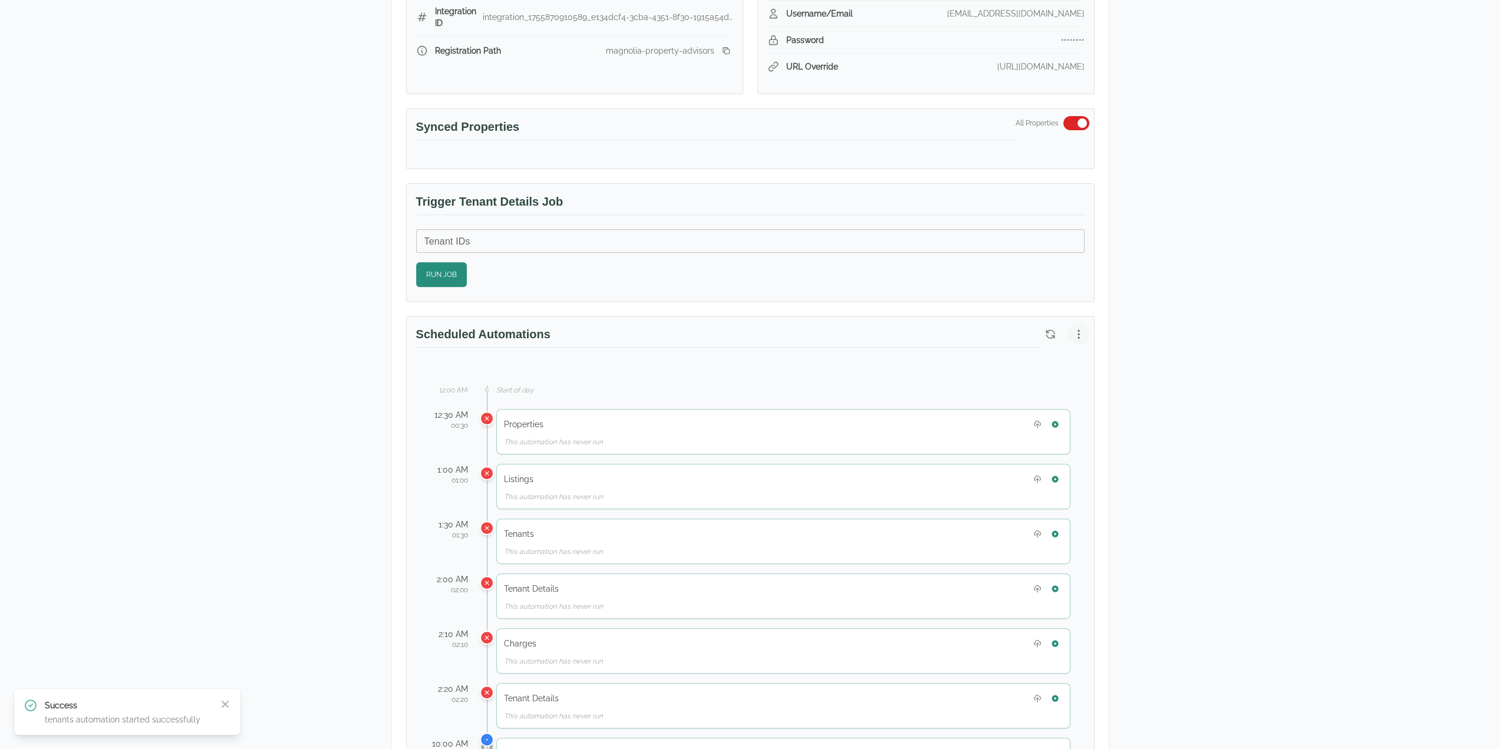
click at [1075, 338] on button "button" at bounding box center [1078, 334] width 21 height 21
click at [986, 377] on span "View Automation History" at bounding box center [1022, 377] width 104 height 14
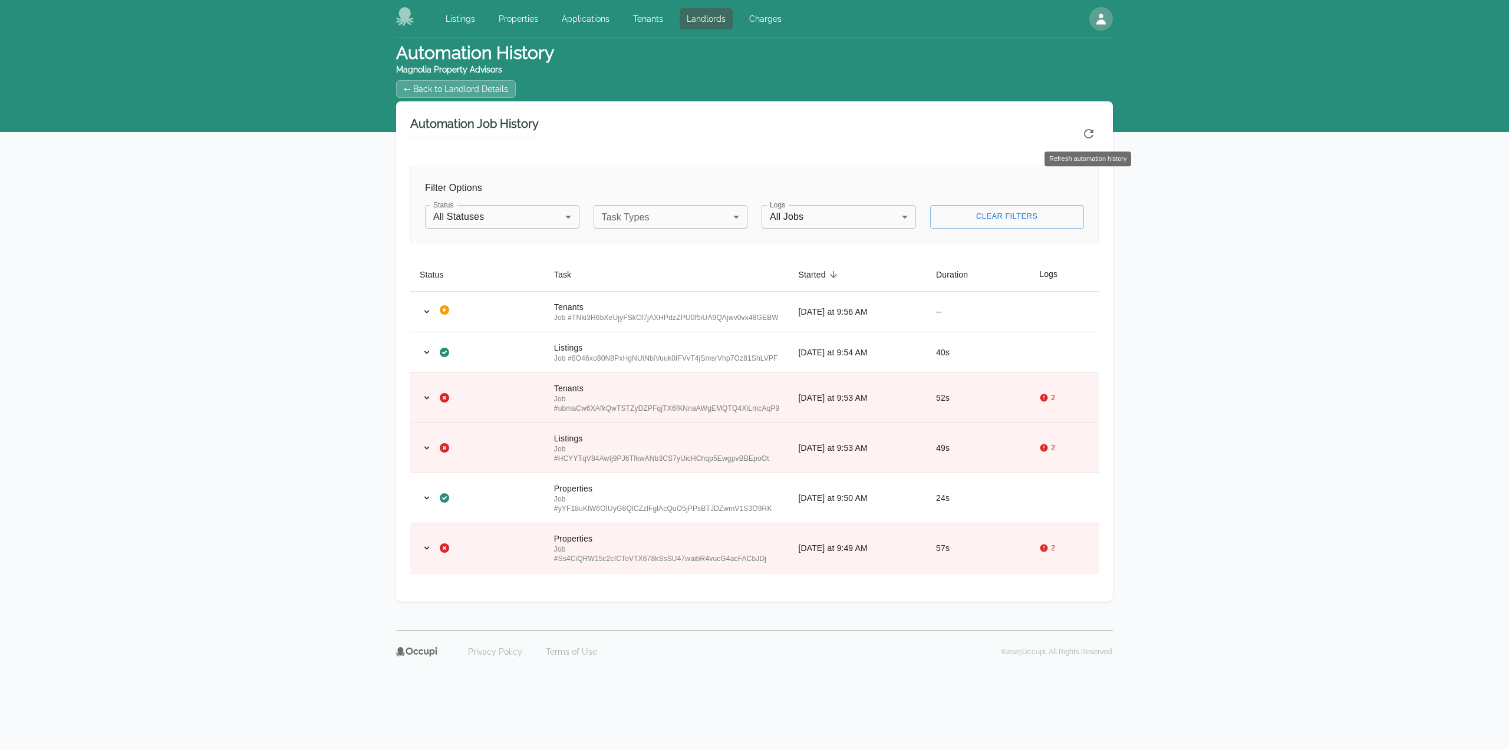
click at [1089, 133] on icon "Refresh automation history" at bounding box center [1089, 134] width 14 height 14
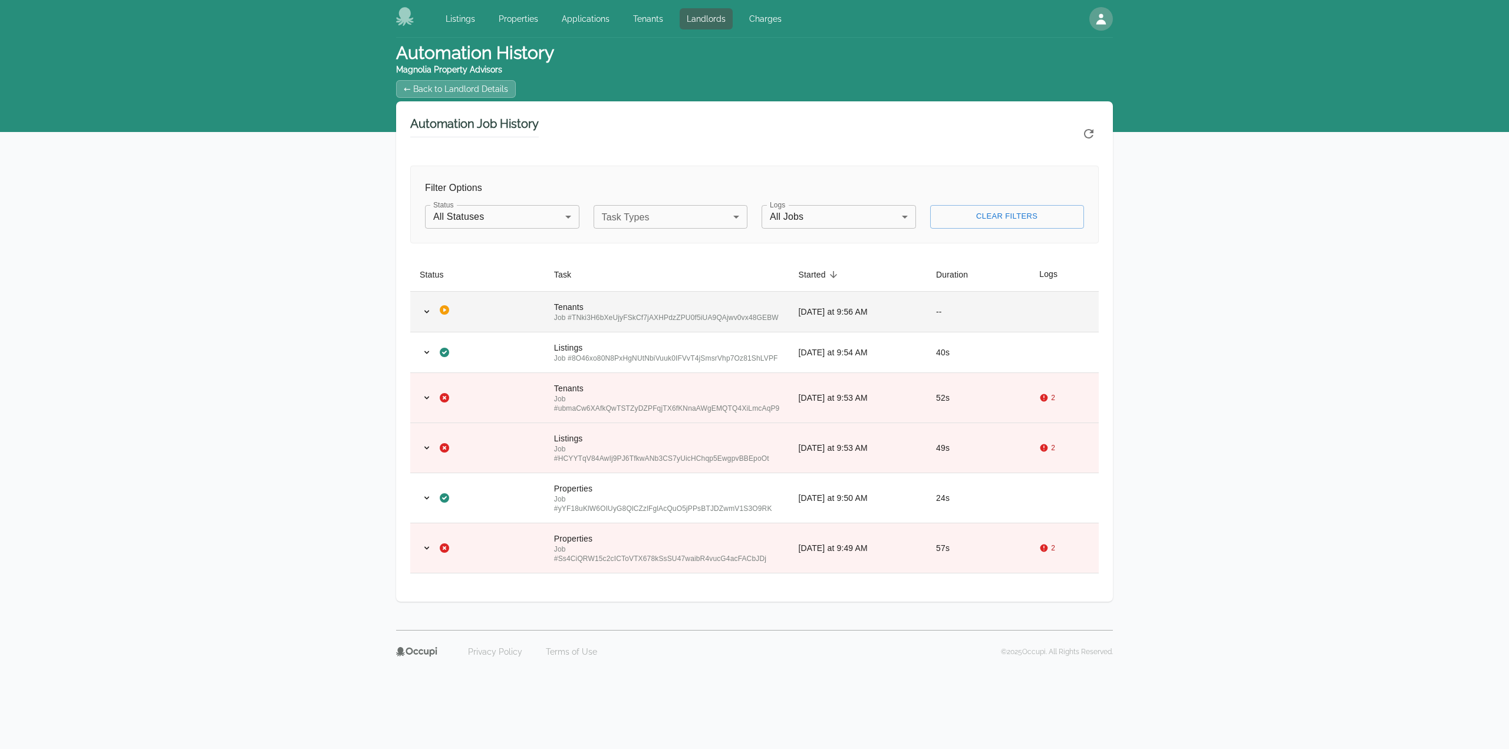
click at [851, 311] on td "[DATE] at 9:56 AM" at bounding box center [858, 311] width 138 height 41
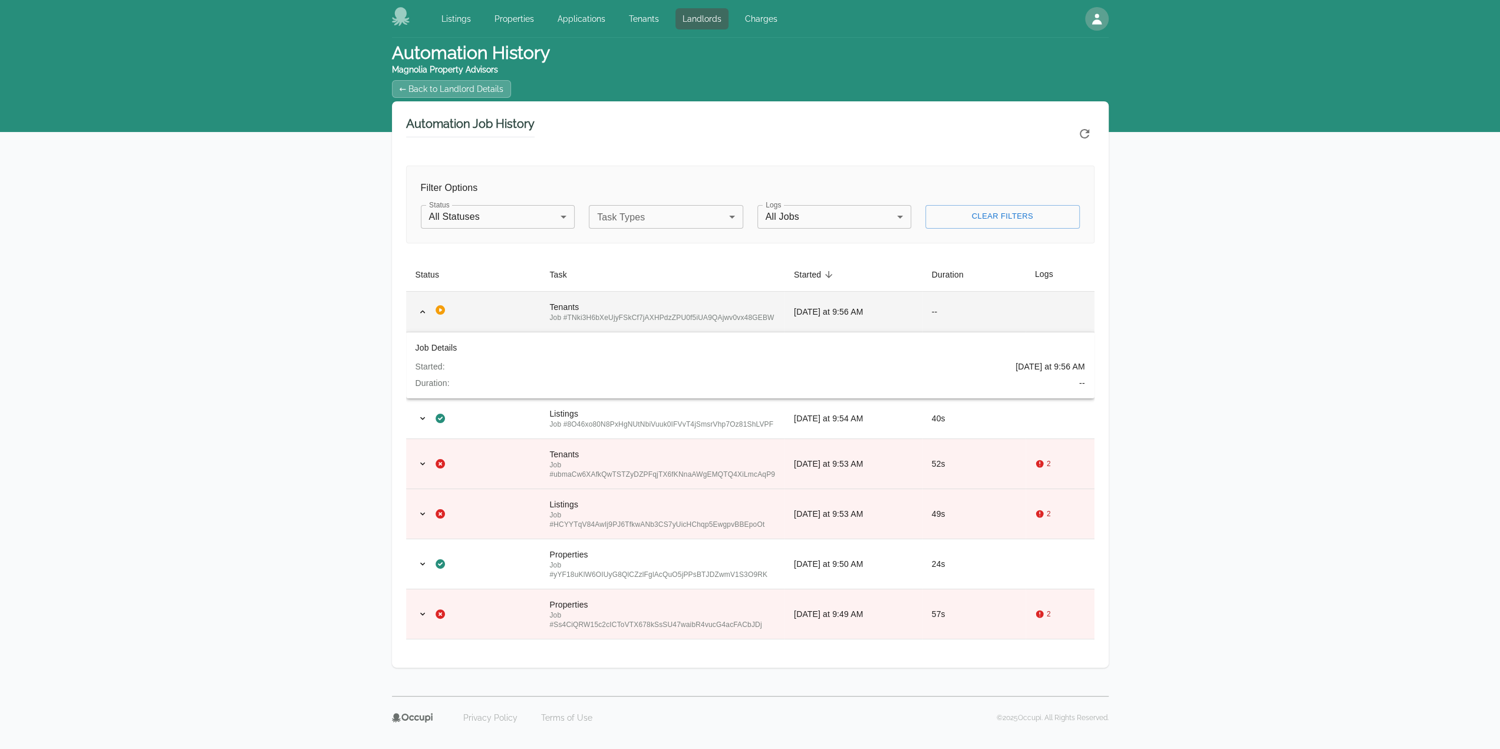
click at [851, 310] on td "[DATE] at 9:56 AM" at bounding box center [854, 311] width 138 height 41
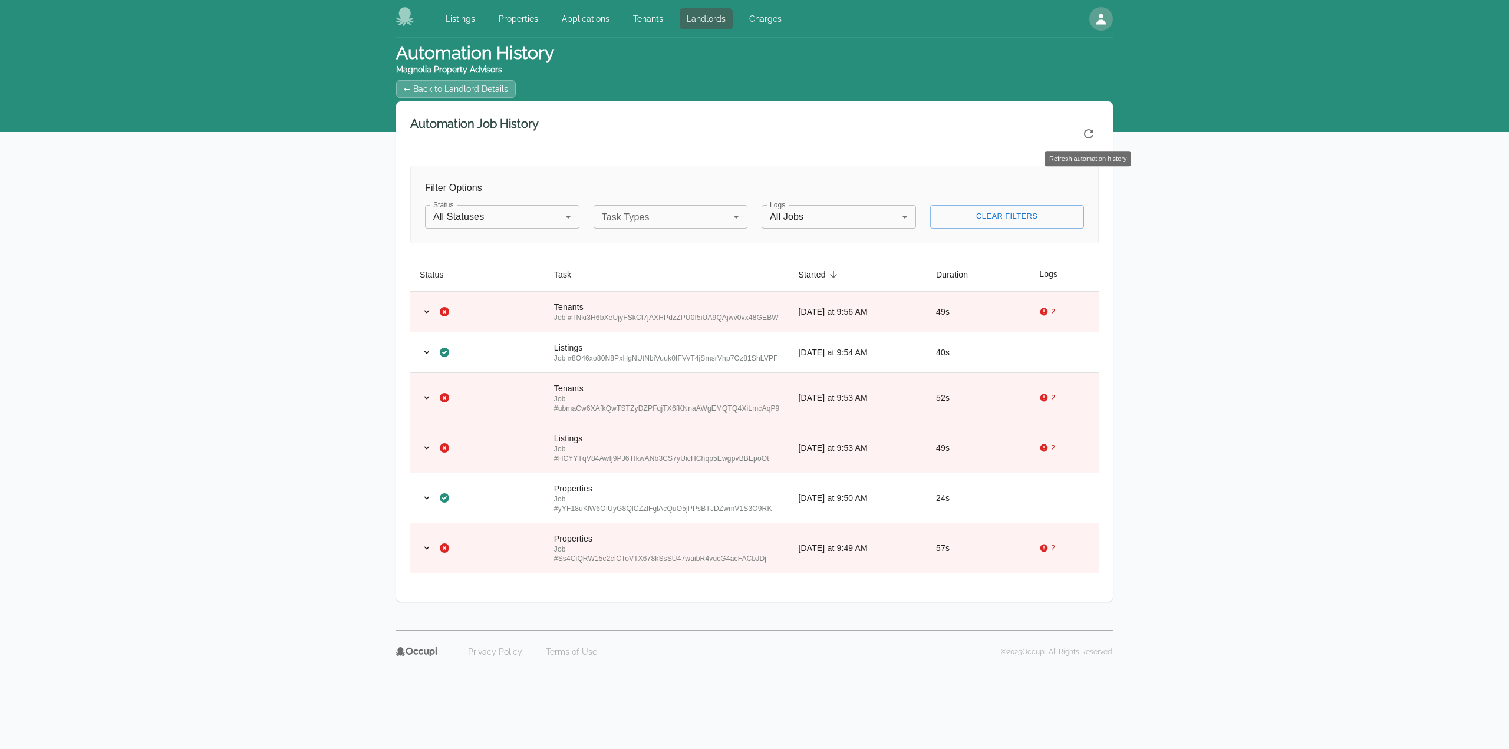
click at [1083, 129] on icon "Refresh automation history" at bounding box center [1089, 134] width 14 height 14
click at [672, 313] on div "Job # TNki3H6bXeUjyFSkCf7jAXHPdzZPU0f5iUA9QAjwv0vx48GEBW" at bounding box center [667, 317] width 226 height 9
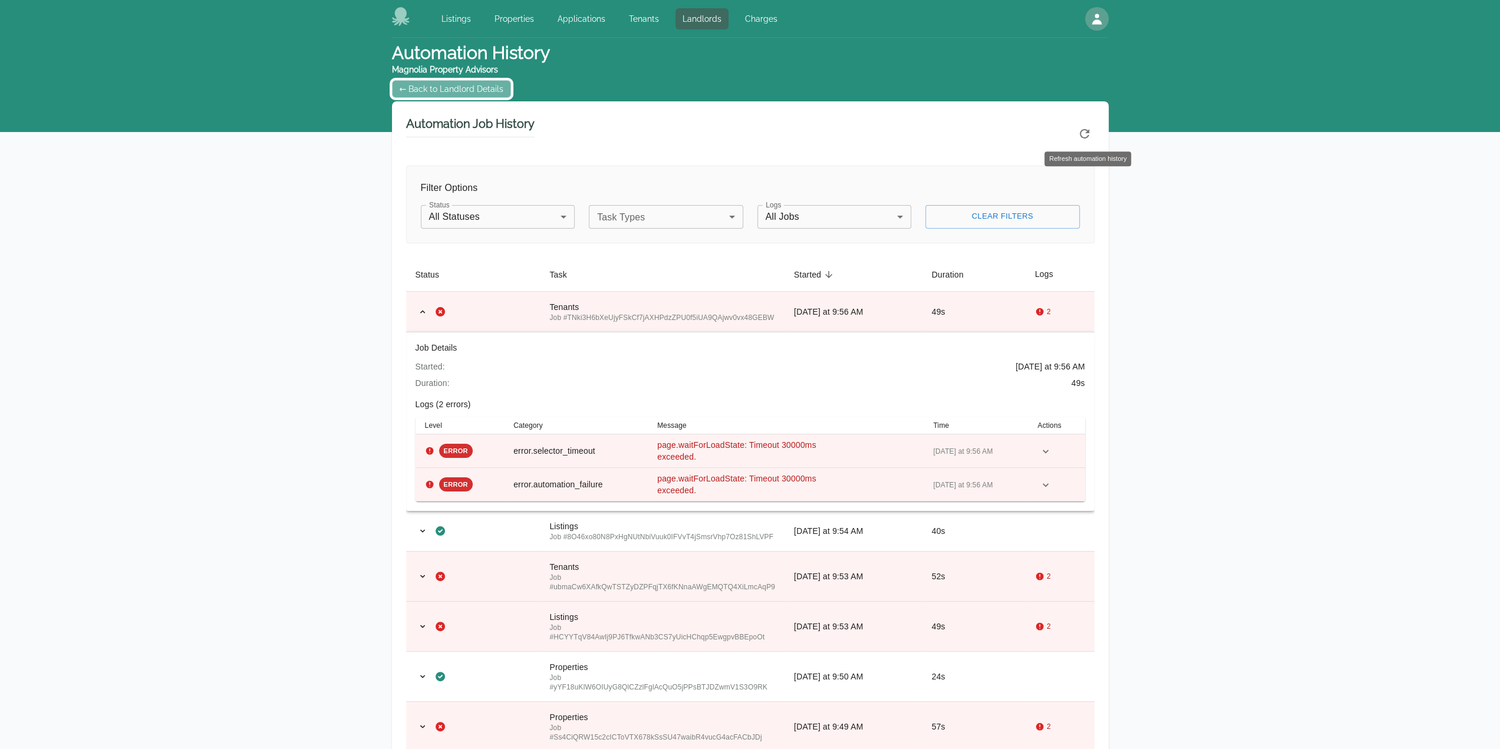
click at [455, 90] on link "← Back to Landlord Details" at bounding box center [452, 89] width 120 height 18
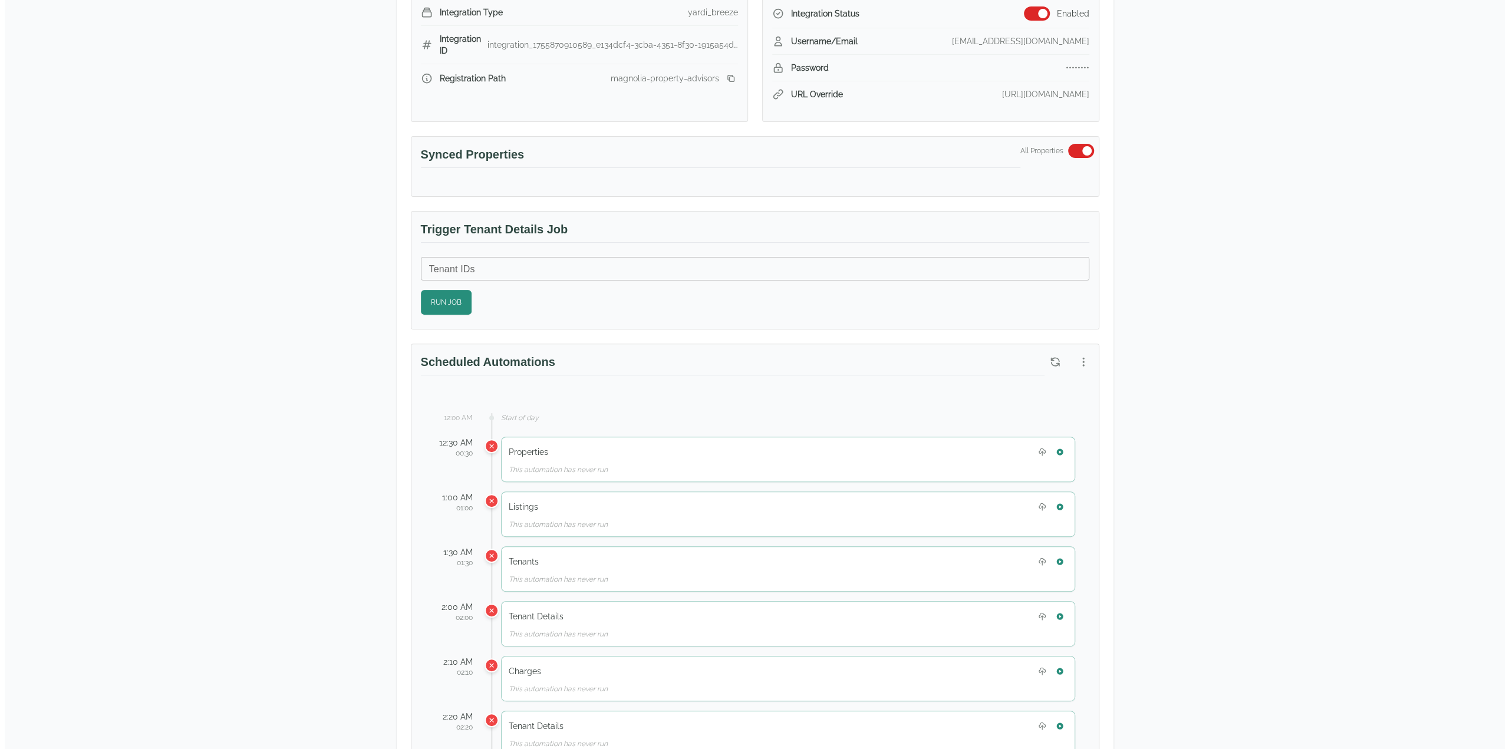
scroll to position [295, 0]
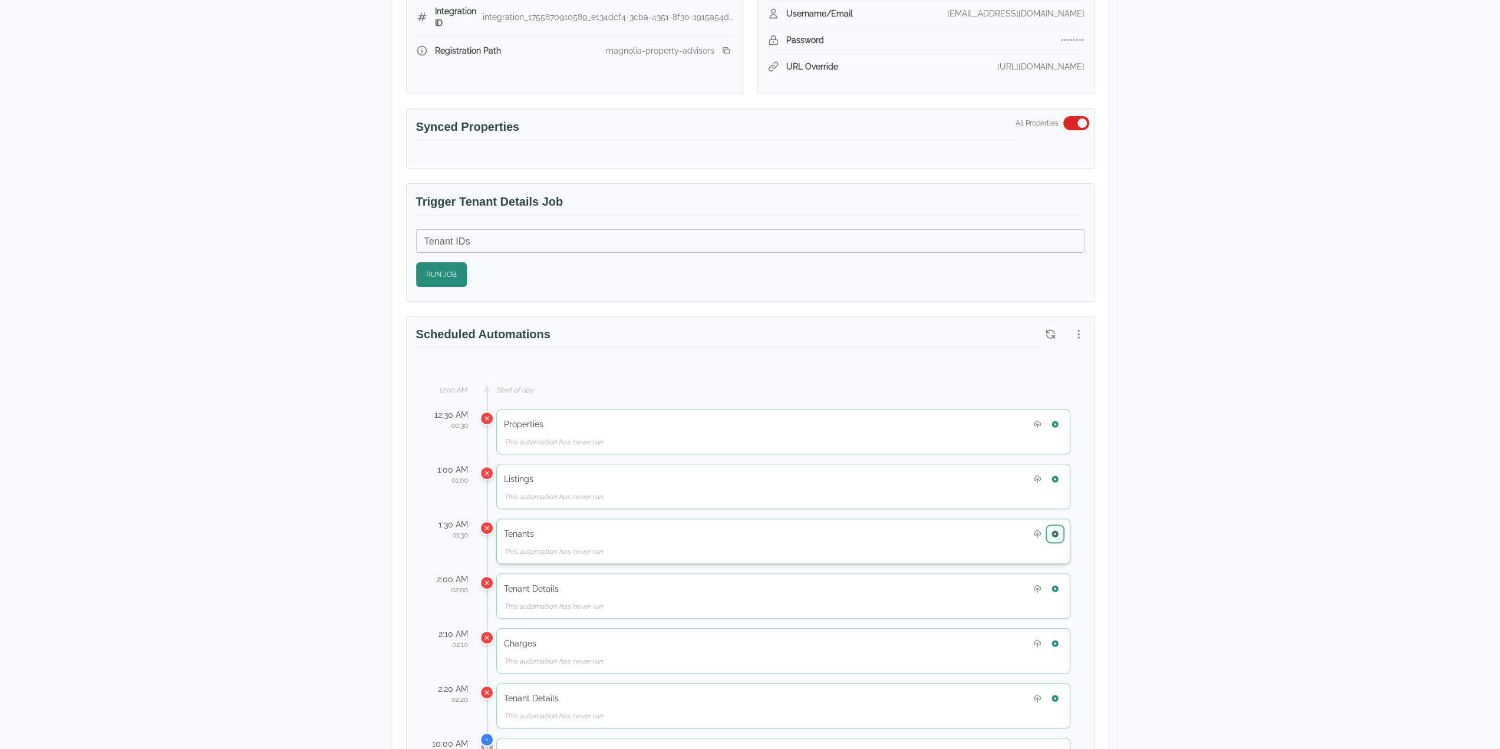
click at [1051, 530] on icon "button" at bounding box center [1055, 534] width 8 height 8
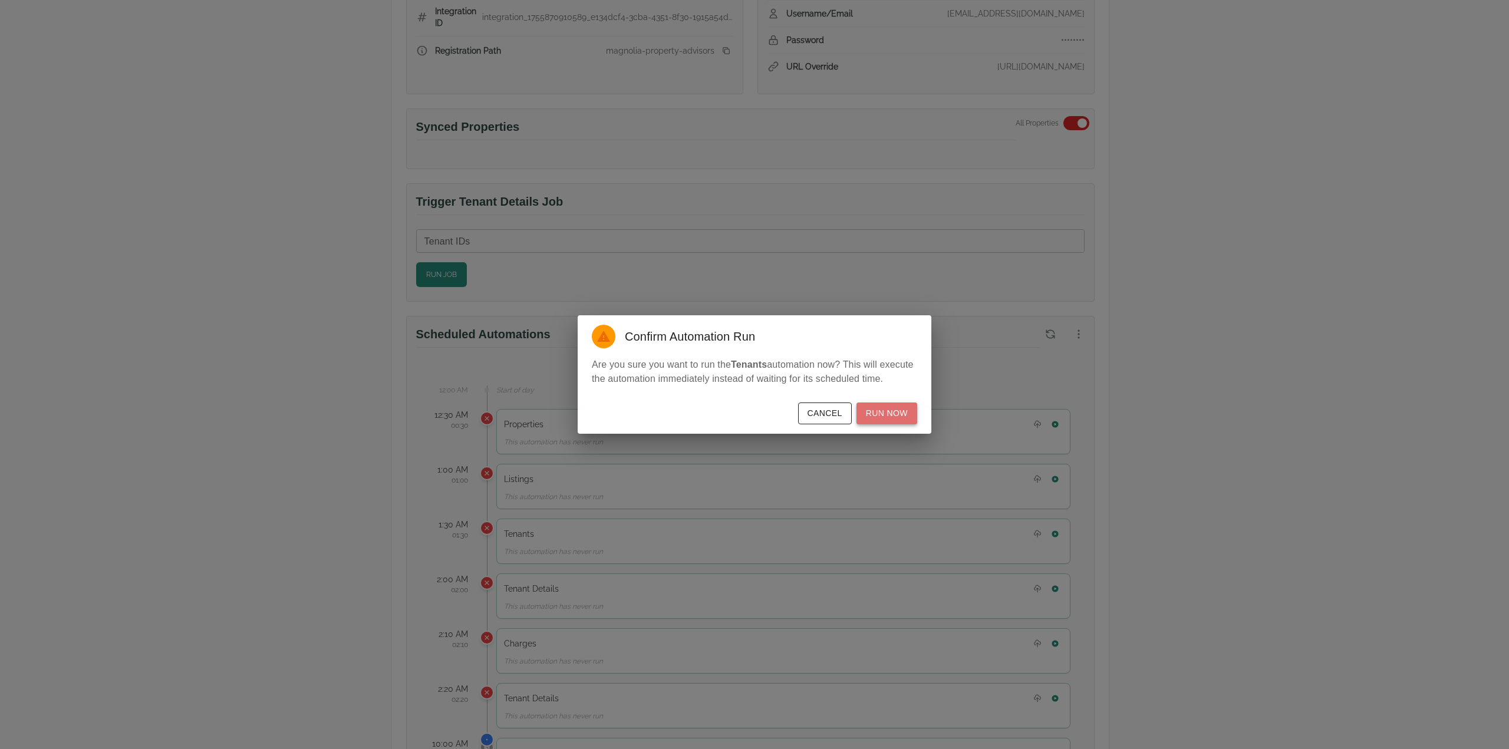
click at [894, 415] on button "Run Now" at bounding box center [887, 414] width 61 height 22
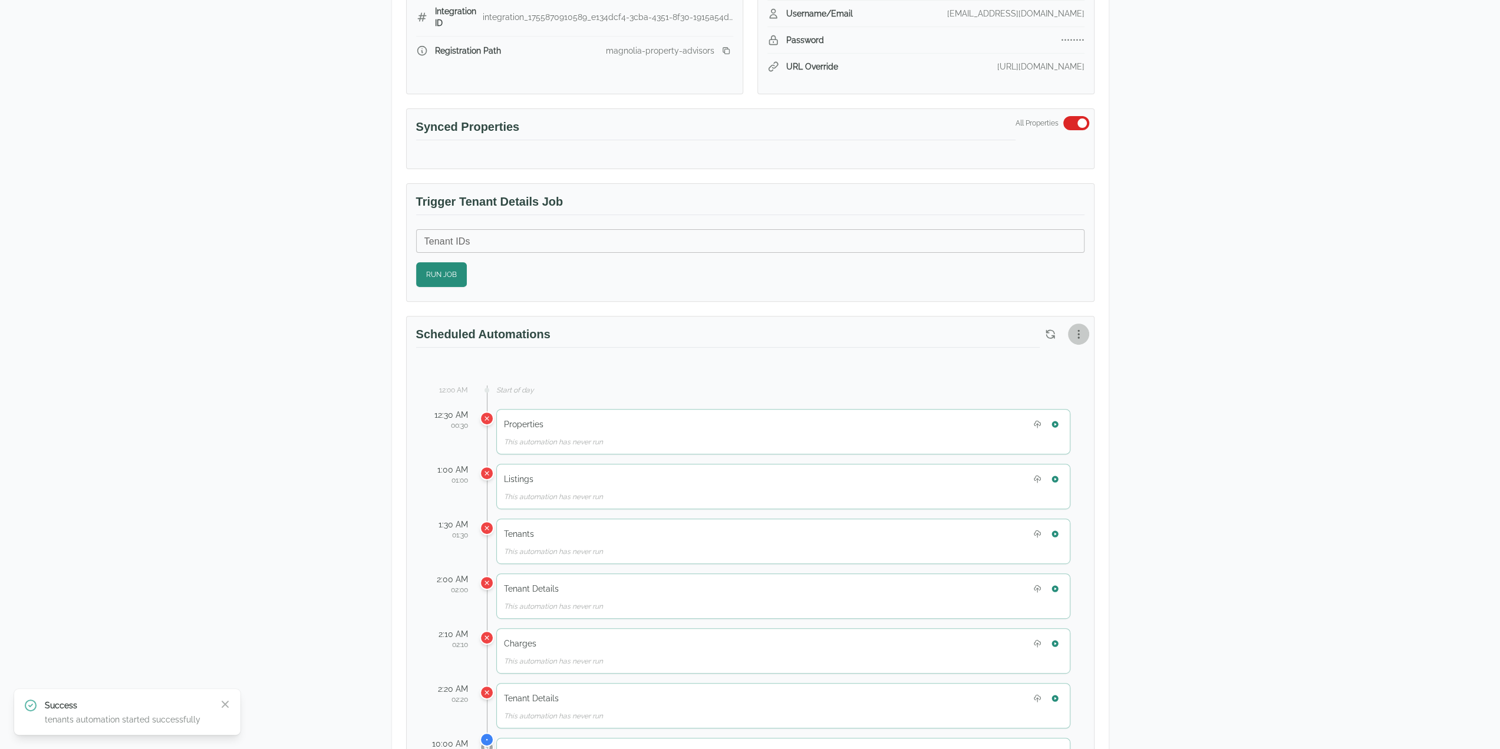
click at [1070, 328] on button "button" at bounding box center [1078, 334] width 21 height 21
drag, startPoint x: 1004, startPoint y: 381, endPoint x: 1015, endPoint y: 377, distance: 11.4
click at [1005, 381] on span "View Automation History" at bounding box center [1022, 377] width 104 height 14
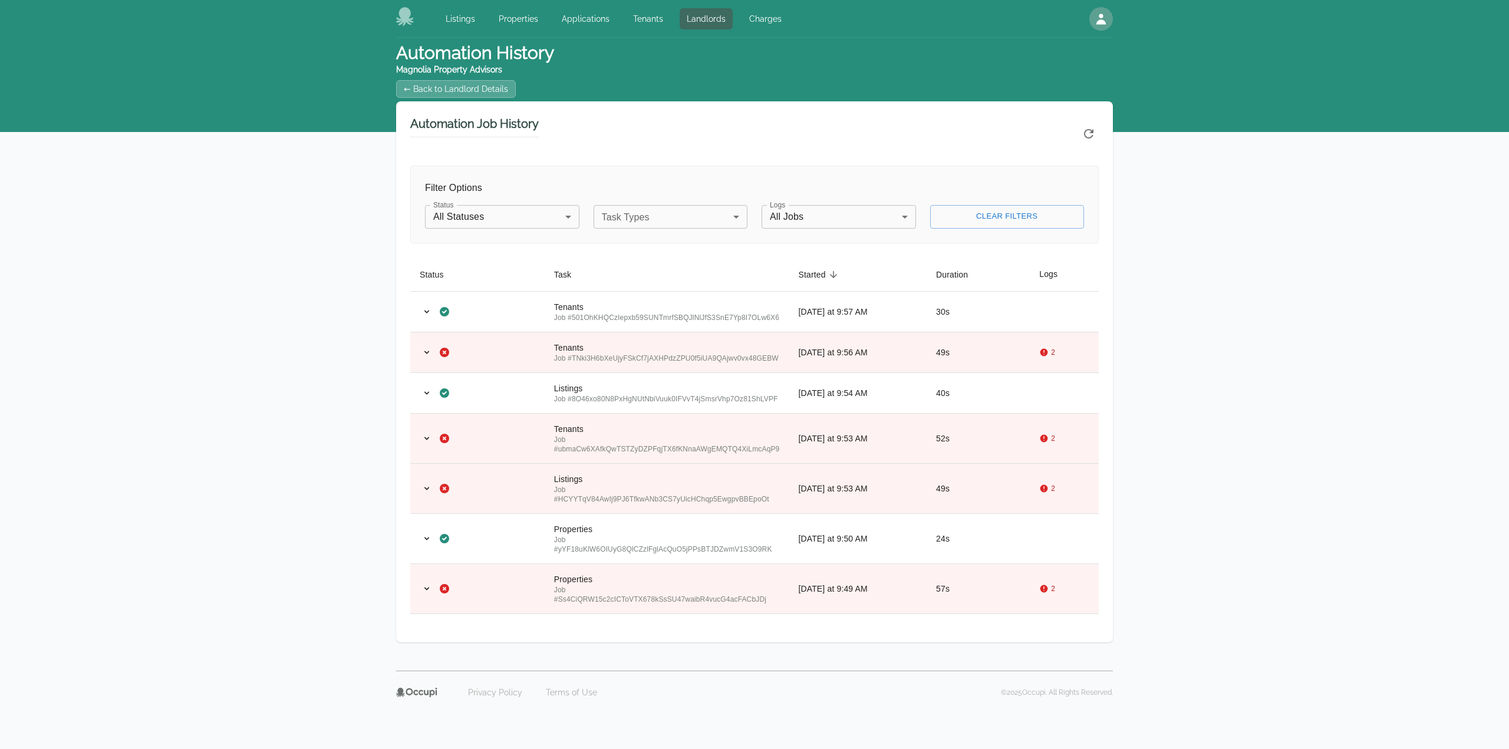
click at [1382, 427] on div "Automation History Magnolia Property Advisors ← Back to Landlord Details Automa…" at bounding box center [754, 354] width 1509 height 633
click at [1026, 709] on div "Privacy Policy Terms of Use © 2025 Occupi. All Rights Reserved." at bounding box center [754, 692] width 717 height 43
click at [1092, 133] on icon "Refresh automation history" at bounding box center [1089, 134] width 14 height 14
click at [1091, 147] on div "Refresh automation history" at bounding box center [1087, 155] width 89 height 24
click at [1088, 139] on icon "Refresh automation history" at bounding box center [1089, 134] width 14 height 14
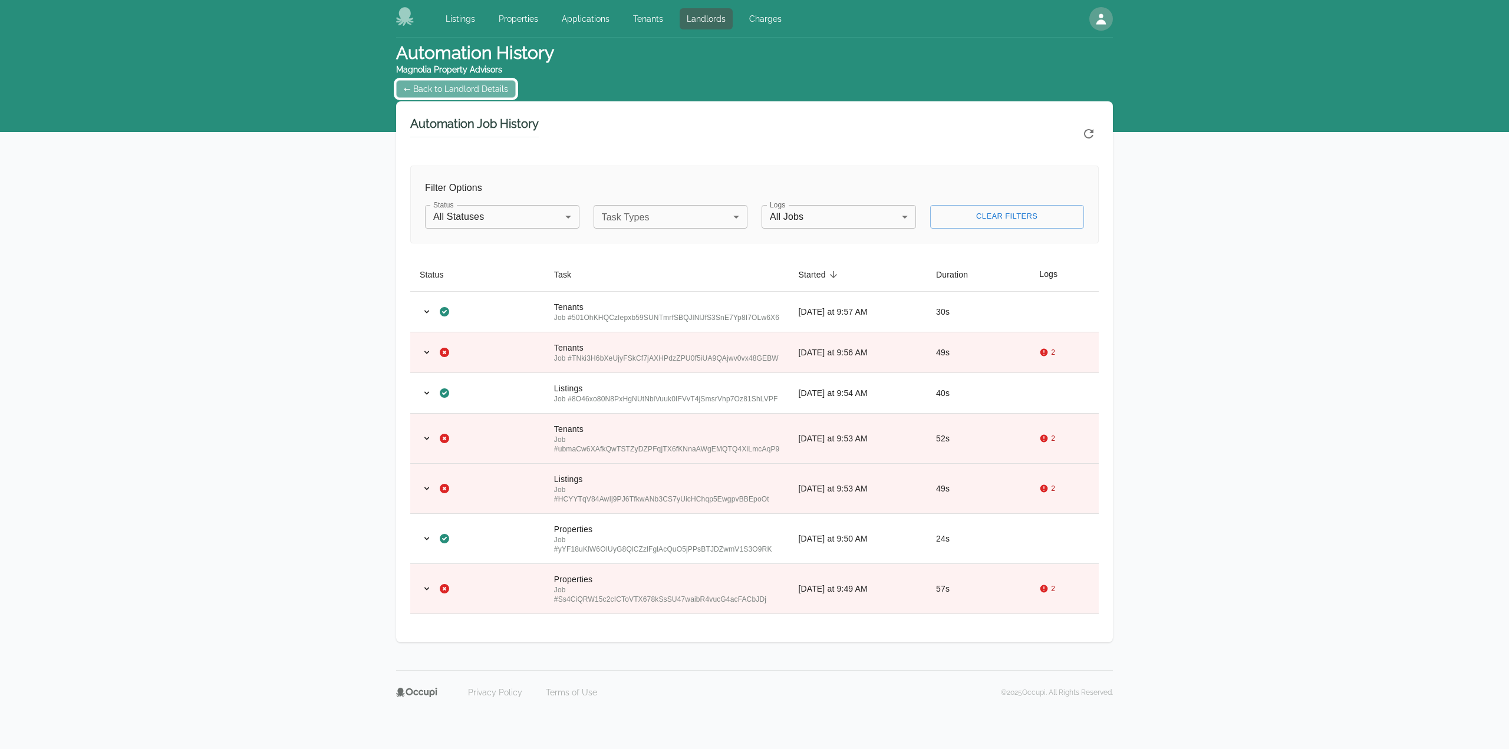
click at [450, 95] on link "← Back to Landlord Details" at bounding box center [456, 89] width 120 height 18
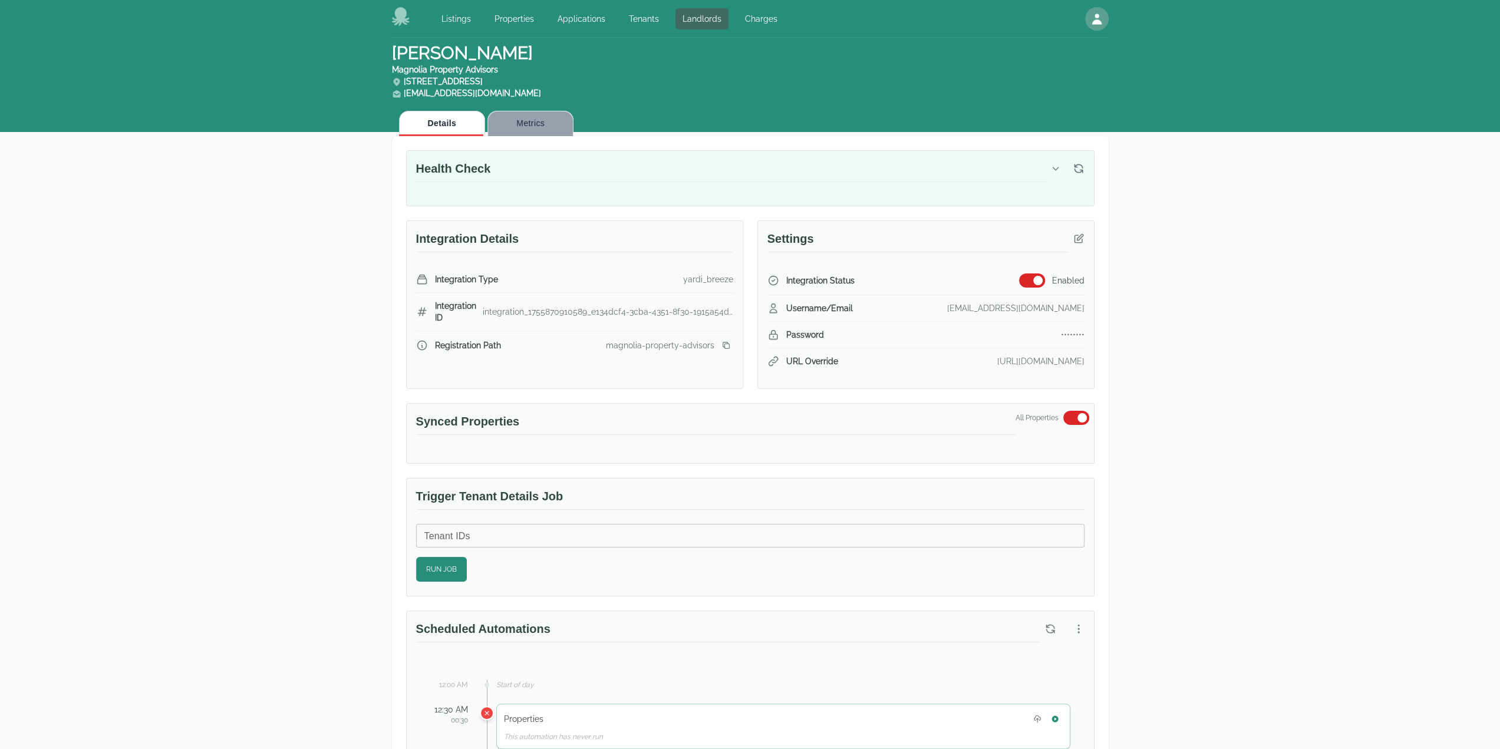
click at [531, 120] on button "Metrics" at bounding box center [531, 123] width 86 height 25
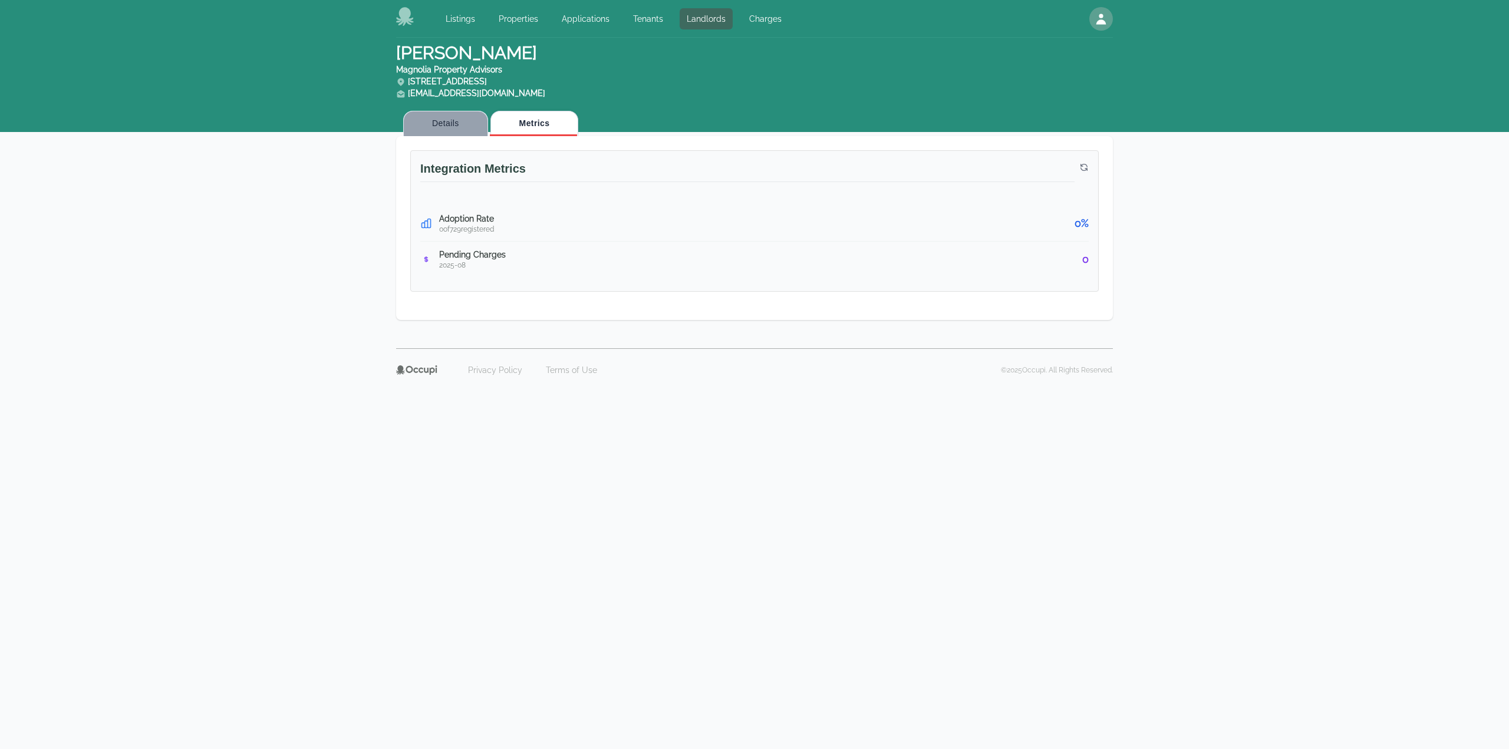
click at [456, 128] on button "Details" at bounding box center [445, 123] width 85 height 25
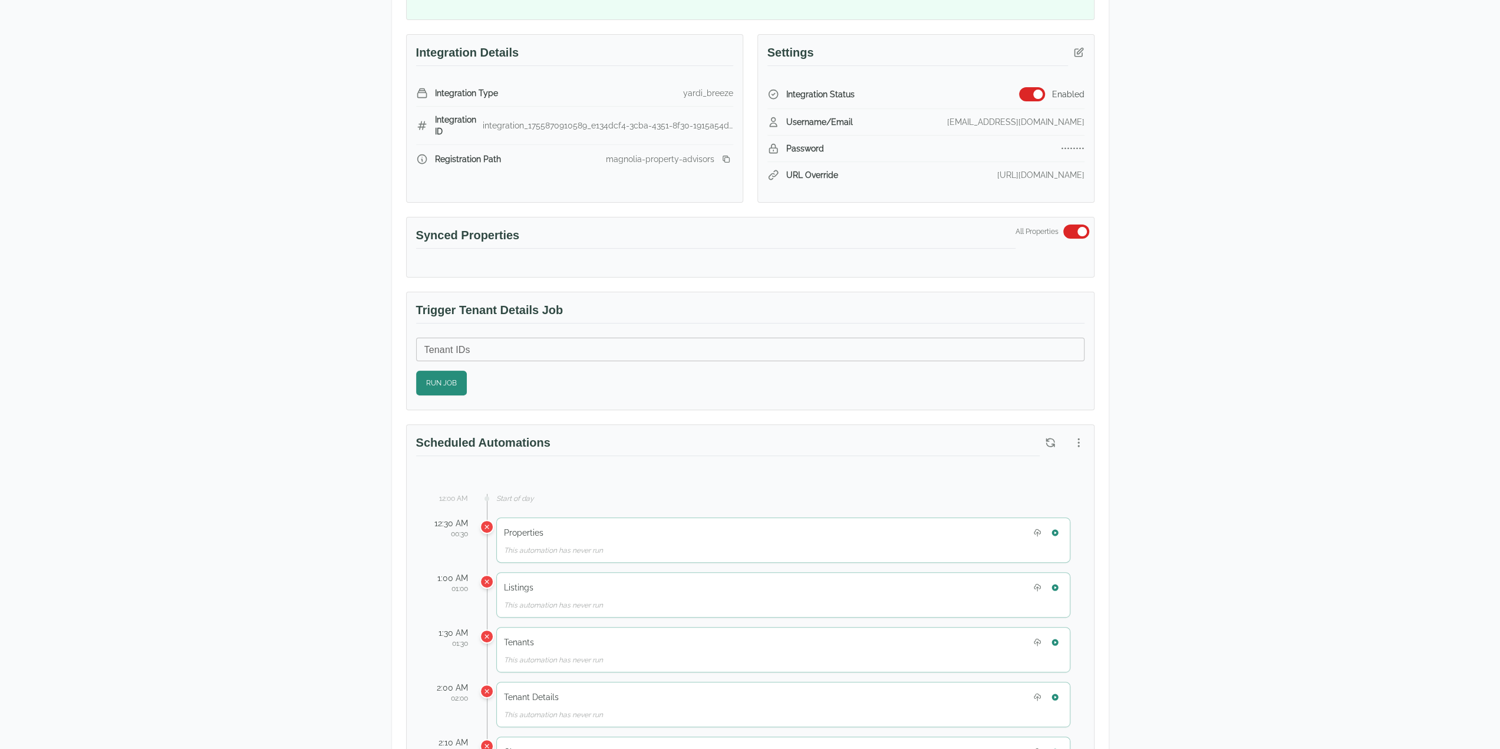
scroll to position [177, 0]
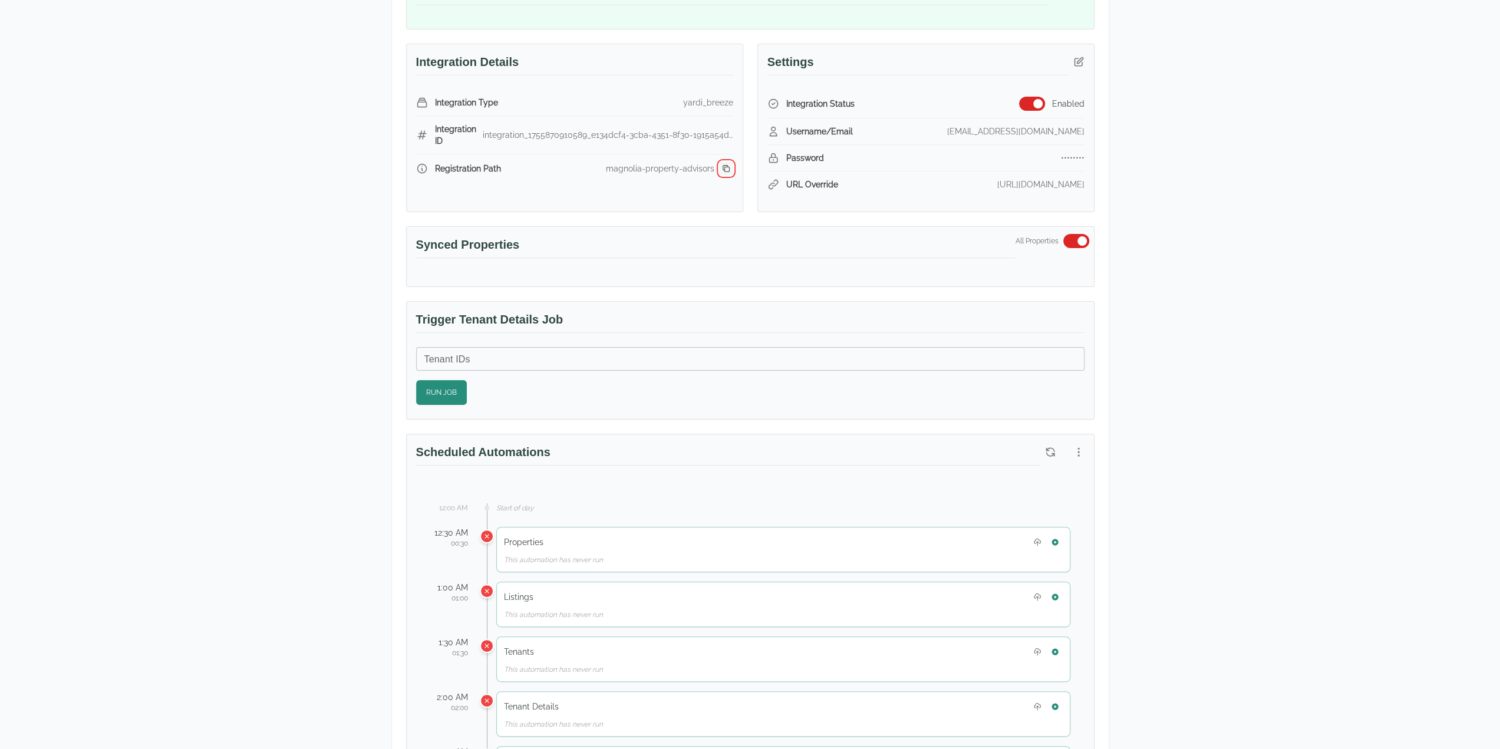
click at [723, 169] on icon "button" at bounding box center [726, 168] width 9 height 9
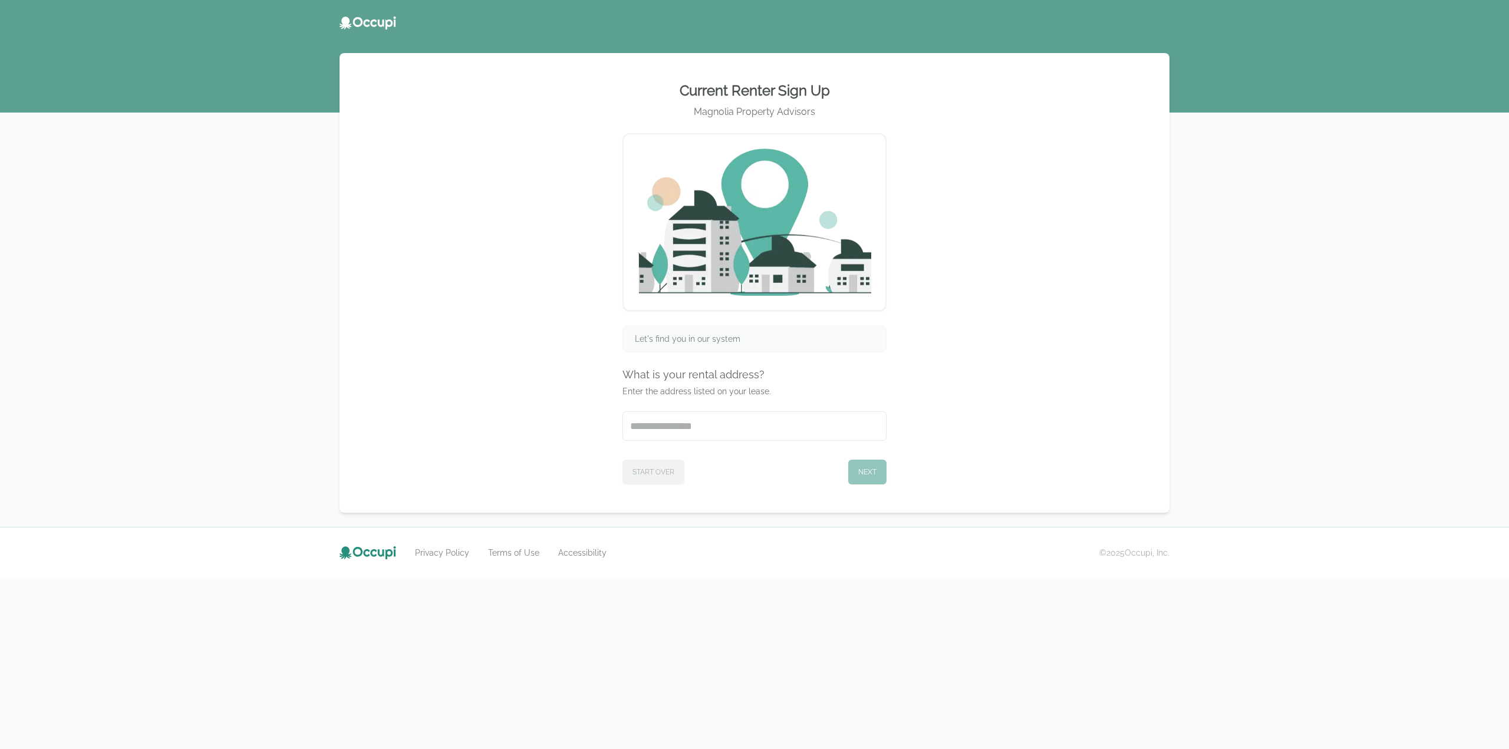
click at [15, 340] on div "Current Renter Sign Up Magnolia Property Advisors Let's find you in our system …" at bounding box center [754, 374] width 1509 height 749
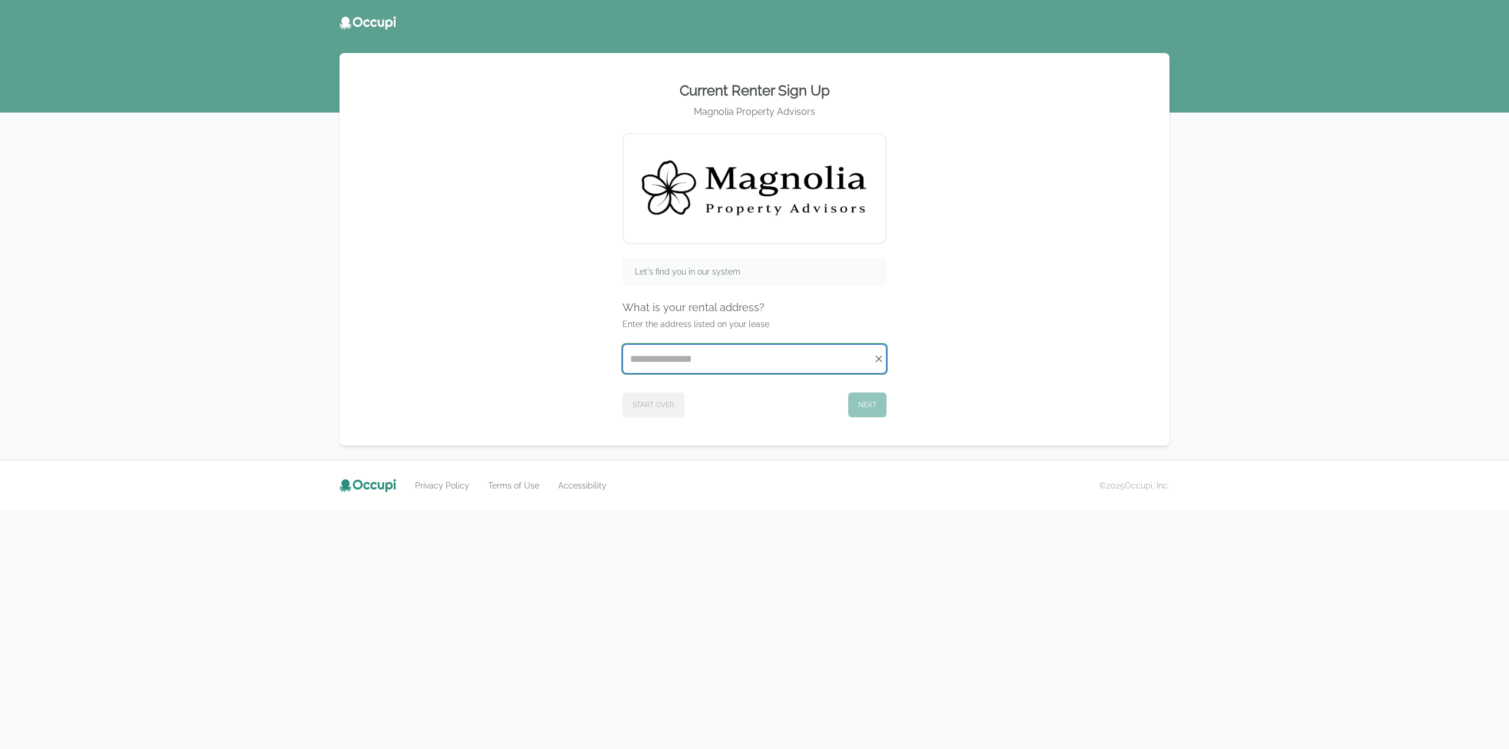
click at [651, 372] on input "Start typing..." at bounding box center [754, 359] width 263 height 28
click at [711, 409] on li "2, Cottoncreek/Test [STREET_ADDRESS]" at bounding box center [754, 405] width 263 height 19
type input "**********"
click at [862, 407] on button "Next" at bounding box center [867, 405] width 38 height 25
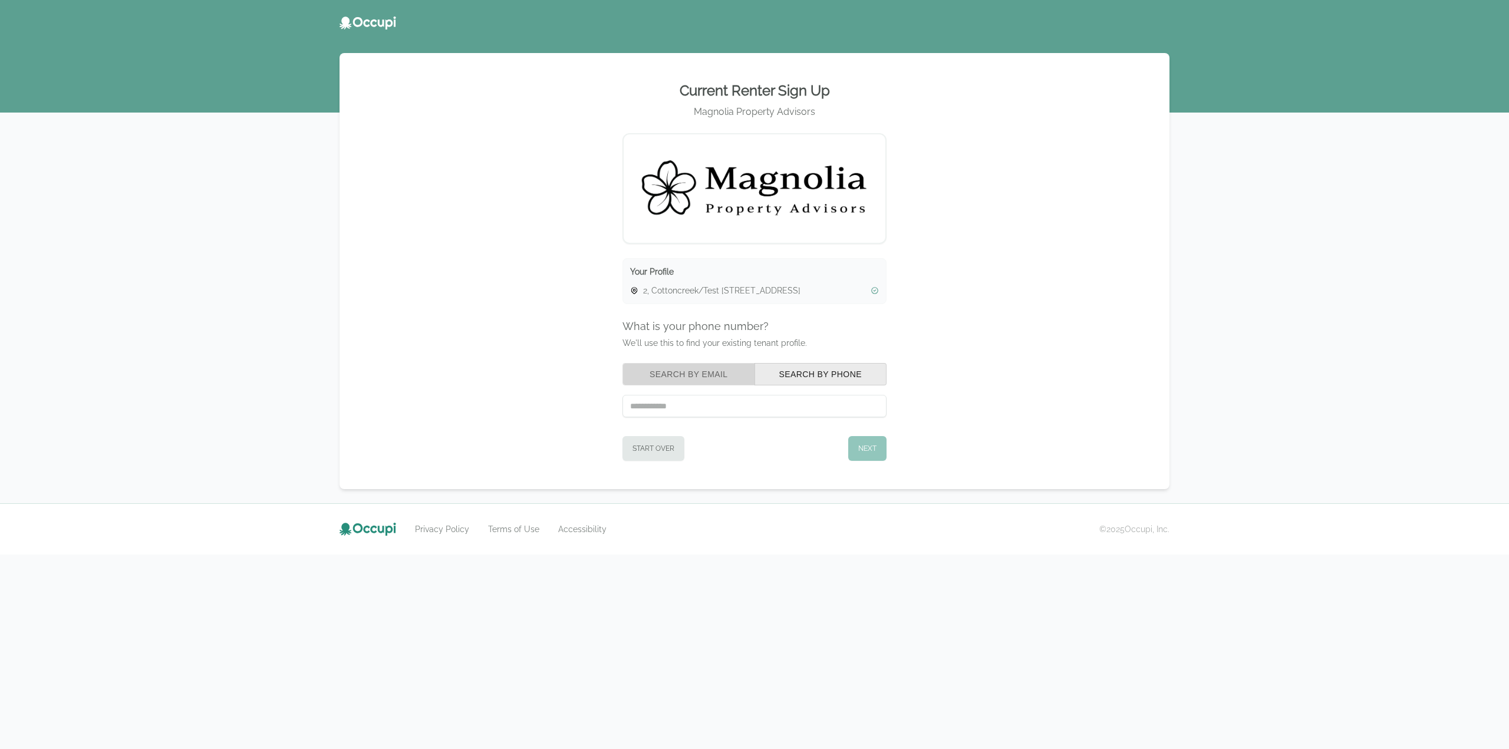
click at [726, 367] on button "Search by Email" at bounding box center [688, 374] width 133 height 22
paste input "**********"
click at [634, 407] on input "**********" at bounding box center [754, 406] width 264 height 22
type input "**********"
click at [880, 443] on button "Next" at bounding box center [867, 448] width 38 height 25
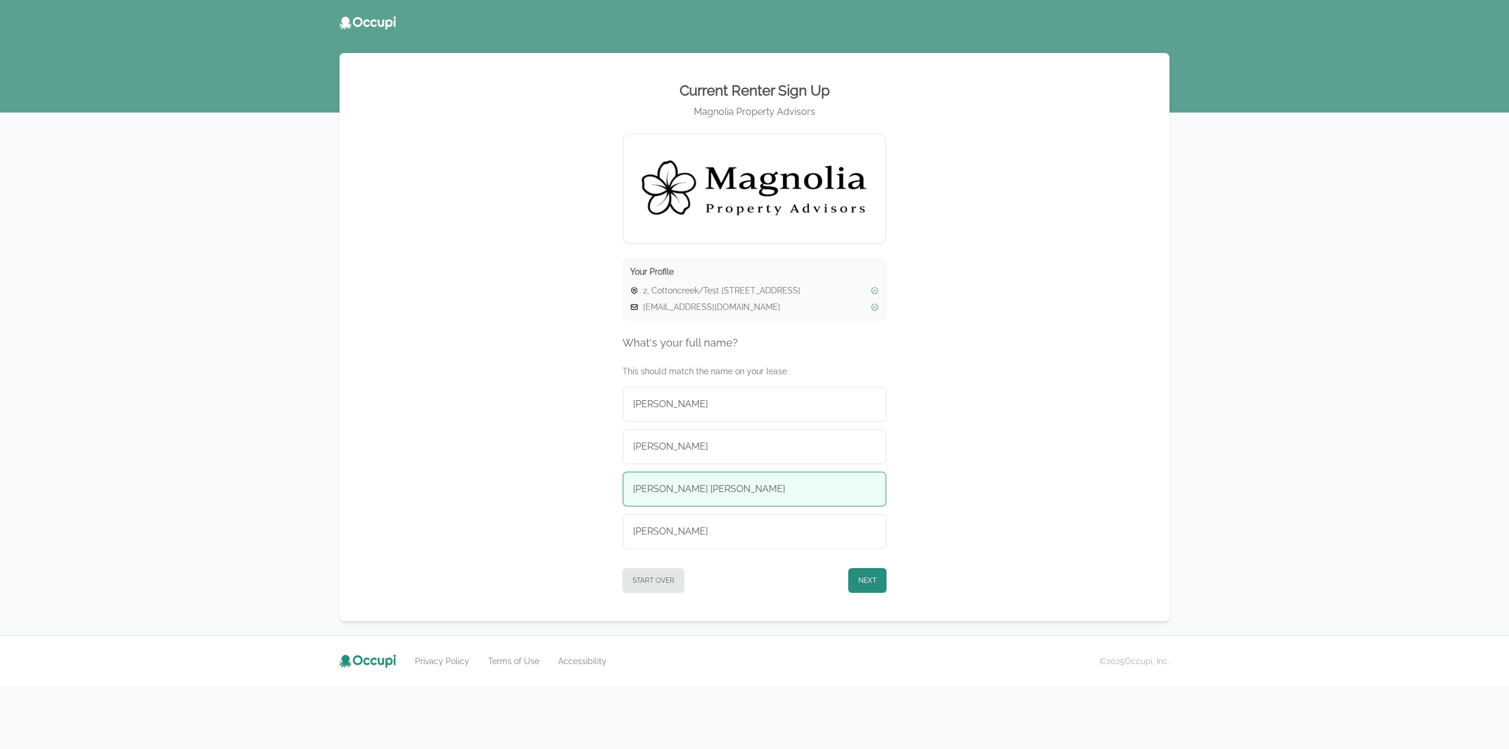
click at [788, 487] on div "[PERSON_NAME] [PERSON_NAME]" at bounding box center [754, 489] width 243 height 14
click at [870, 589] on button "Next" at bounding box center [867, 580] width 38 height 25
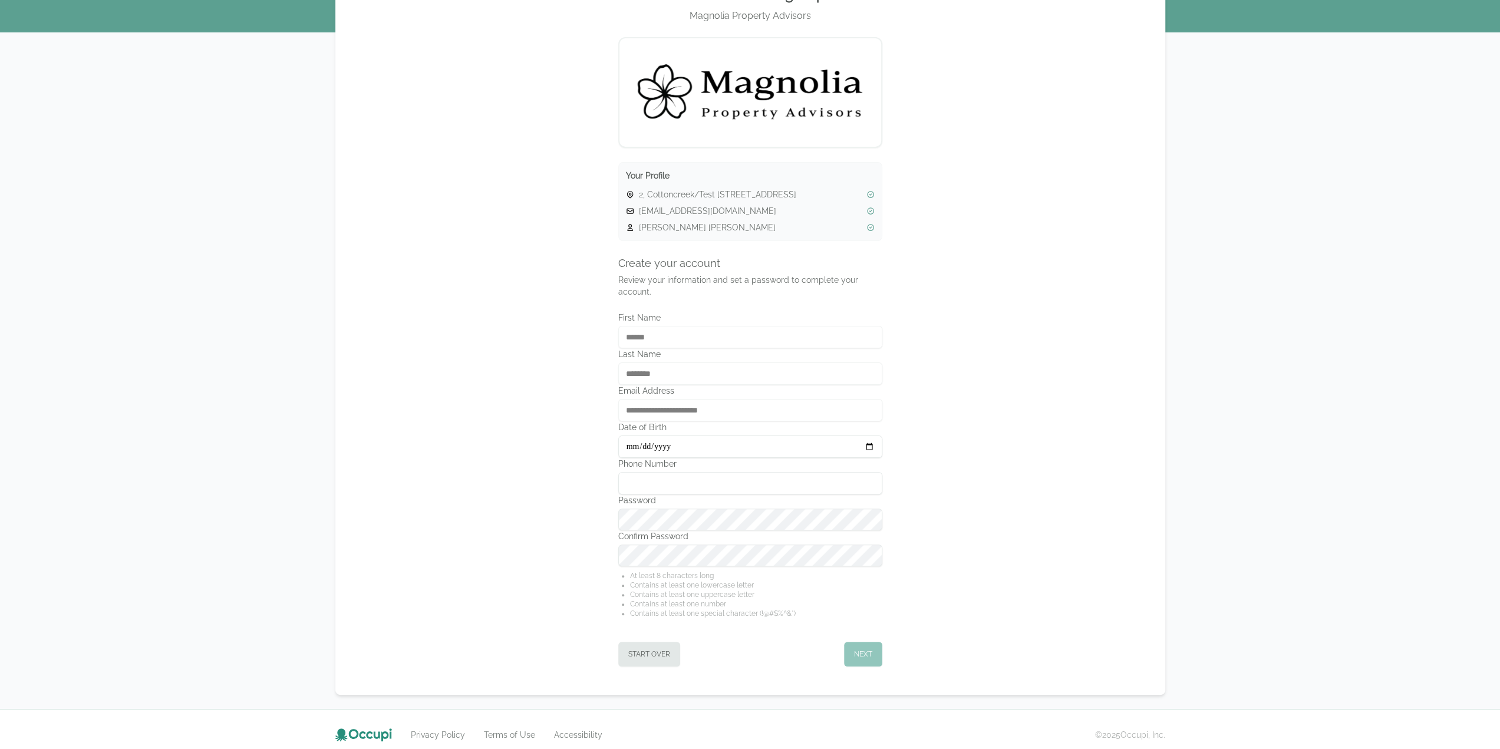
scroll to position [104, 0]
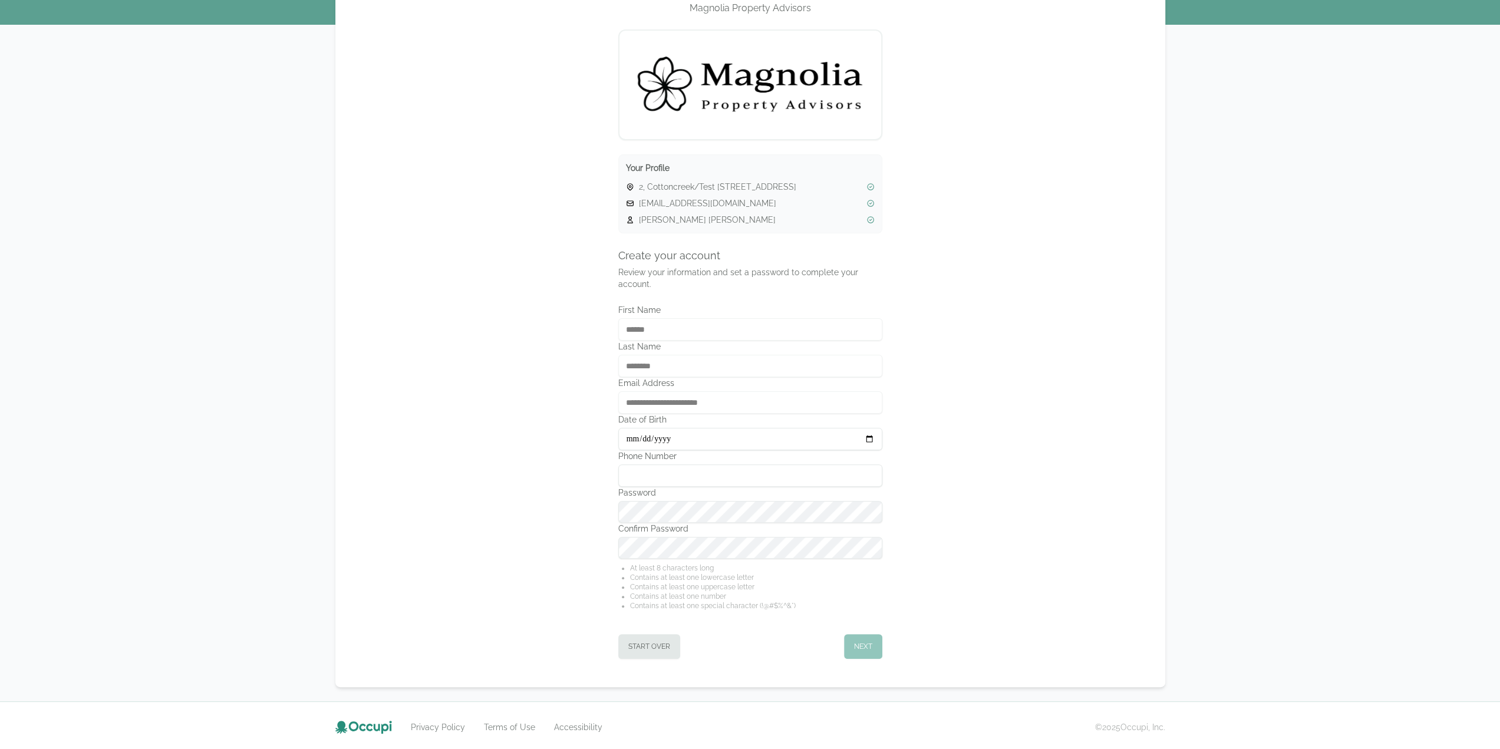
type input "**********"
click at [863, 647] on button "Next" at bounding box center [863, 646] width 38 height 25
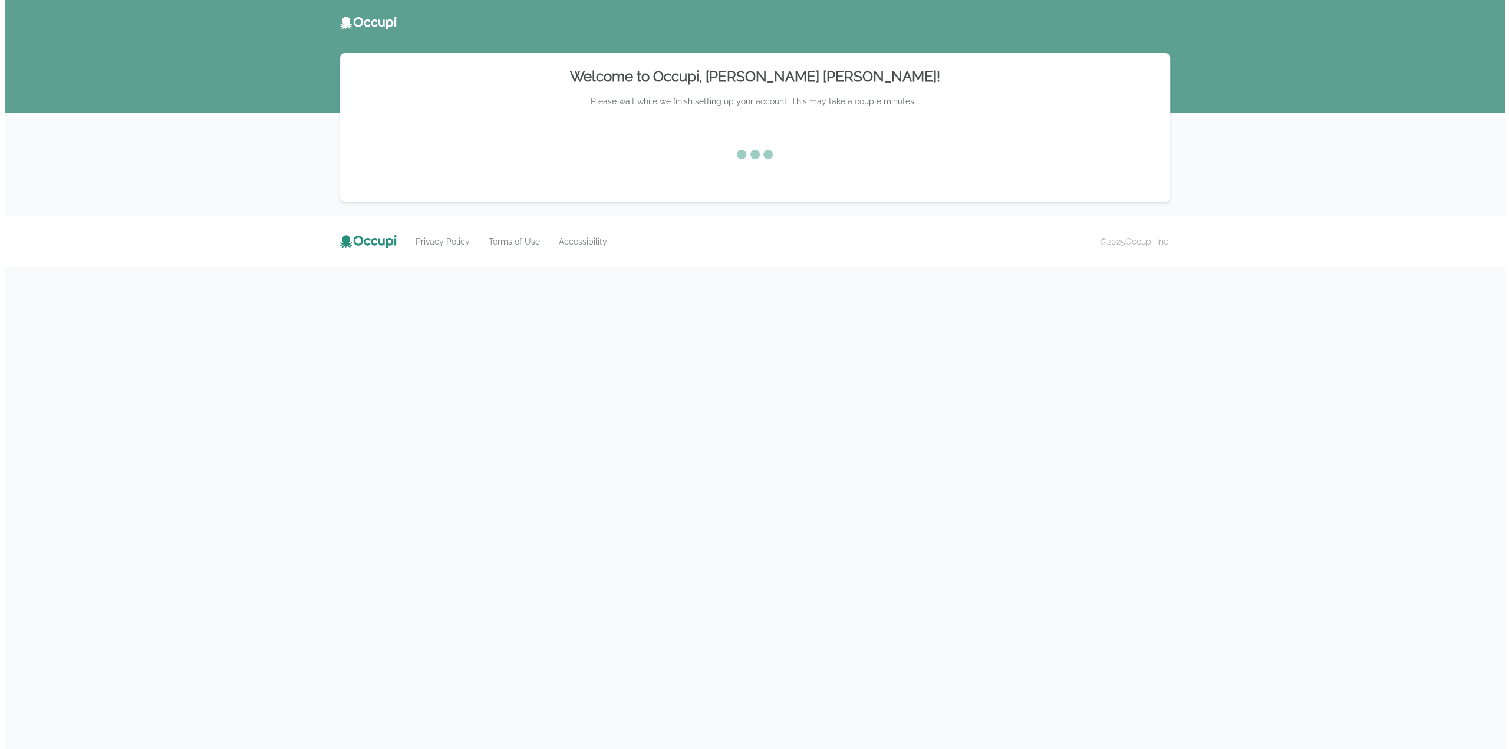
scroll to position [0, 0]
